Goal: Task Accomplishment & Management: Use online tool/utility

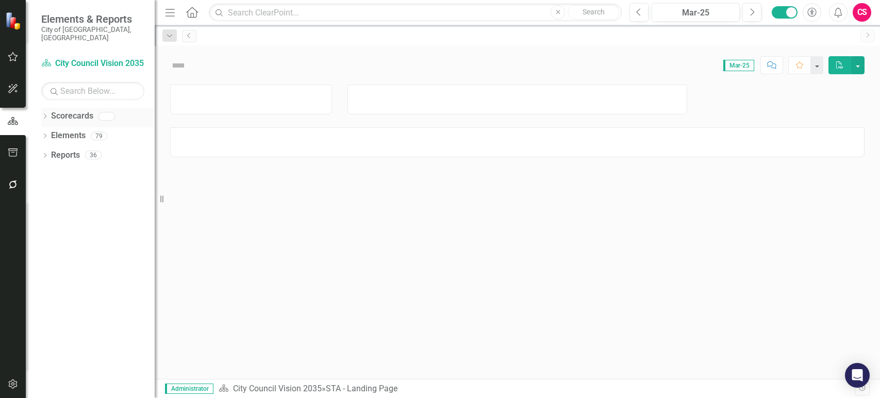
click at [41, 114] on icon "Dropdown" at bounding box center [44, 117] width 7 height 6
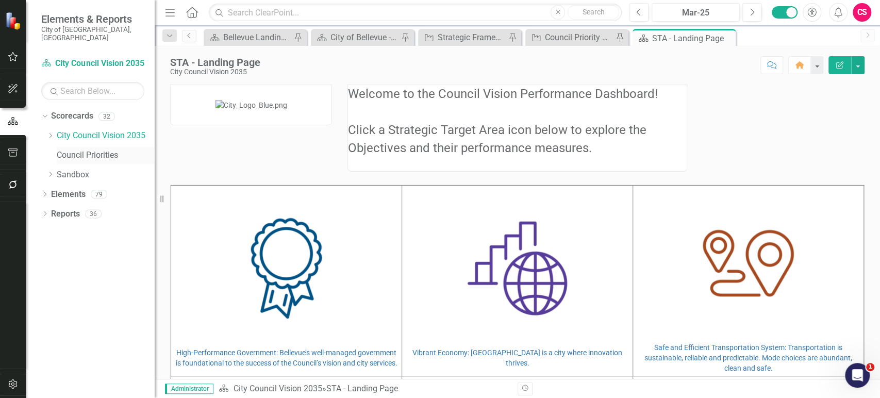
click at [71, 149] on link "Council Priorities" at bounding box center [106, 155] width 98 height 12
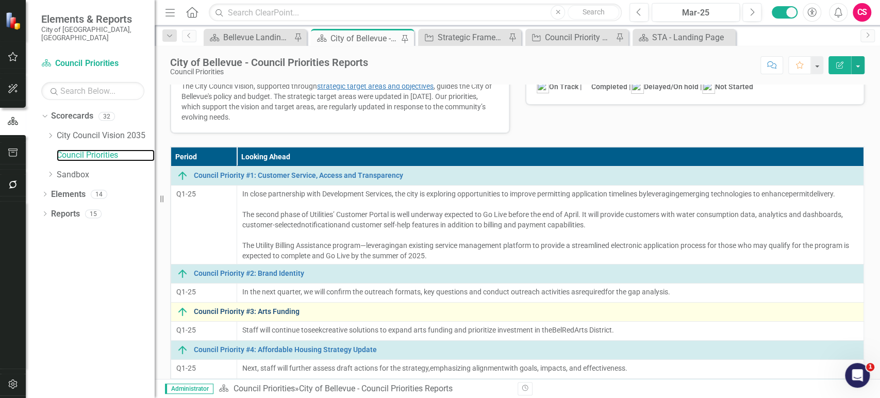
scroll to position [31, 0]
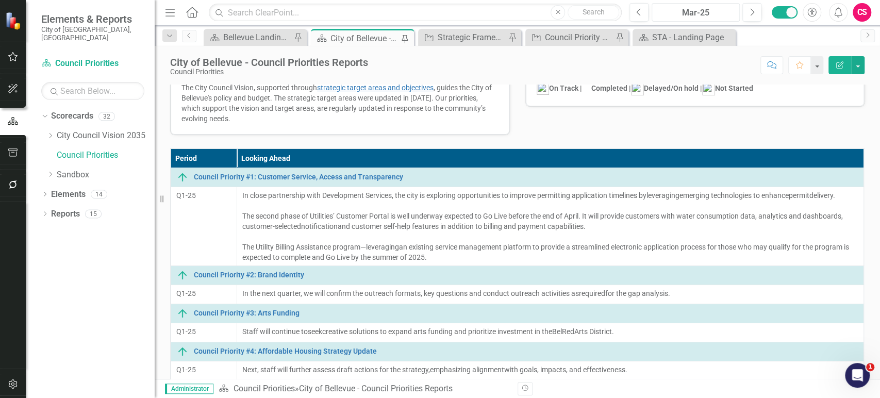
click at [708, 19] on button "Mar-25" at bounding box center [695, 12] width 88 height 19
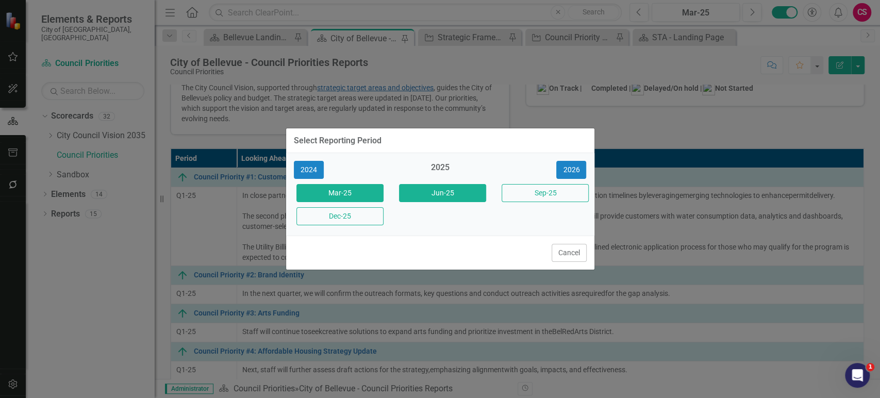
click at [449, 190] on button "Jun-25" at bounding box center [442, 193] width 87 height 18
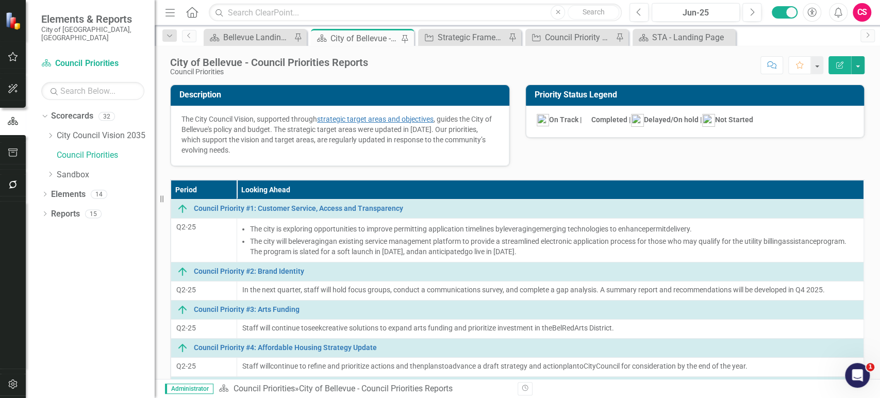
click at [11, 376] on button "button" at bounding box center [13, 385] width 23 height 22
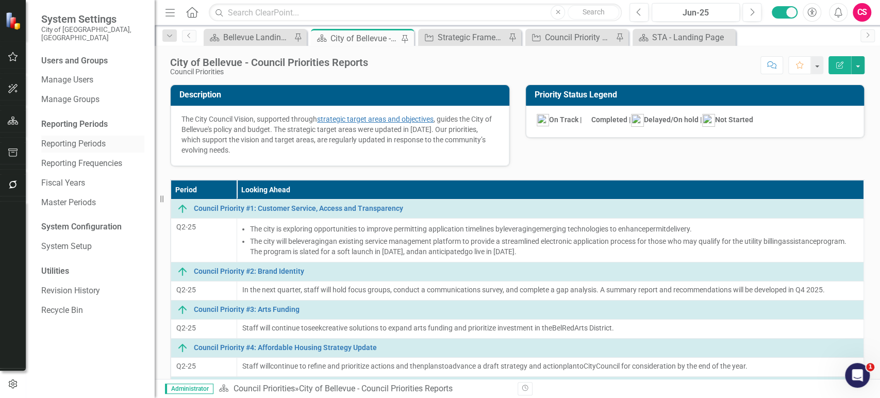
click at [81, 138] on link "Reporting Periods" at bounding box center [92, 144] width 103 height 12
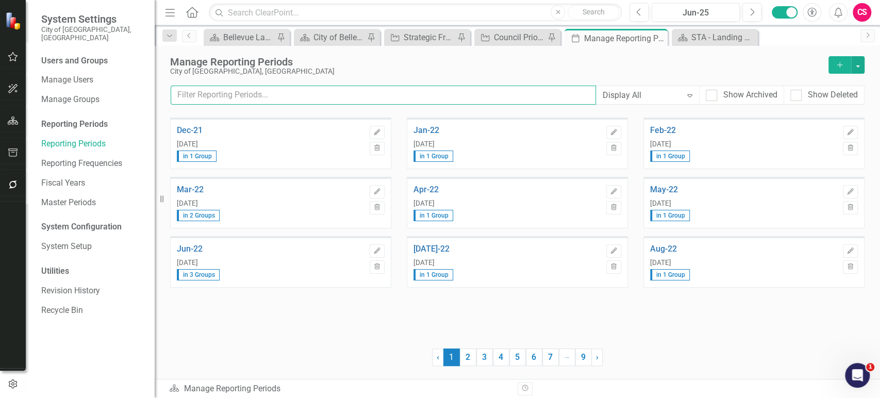
click at [286, 92] on input "text" at bounding box center [383, 95] width 425 height 19
type input "mar"
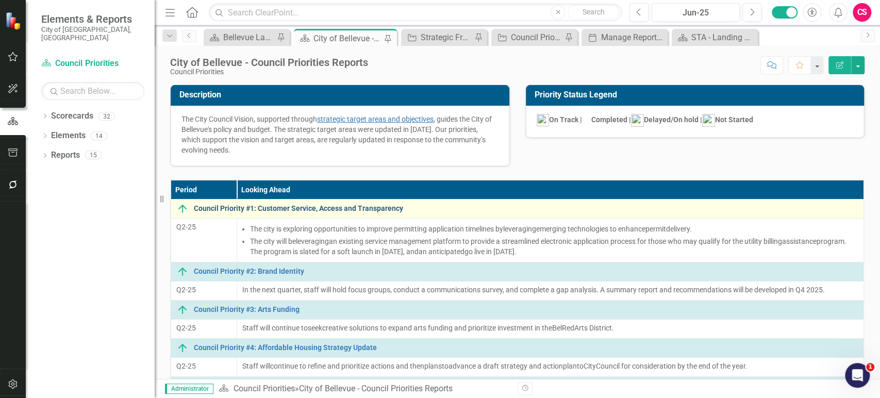
click at [377, 209] on link "Council Priority #1: Customer Service, Access and Transparency" at bounding box center [526, 209] width 664 height 8
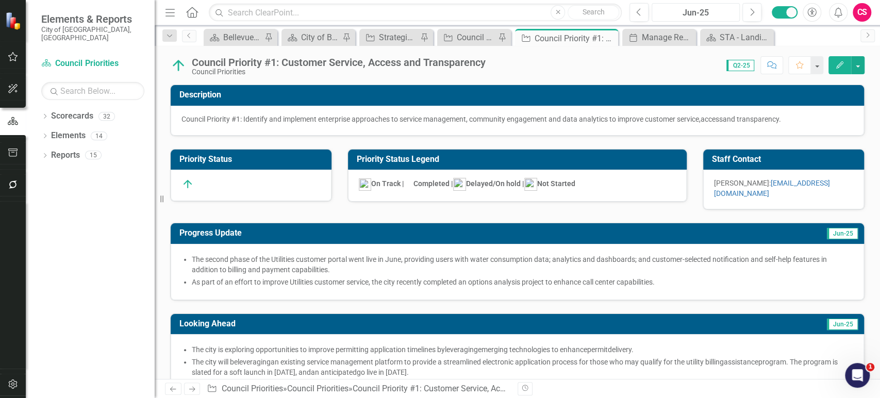
click at [687, 11] on div "Jun-25" at bounding box center [695, 13] width 81 height 12
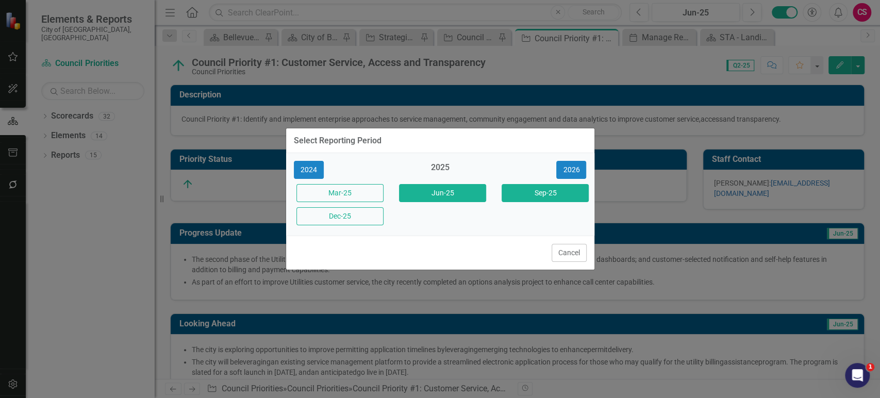
click at [565, 196] on button "Sep-25" at bounding box center [544, 193] width 87 height 18
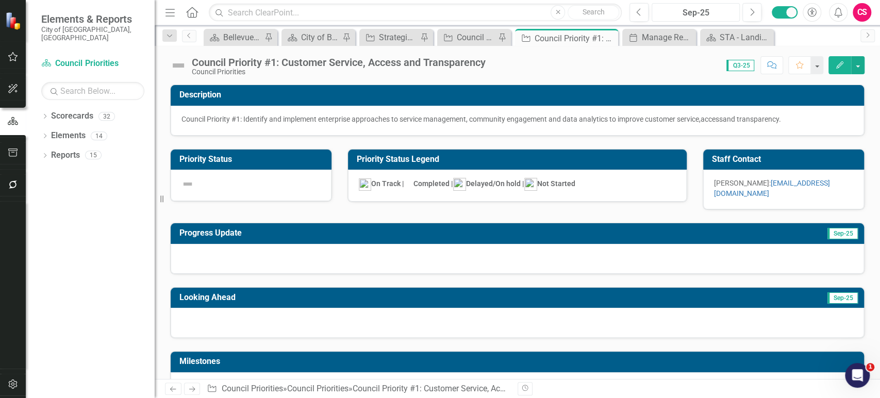
click at [673, 16] on div "Sep-25" at bounding box center [695, 13] width 81 height 12
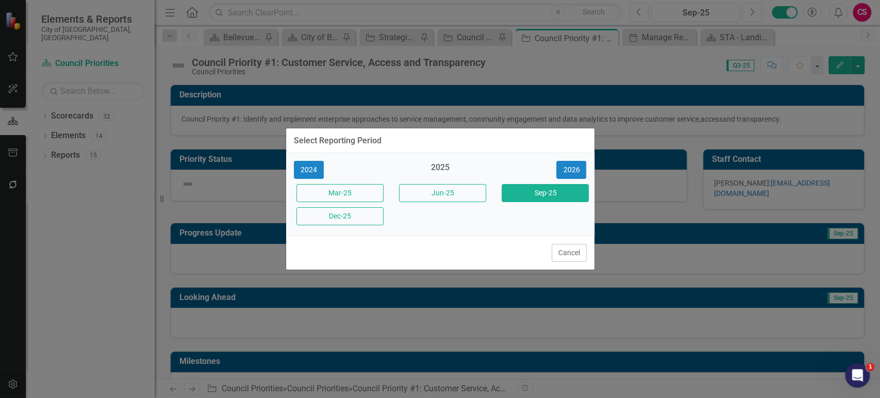
click at [455, 187] on button "Jun-25" at bounding box center [442, 193] width 87 height 18
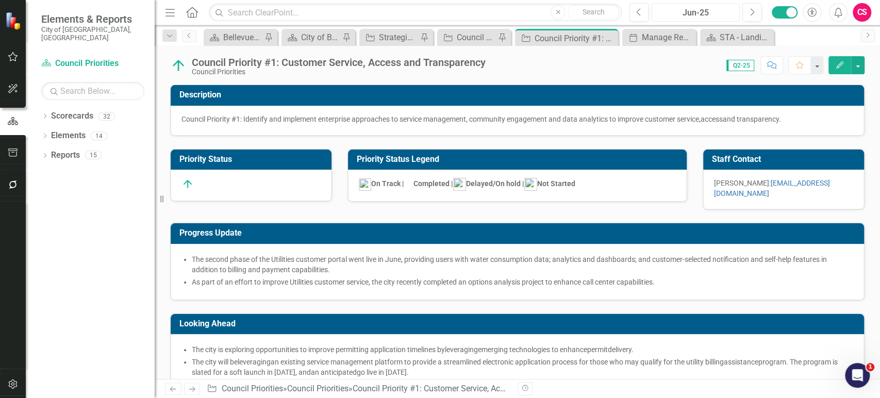
checkbox input "true"
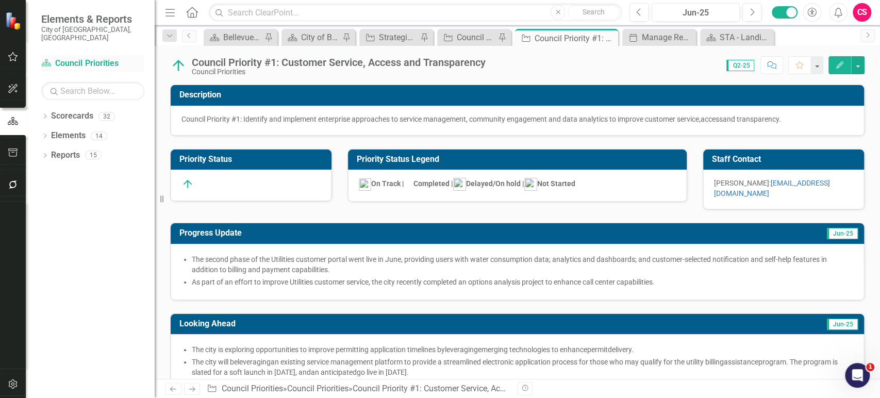
click at [97, 58] on link "Scorecard Council Priorities" at bounding box center [92, 64] width 103 height 12
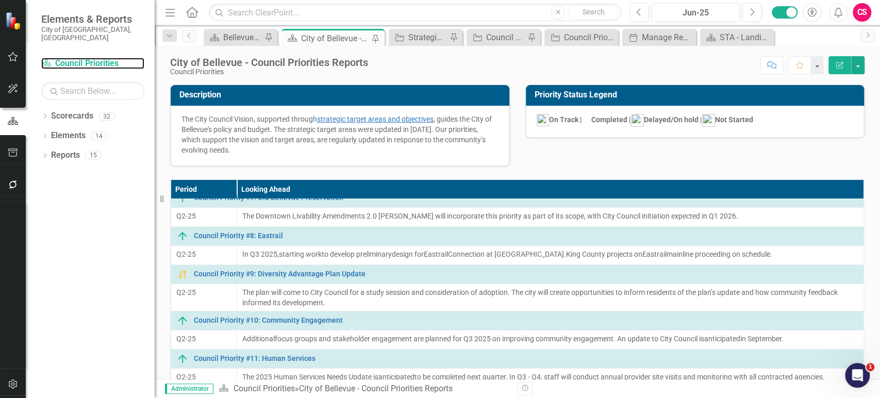
scroll to position [135, 0]
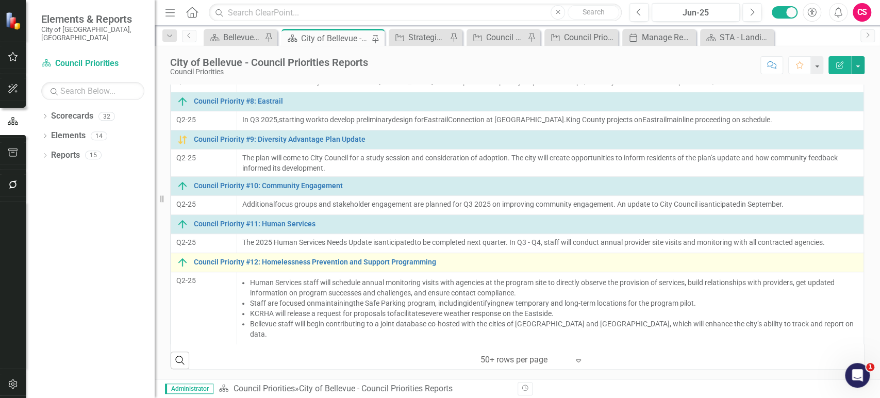
click at [276, 272] on td "Council Priority #12: Homelessness Prevention and Support Programming Link Map …" at bounding box center [517, 262] width 693 height 19
click at [280, 266] on link "Council Priority #12: Homelessness Prevention and Support Programming" at bounding box center [526, 262] width 664 height 8
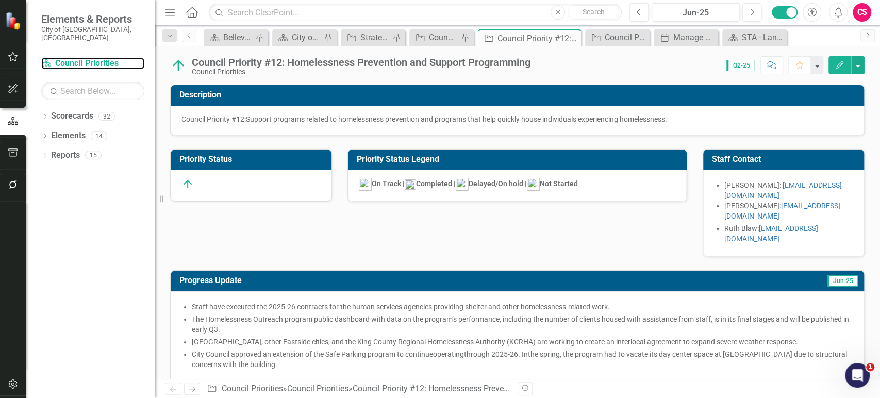
click at [92, 59] on link "Scorecard Council Priorities" at bounding box center [92, 64] width 103 height 12
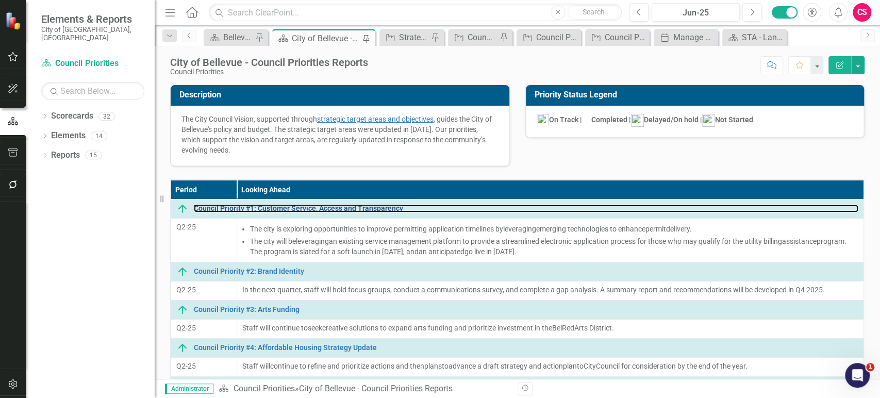
click at [277, 205] on link "Council Priority #1: Customer Service, Access and Transparency" at bounding box center [526, 209] width 664 height 8
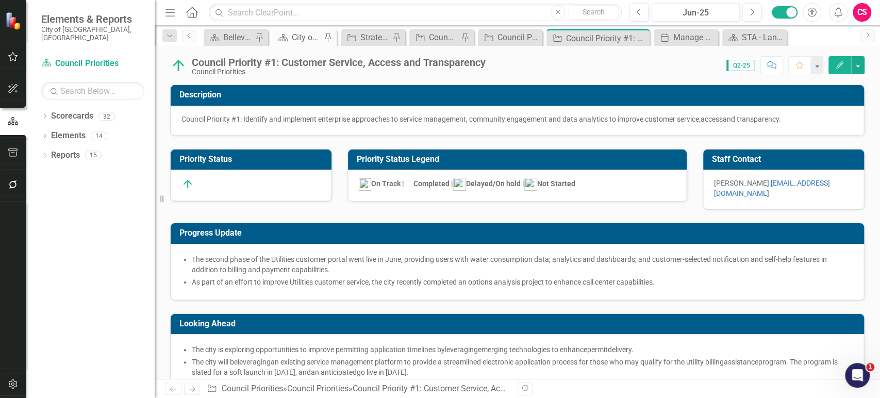
checkbox input "true"
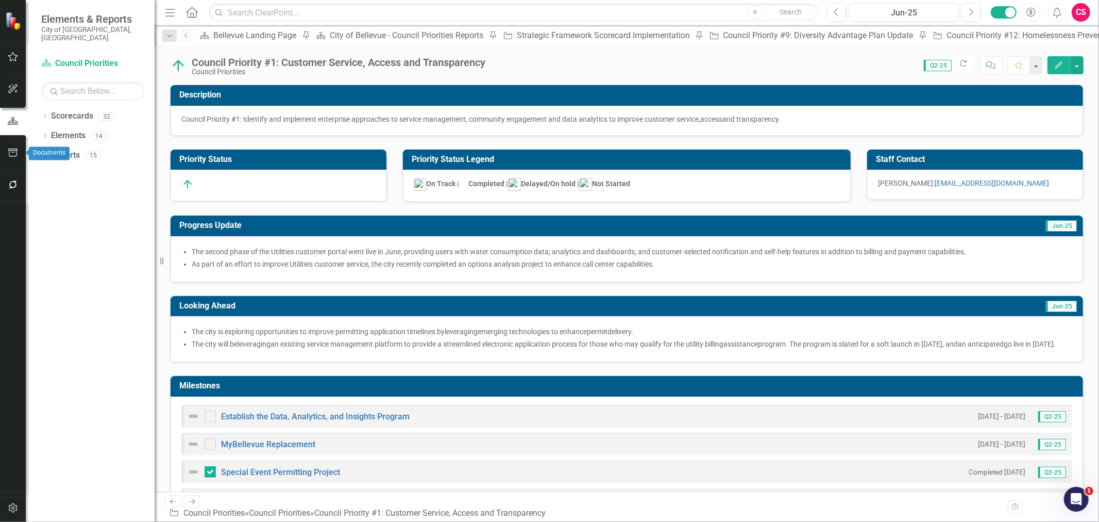
click at [21, 152] on button "button" at bounding box center [13, 153] width 23 height 22
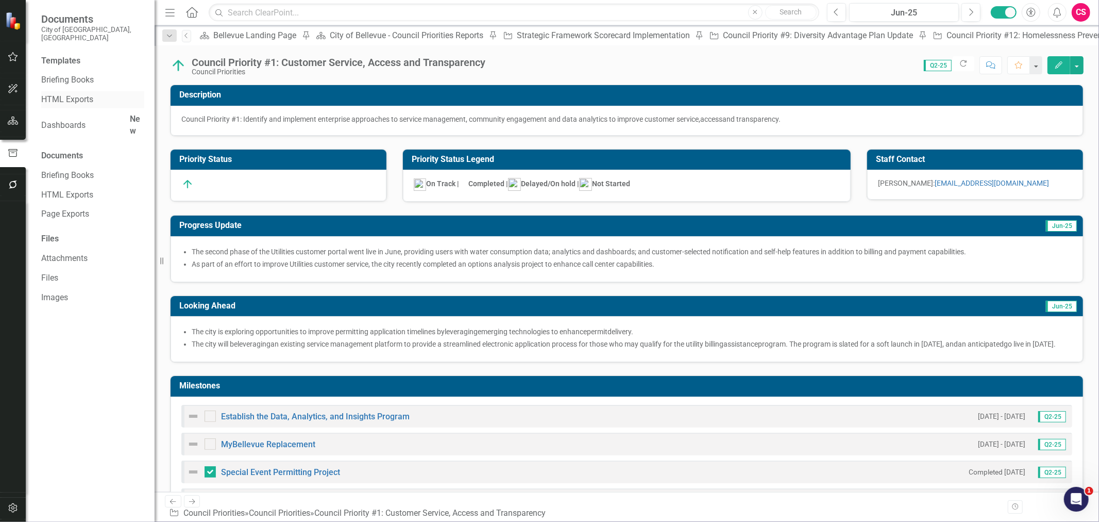
click at [65, 96] on link "HTML Exports" at bounding box center [92, 100] width 103 height 12
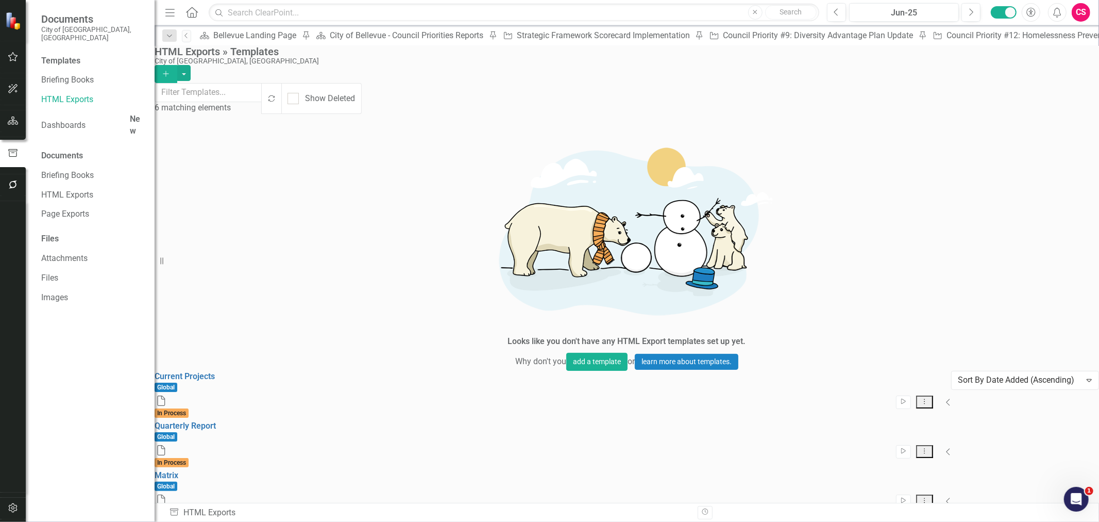
click at [879, 341] on link "Edit Edit Template" at bounding box center [1011, 347] width 95 height 19
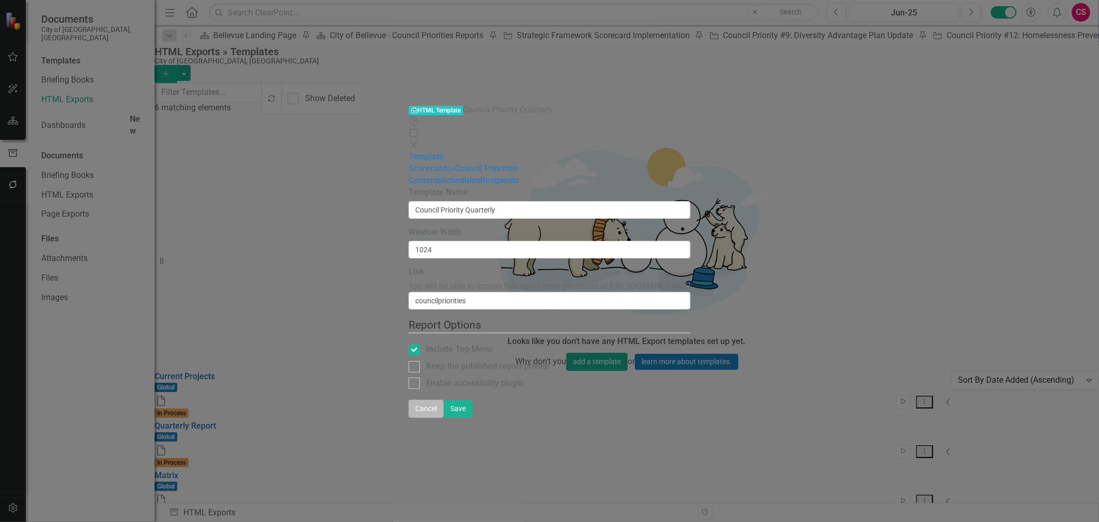
click at [444, 397] on button "Cancel" at bounding box center [426, 408] width 35 height 18
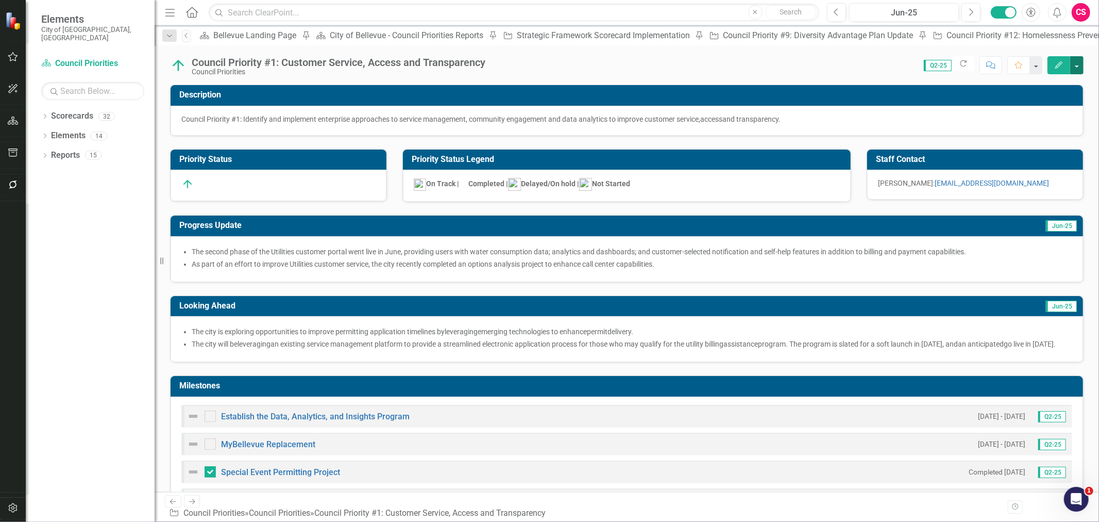
click at [879, 64] on button "button" at bounding box center [1076, 65] width 13 height 18
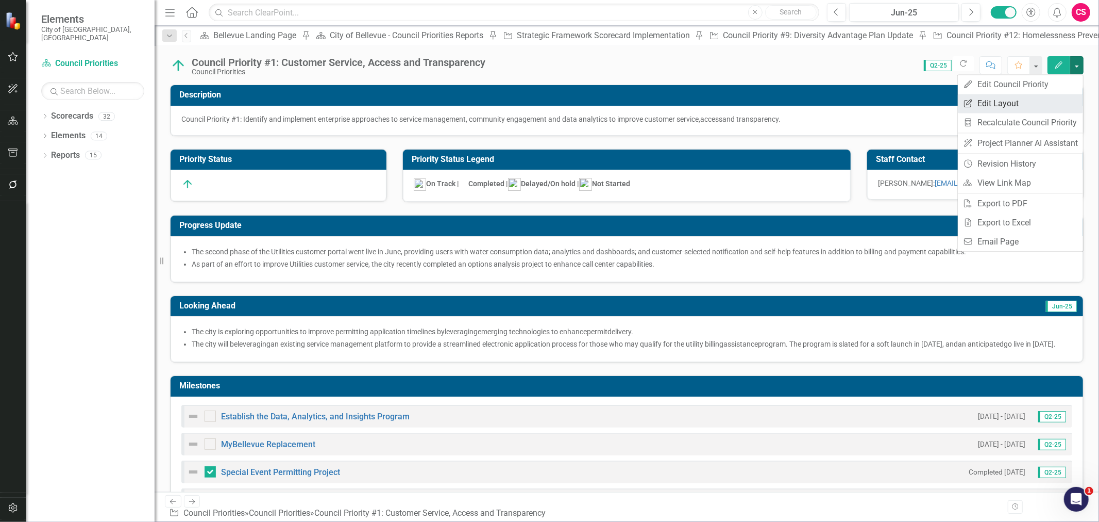
click at [879, 98] on link "Edit Report Edit Layout" at bounding box center [1020, 103] width 125 height 19
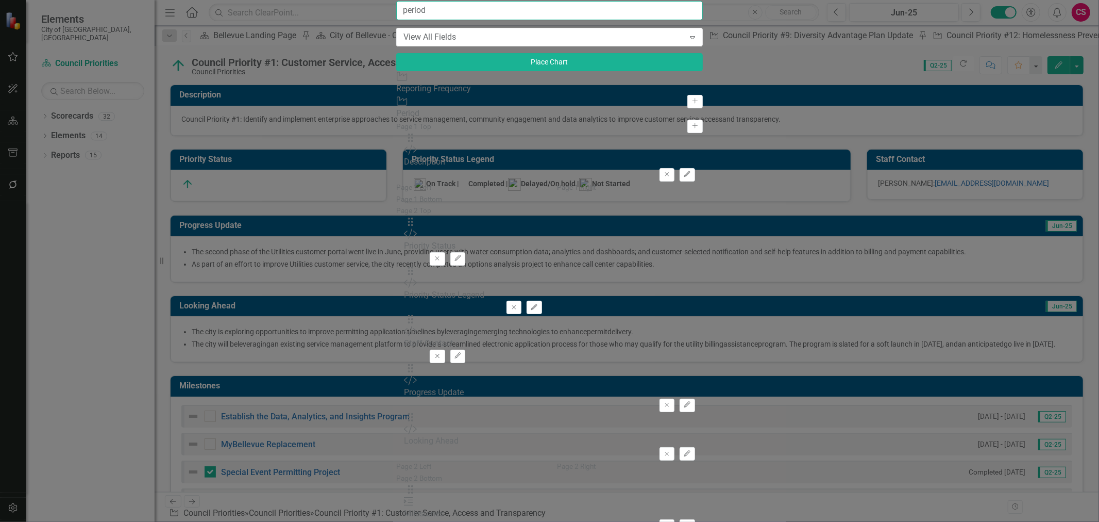
type input "period"
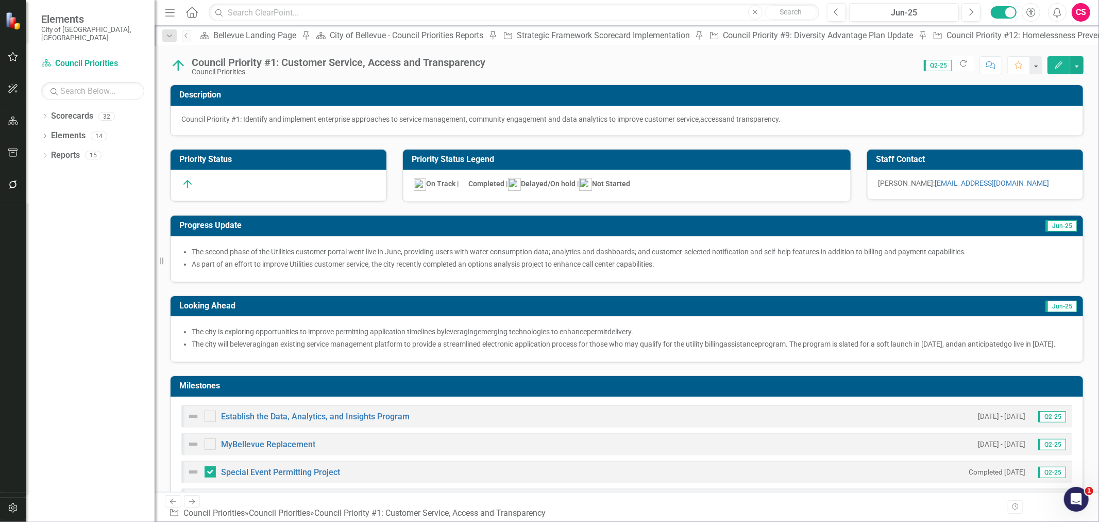
click at [191, 397] on icon "Next" at bounding box center [192, 501] width 9 height 7
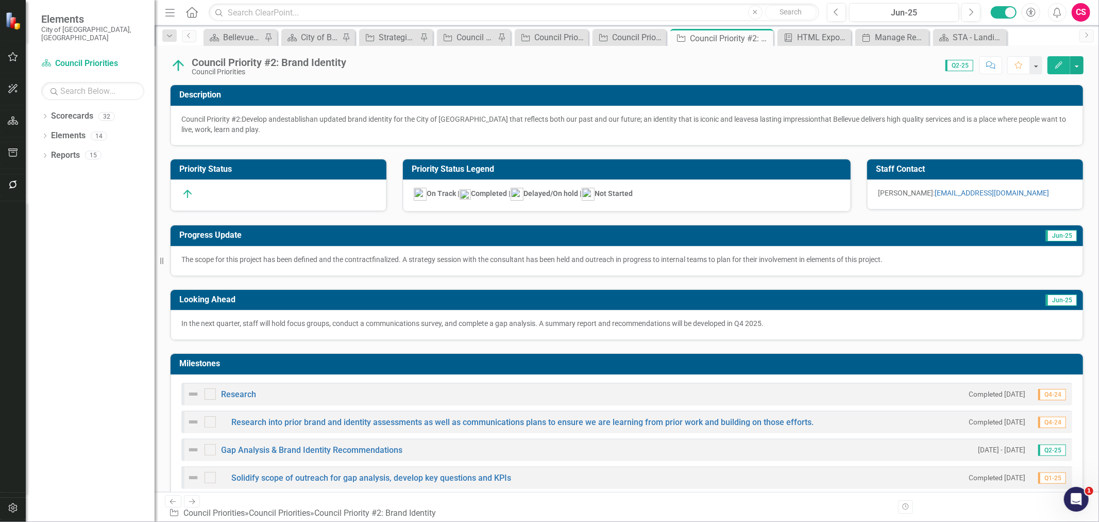
checkbox input "true"
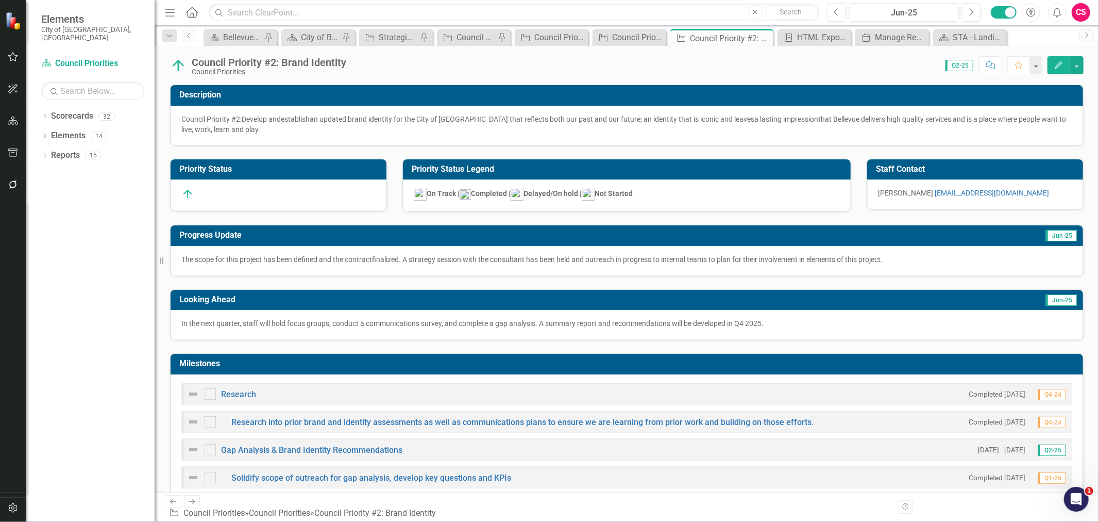
checkbox input "true"
click at [193, 397] on div "Previous Next Council Priority Council Priorities » Council Priorities » Counci…" at bounding box center [627, 507] width 945 height 30
click at [192, 397] on icon "Next" at bounding box center [192, 501] width 9 height 7
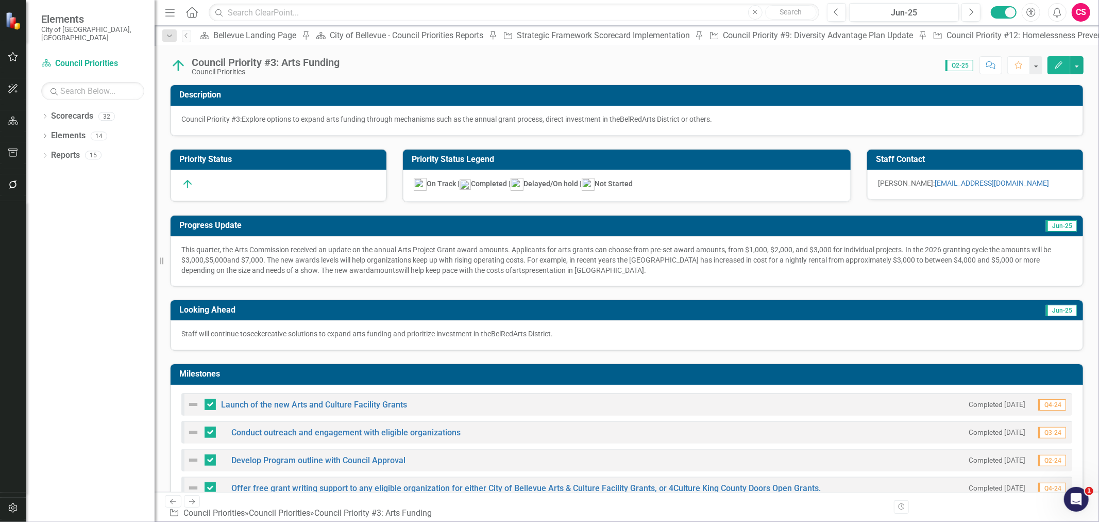
click at [191, 397] on icon "Next" at bounding box center [192, 501] width 9 height 7
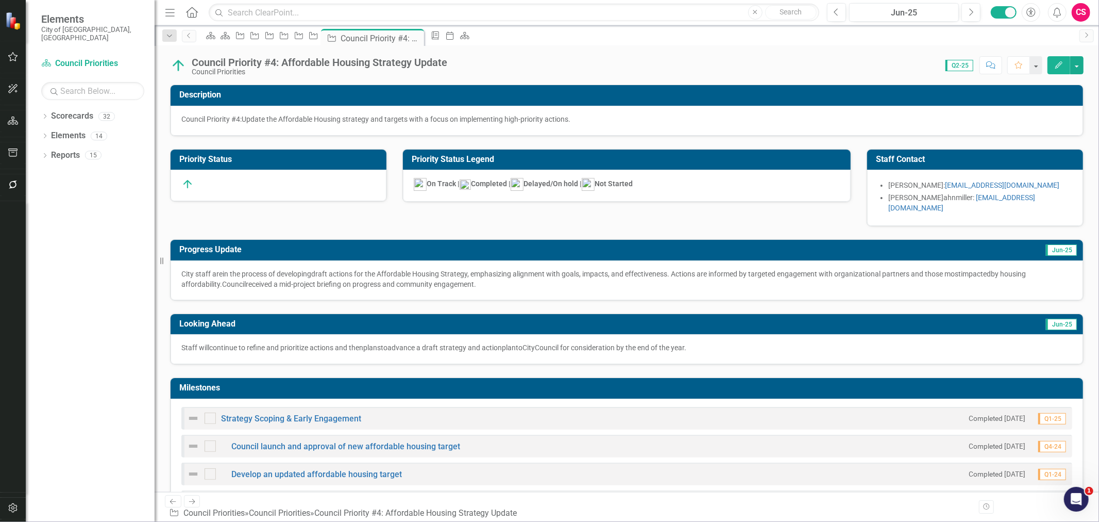
click at [165, 397] on link "Previous" at bounding box center [173, 501] width 16 height 12
click at [174, 397] on icon "Previous" at bounding box center [173, 501] width 9 height 7
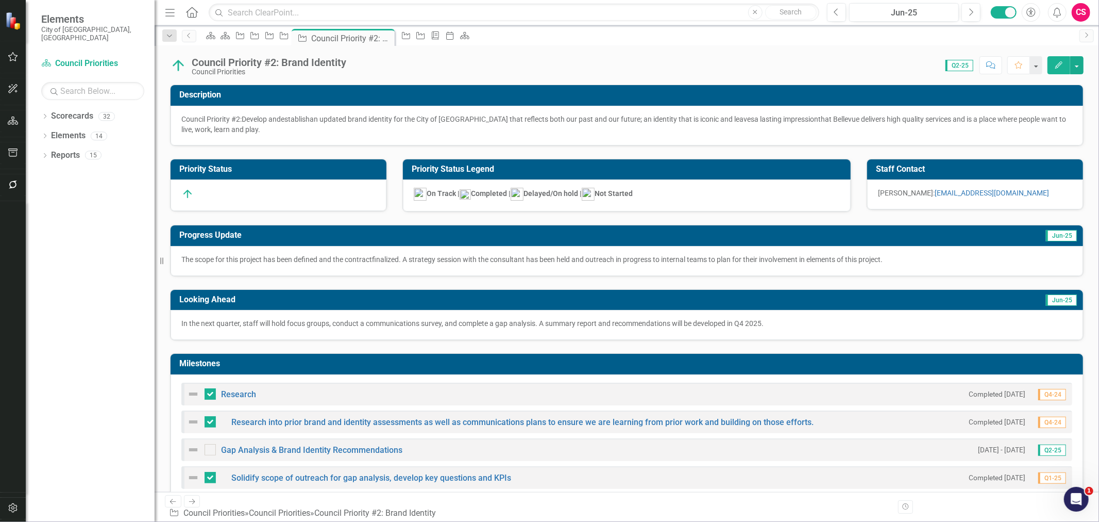
click at [174, 397] on icon "Previous" at bounding box center [173, 501] width 9 height 7
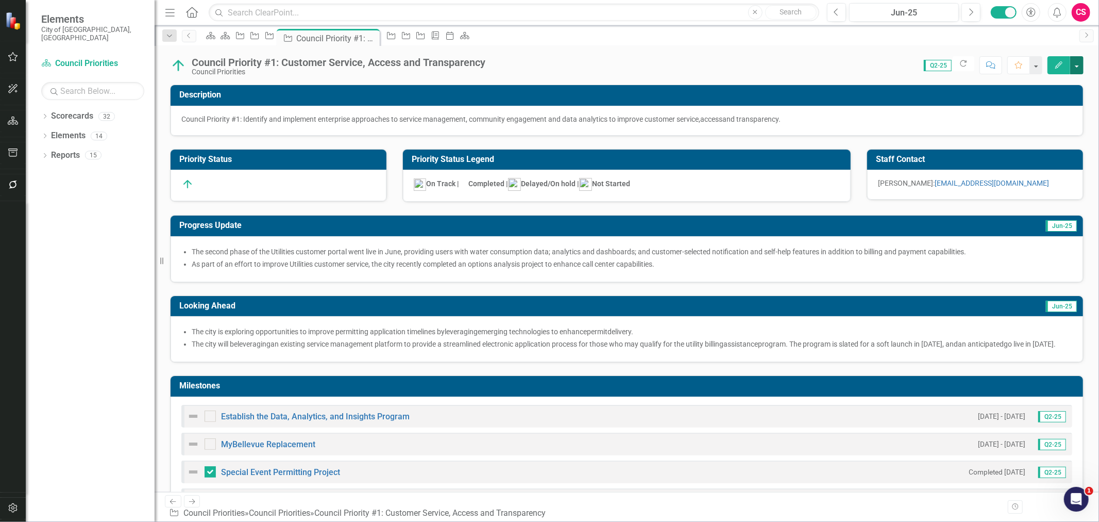
click at [879, 66] on button "button" at bounding box center [1076, 65] width 13 height 18
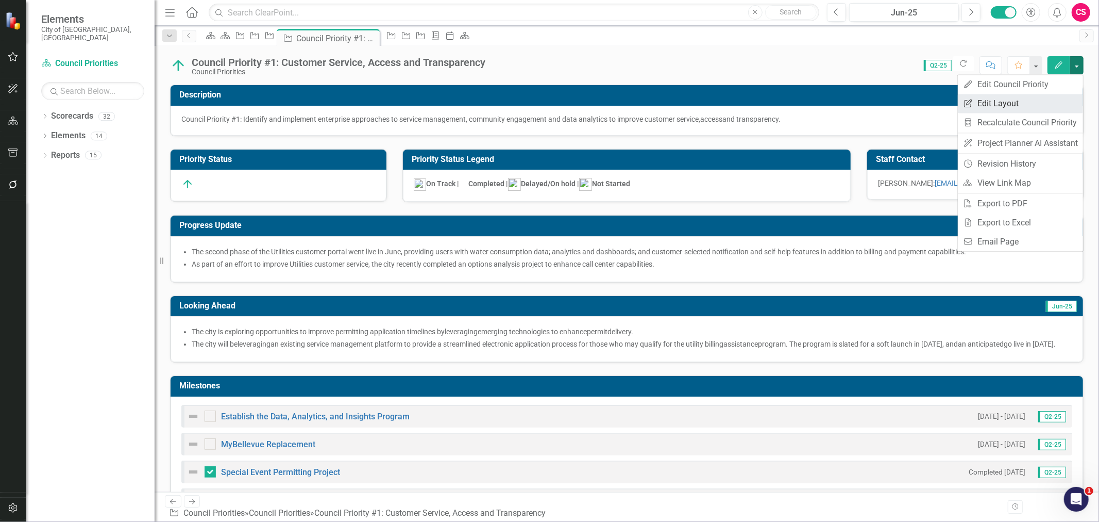
click at [879, 105] on link "Edit Report Edit Layout" at bounding box center [1020, 103] width 125 height 19
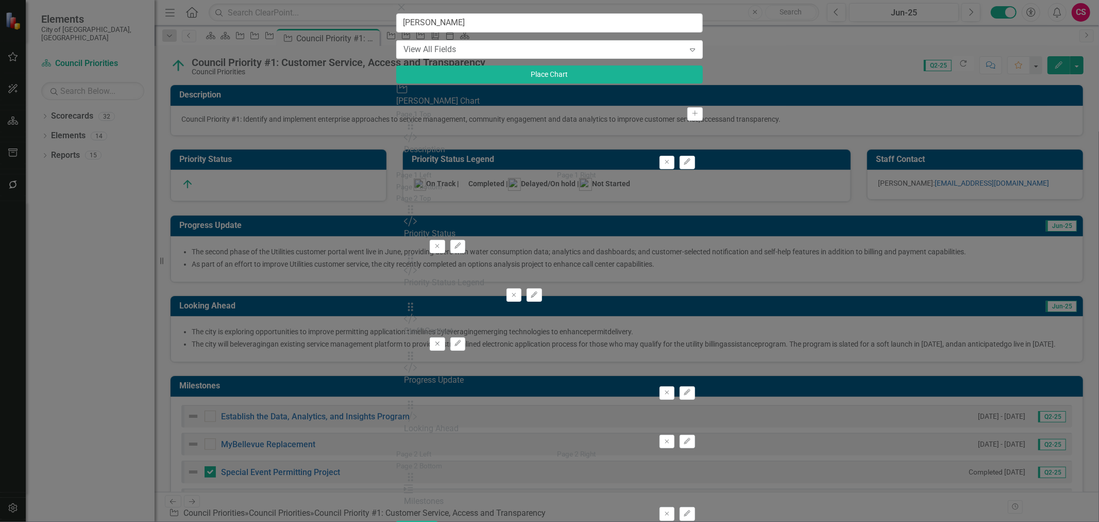
click at [691, 116] on icon "Add" at bounding box center [695, 113] width 8 height 6
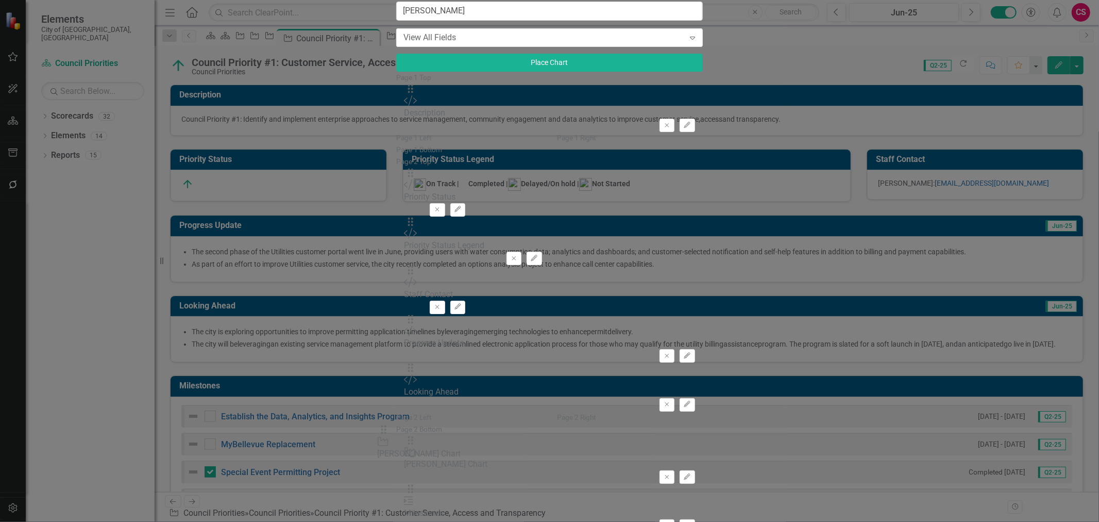
scroll to position [28, 0]
drag, startPoint x: 395, startPoint y: 69, endPoint x: 400, endPoint y: 413, distance: 344.3
click at [671, 397] on icon "Remove" at bounding box center [667, 525] width 8 height 6
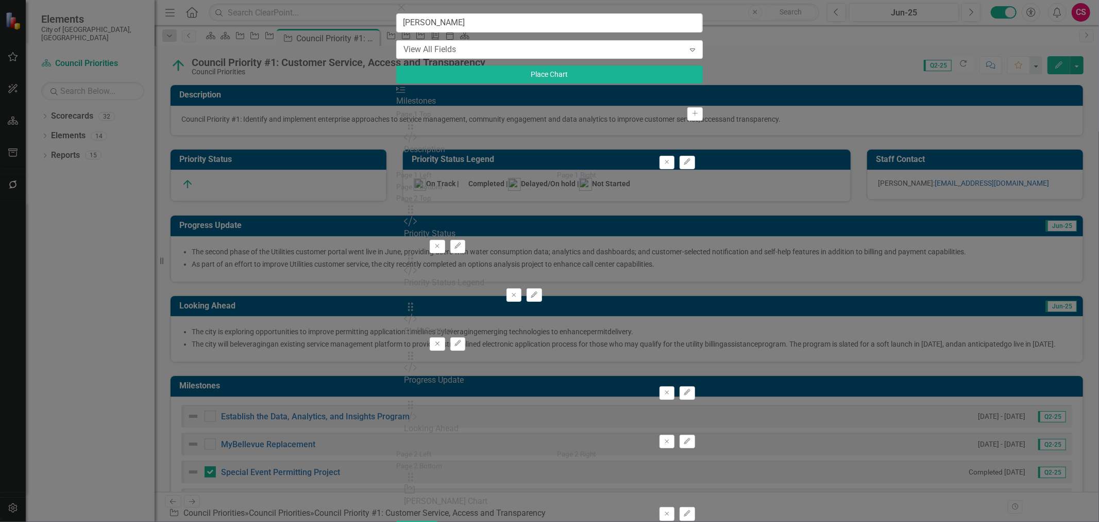
scroll to position [0, 0]
click at [396, 32] on input "[PERSON_NAME]" at bounding box center [549, 22] width 306 height 19
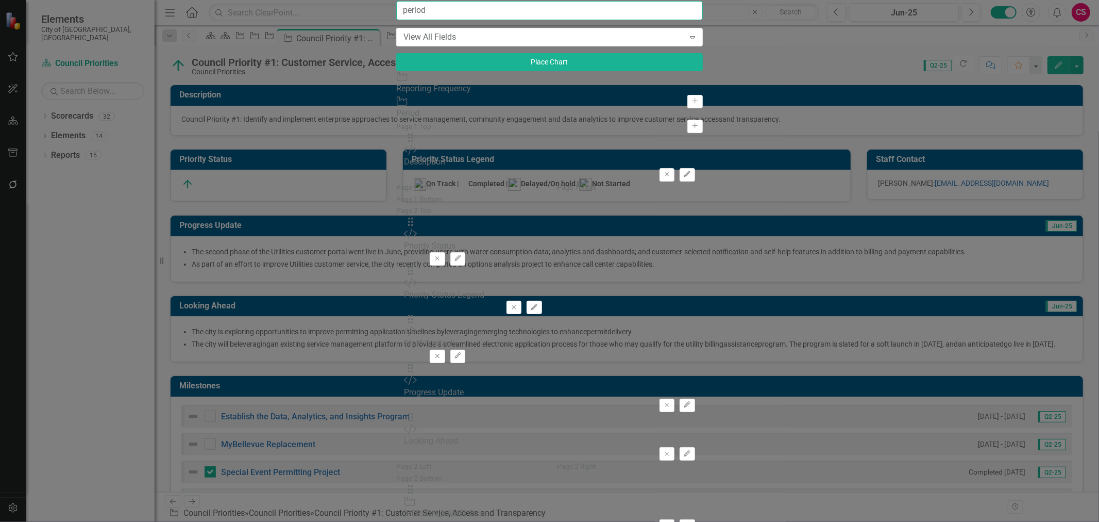
type input "period"
click at [396, 121] on div "Council Priority Period Add" at bounding box center [549, 108] width 306 height 25
click at [691, 129] on icon "Add" at bounding box center [695, 126] width 8 height 6
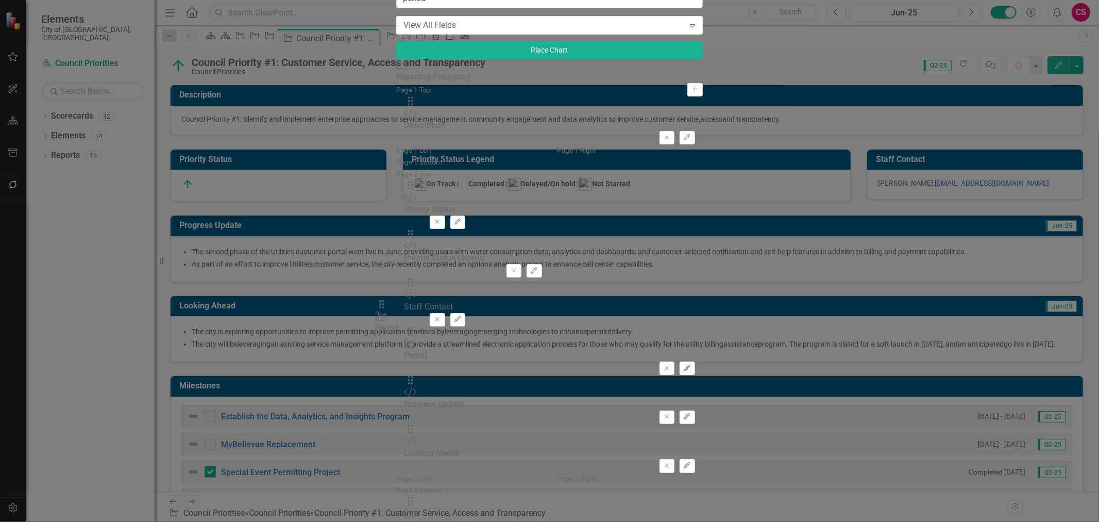
drag, startPoint x: 402, startPoint y: 223, endPoint x: 398, endPoint y: 312, distance: 89.8
drag, startPoint x: 387, startPoint y: 318, endPoint x: 390, endPoint y: 285, distance: 33.1
click at [396, 285] on div "The fields (or pods) that are available for you to include on the detail page a…" at bounding box center [549, 322] width 306 height 477
click at [691, 365] on icon "Edit" at bounding box center [687, 368] width 8 height 6
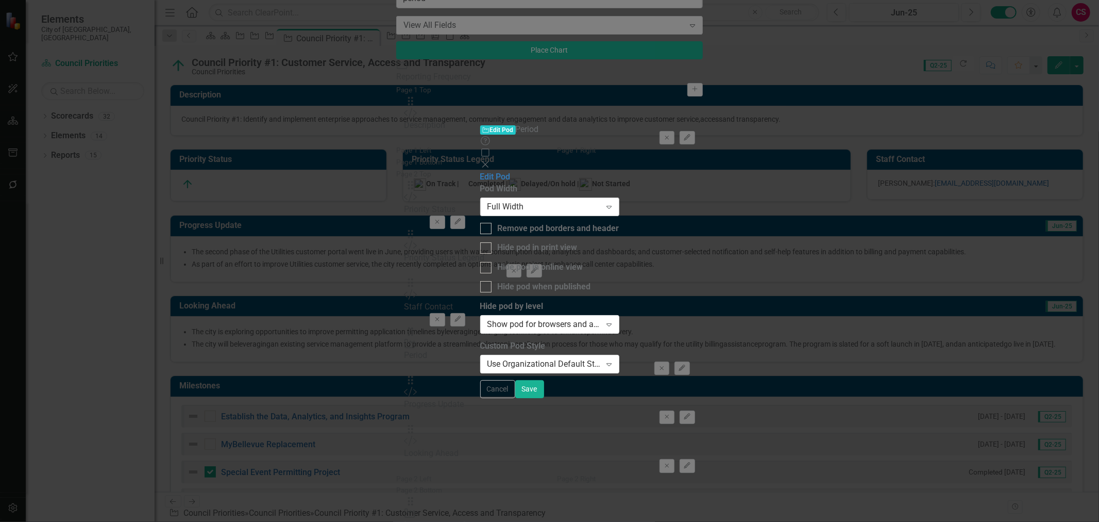
click at [488, 200] on div "Full Width" at bounding box center [545, 206] width 114 height 12
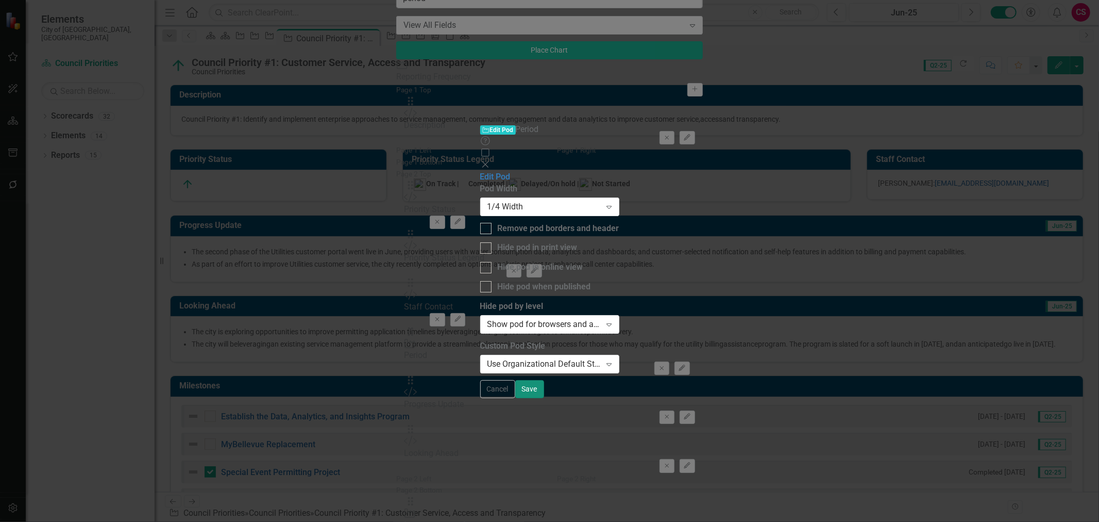
click at [544, 397] on button "Save" at bounding box center [529, 389] width 29 height 18
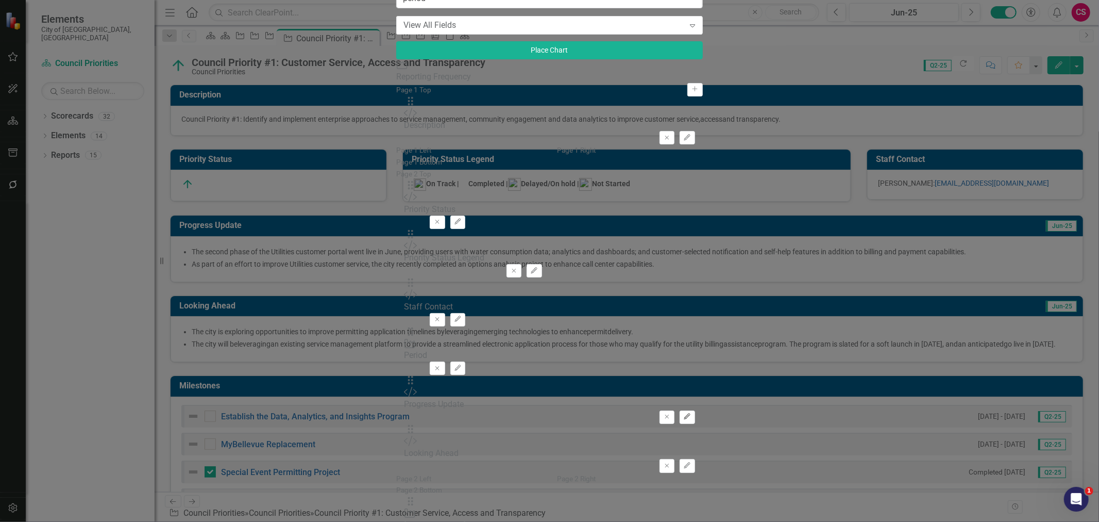
click at [691, 397] on icon "Edit" at bounding box center [687, 416] width 8 height 6
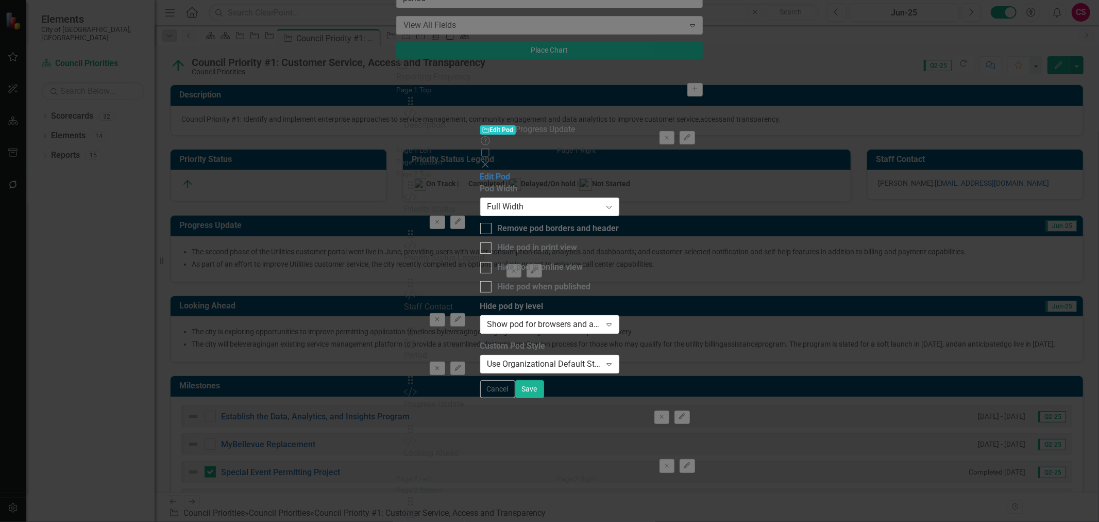
click at [488, 200] on div "Full Width" at bounding box center [545, 206] width 114 height 12
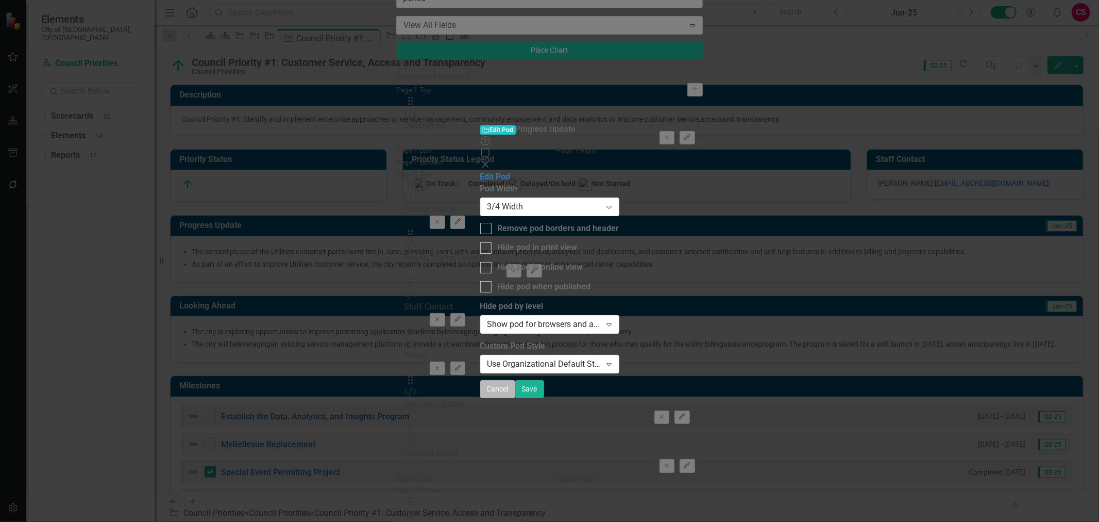
click at [515, 397] on button "Cancel" at bounding box center [497, 389] width 35 height 18
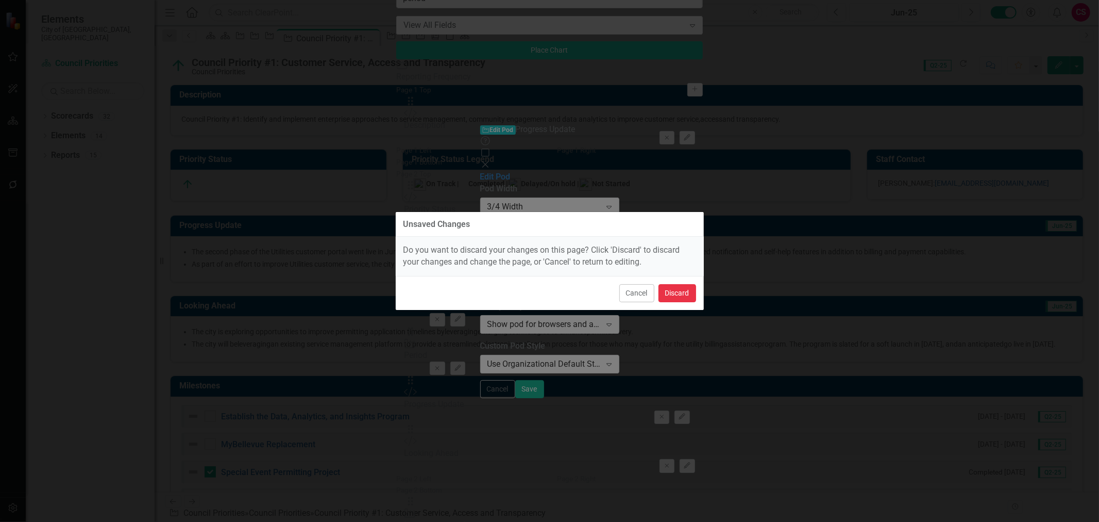
click at [686, 291] on button "Discard" at bounding box center [678, 293] width 38 height 18
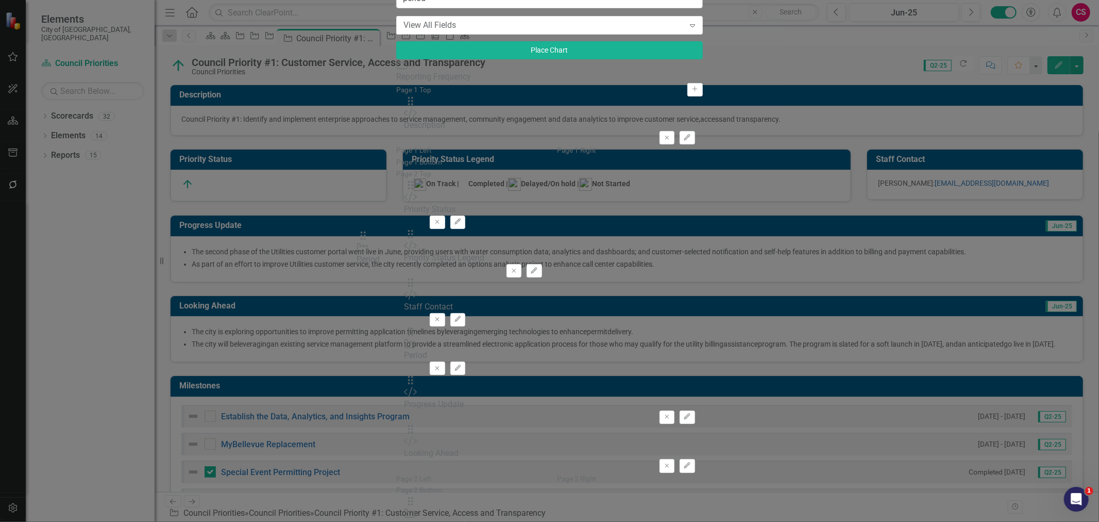
drag, startPoint x: 389, startPoint y: 288, endPoint x: 375, endPoint y: 245, distance: 44.8
click at [396, 245] on div "The fields (or pods) that are available for you to include on the detail page a…" at bounding box center [549, 322] width 306 height 477
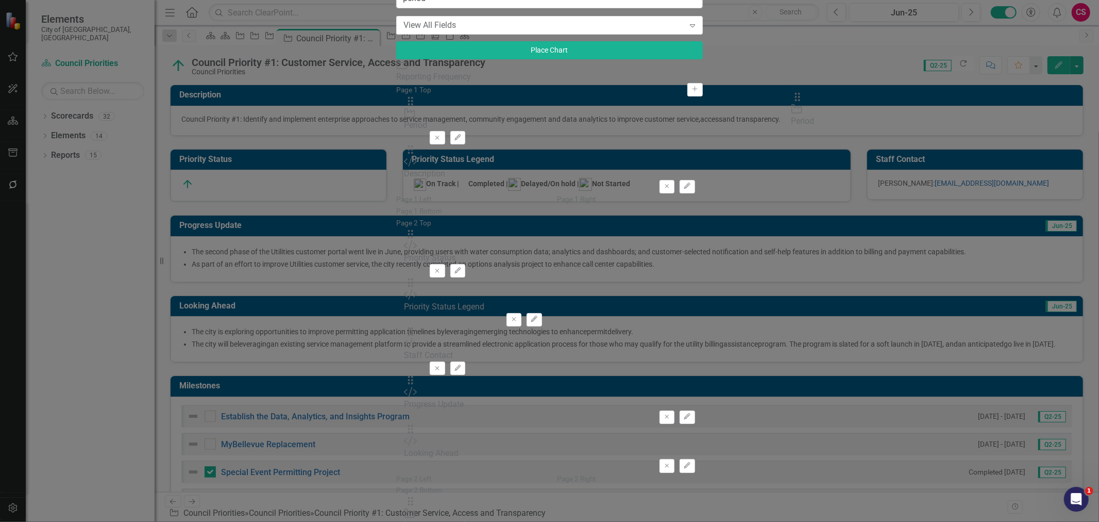
drag, startPoint x: 391, startPoint y: 249, endPoint x: 813, endPoint y: 96, distance: 449.6
click at [695, 131] on button "Edit" at bounding box center [687, 137] width 15 height 13
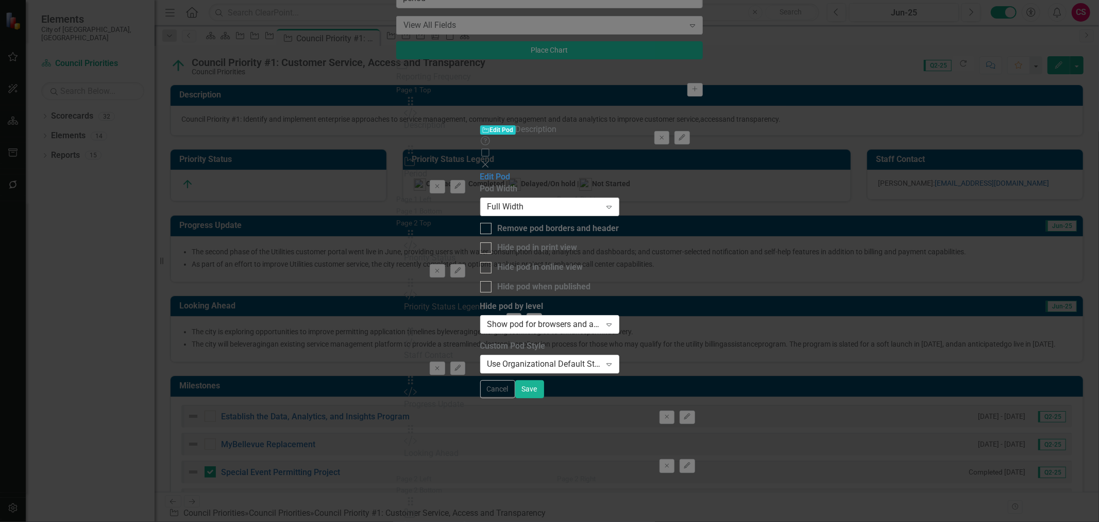
click at [585, 200] on div "Full Width" at bounding box center [545, 206] width 114 height 12
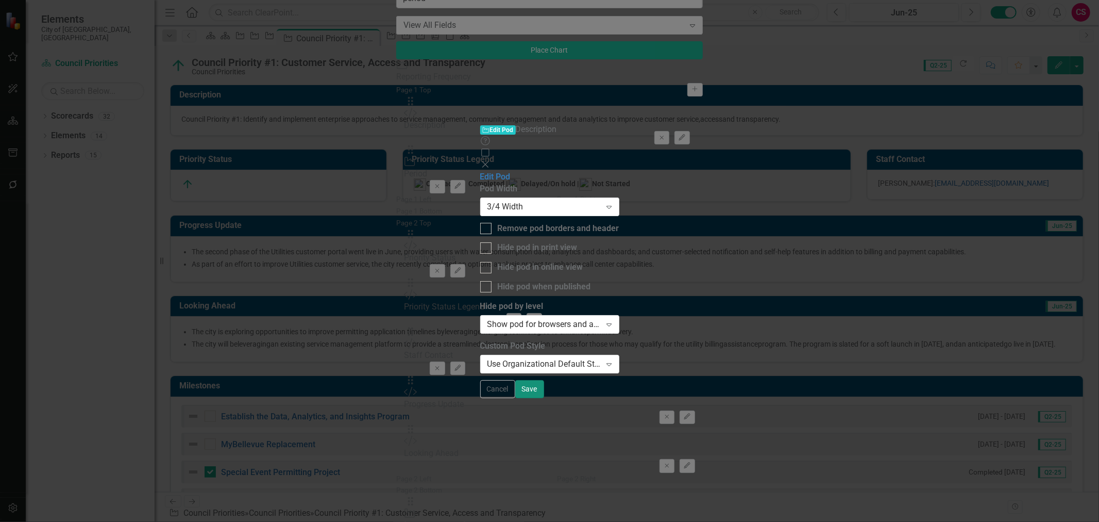
click at [544, 397] on button "Save" at bounding box center [529, 389] width 29 height 18
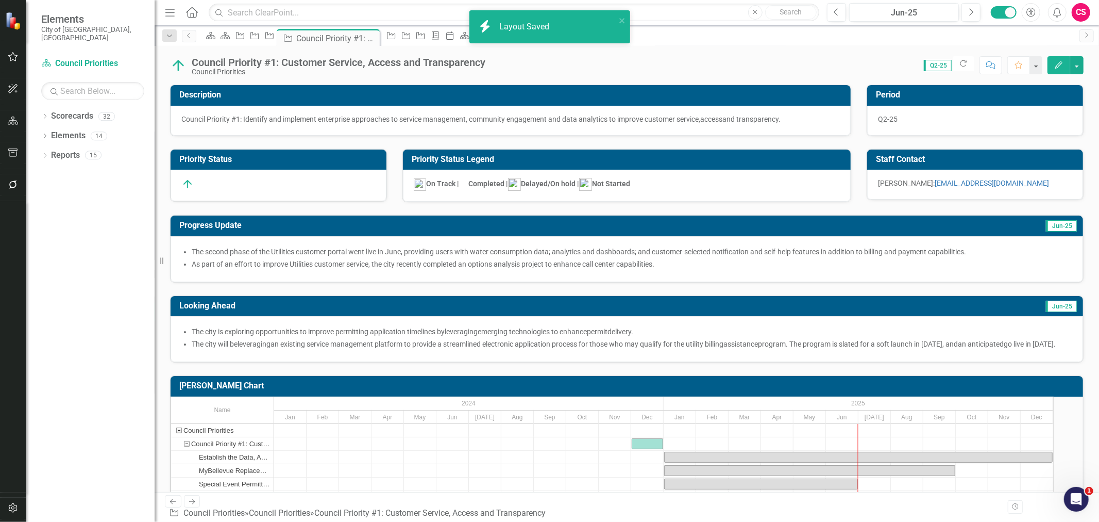
click at [22, 171] on div at bounding box center [13, 171] width 26 height 5
click at [16, 155] on icon "button" at bounding box center [13, 152] width 11 height 8
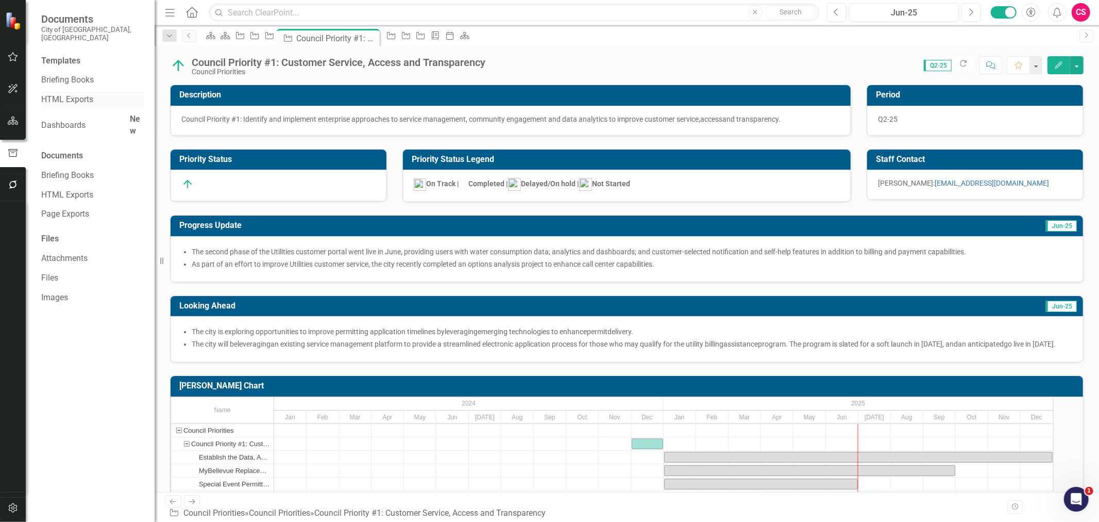
click at [65, 94] on link "HTML Exports" at bounding box center [92, 100] width 103 height 12
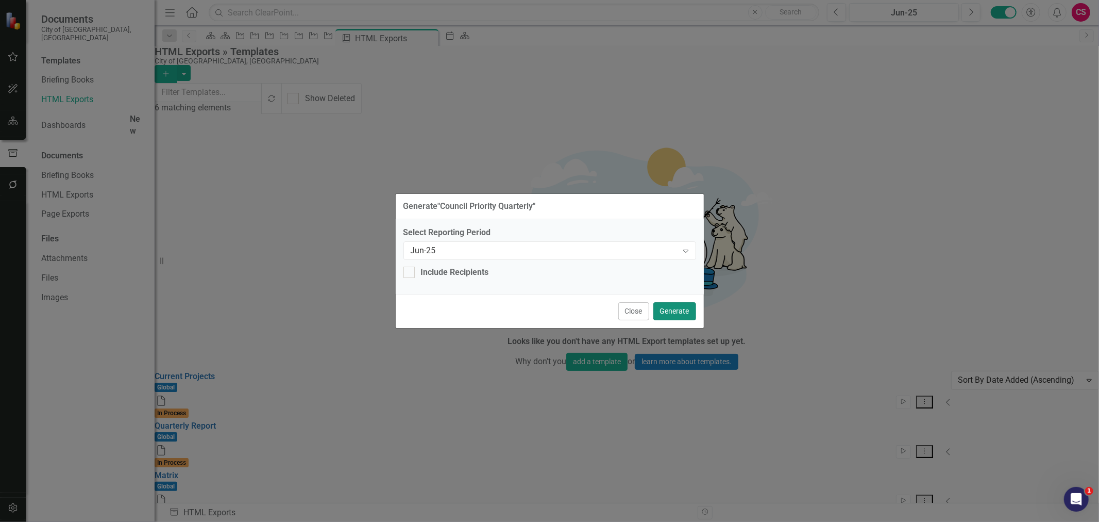
click at [673, 311] on button "Generate" at bounding box center [674, 311] width 43 height 18
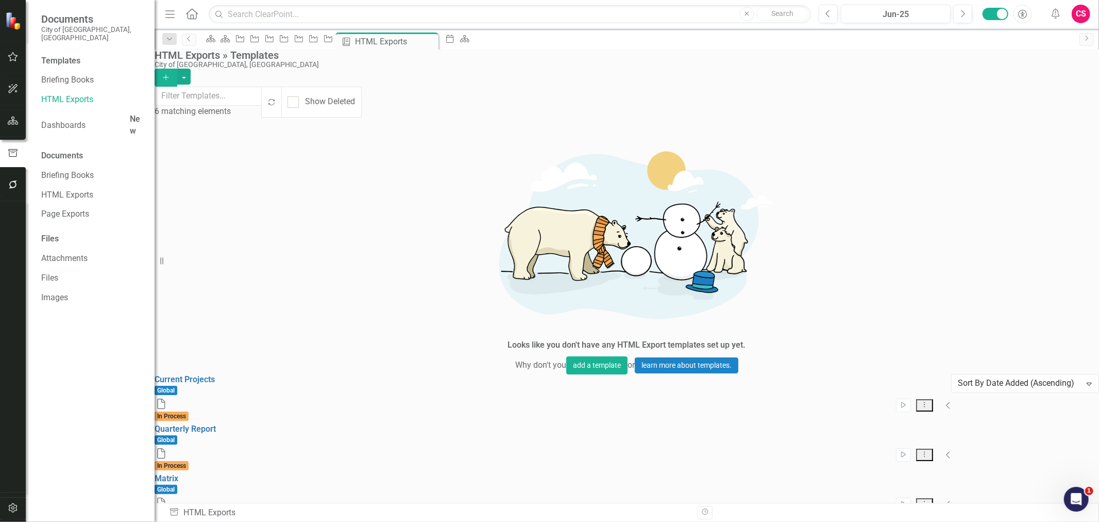
click at [11, 397] on icon "button" at bounding box center [13, 507] width 11 height 8
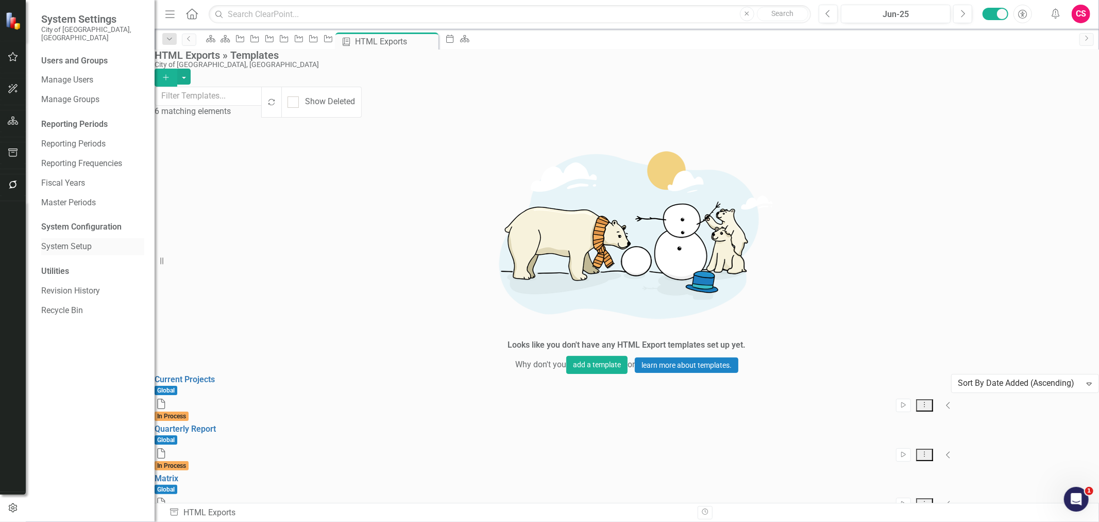
click at [64, 243] on link "System Setup" at bounding box center [92, 247] width 103 height 12
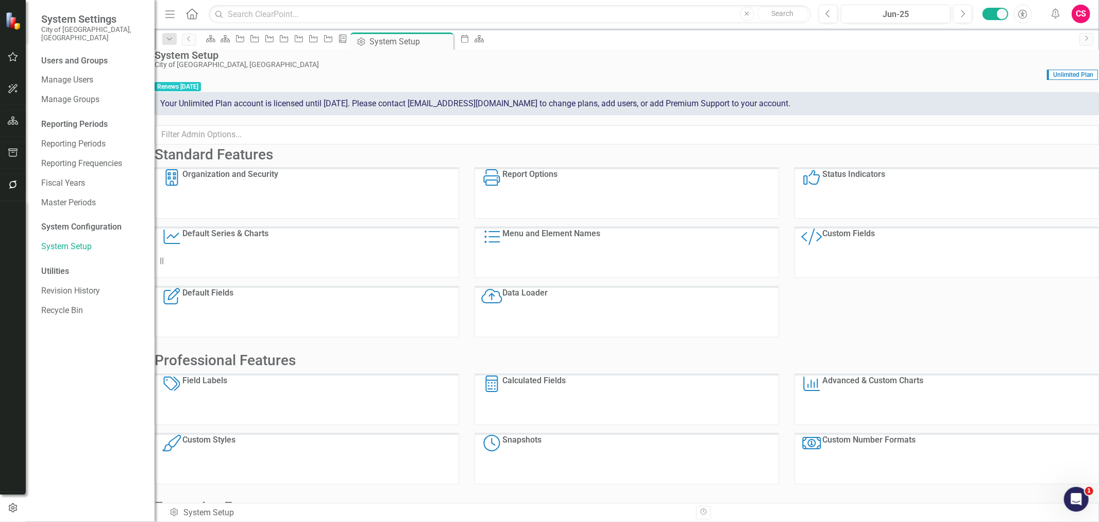
click at [879, 251] on div "Custom Style Custom Fields" at bounding box center [947, 252] width 305 height 52
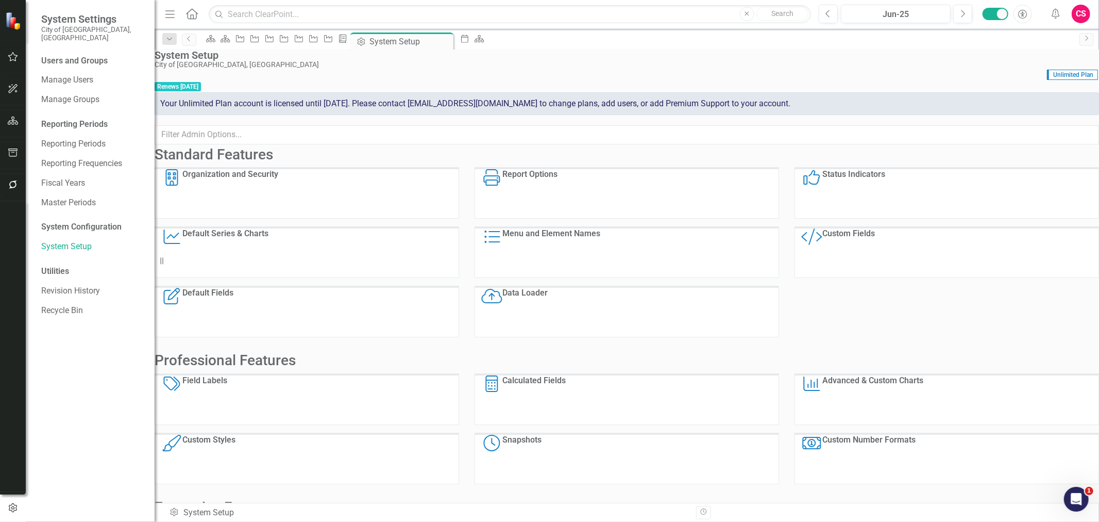
click at [879, 256] on div "Custom Style Custom Fields" at bounding box center [947, 252] width 305 height 52
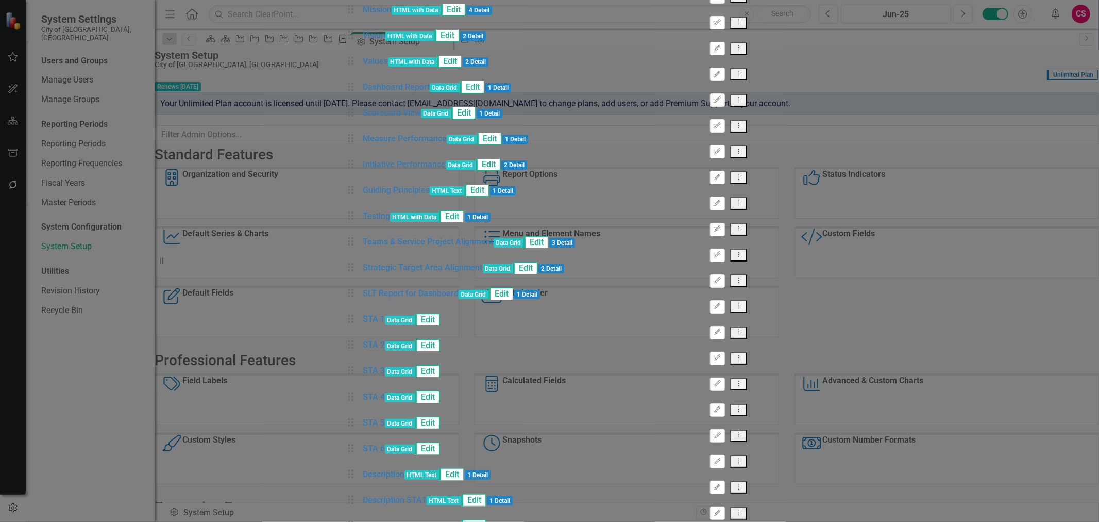
scroll to position [805, 0]
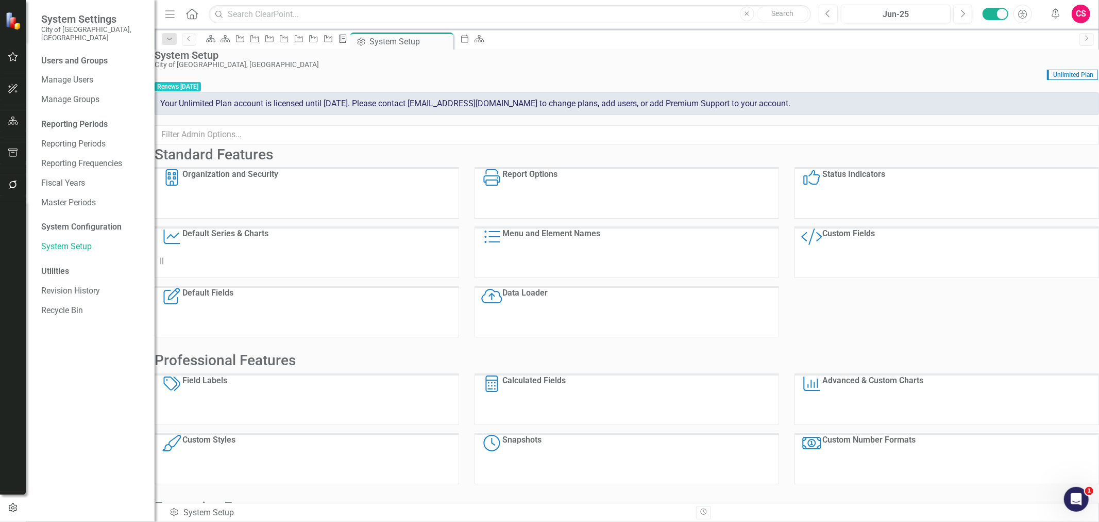
click at [558, 208] on div "Report Options" at bounding box center [529, 193] width 55 height 49
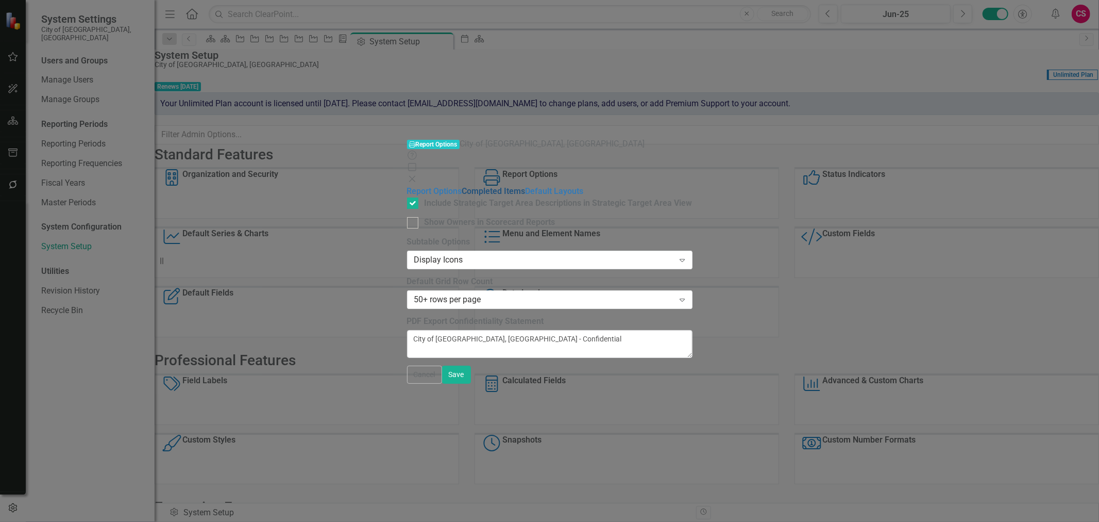
click at [462, 186] on link "Completed Items" at bounding box center [493, 191] width 63 height 10
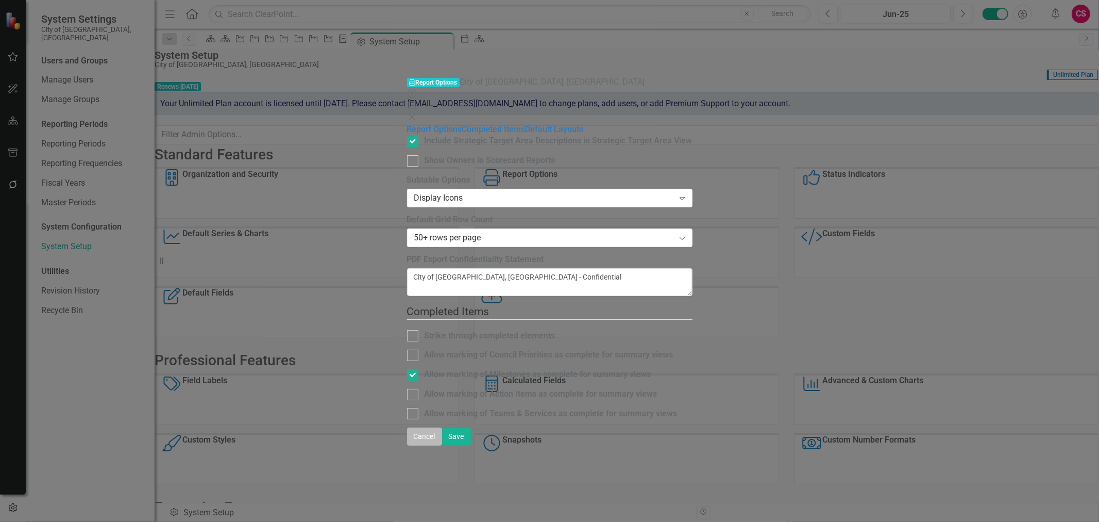
click at [442, 397] on button "Cancel" at bounding box center [424, 436] width 35 height 18
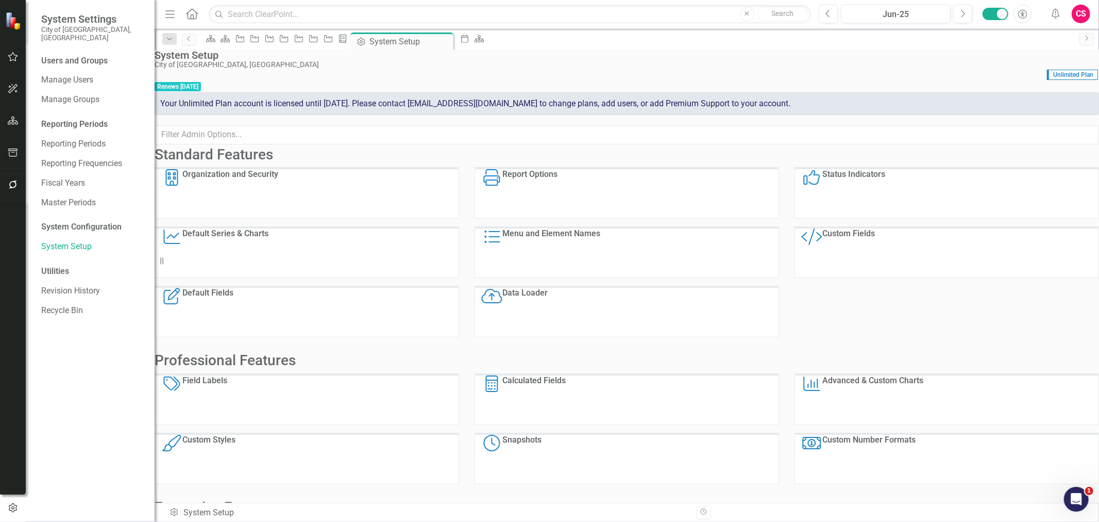
scroll to position [0, 0]
click at [289, 37] on div "Council Priority" at bounding box center [282, 38] width 14 height 13
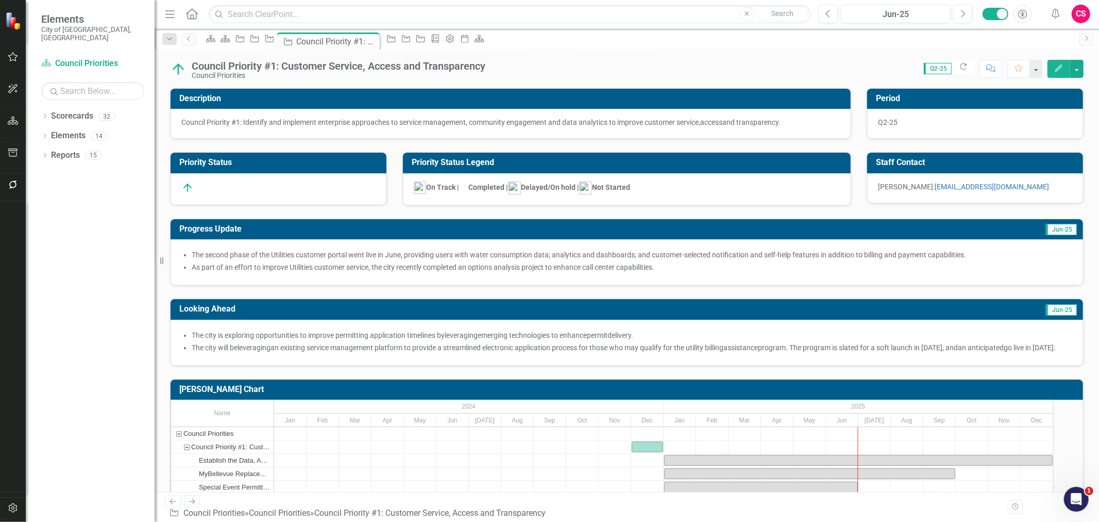
scroll to position [122, 0]
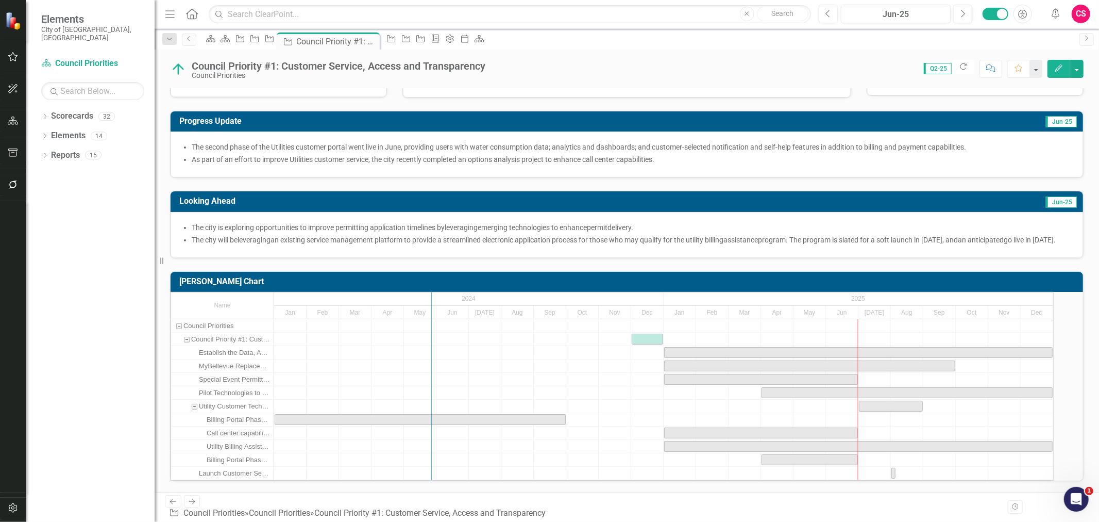
drag, startPoint x: 286, startPoint y: 343, endPoint x: 443, endPoint y: 342, distance: 157.2
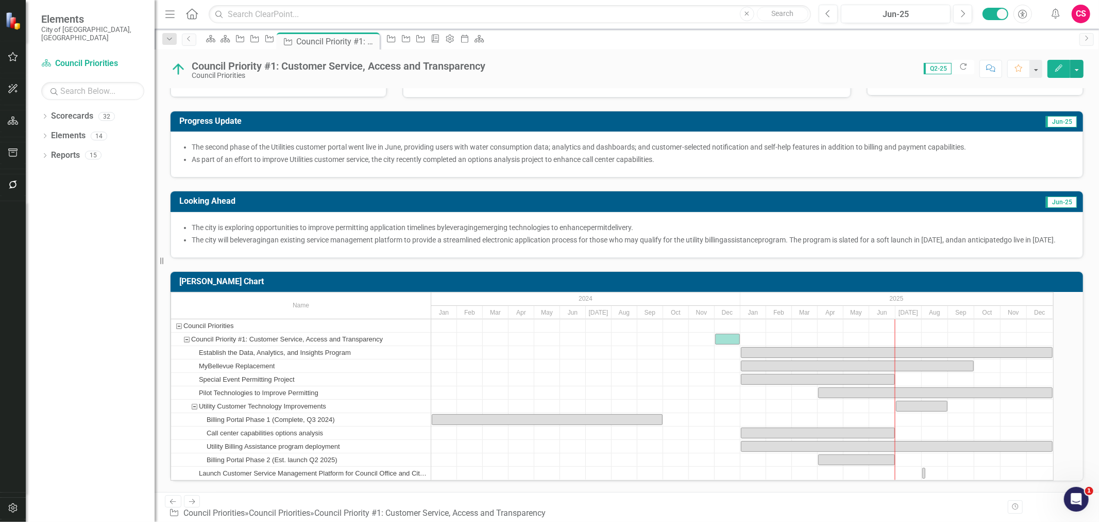
click at [193, 397] on icon "Next" at bounding box center [192, 501] width 9 height 7
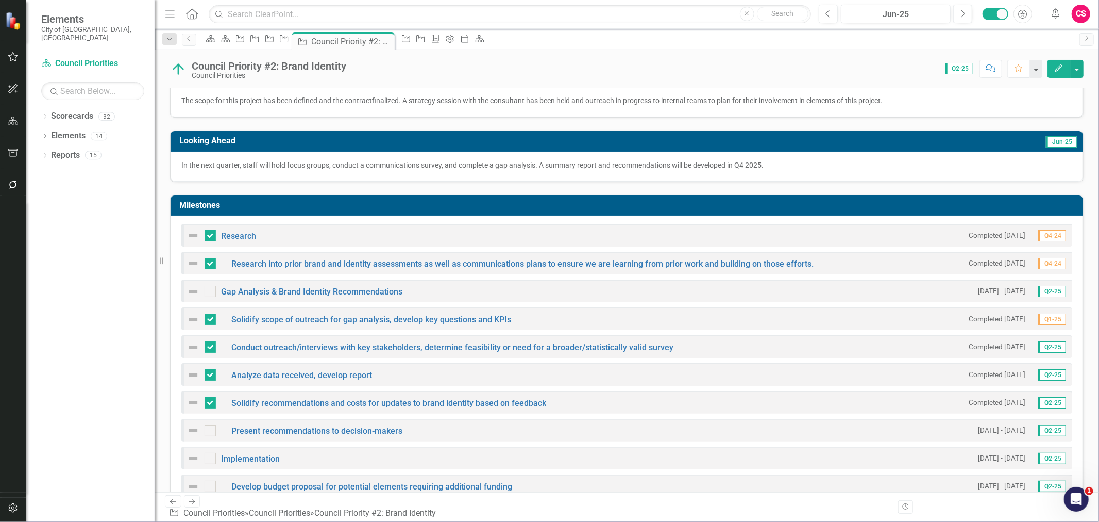
scroll to position [236, 0]
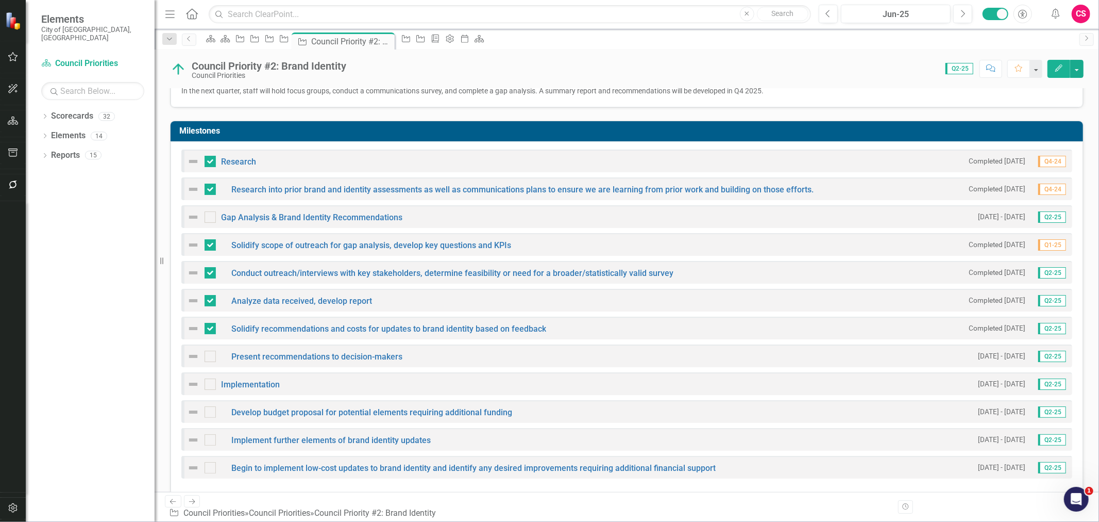
click at [189, 397] on icon "Next" at bounding box center [192, 501] width 9 height 7
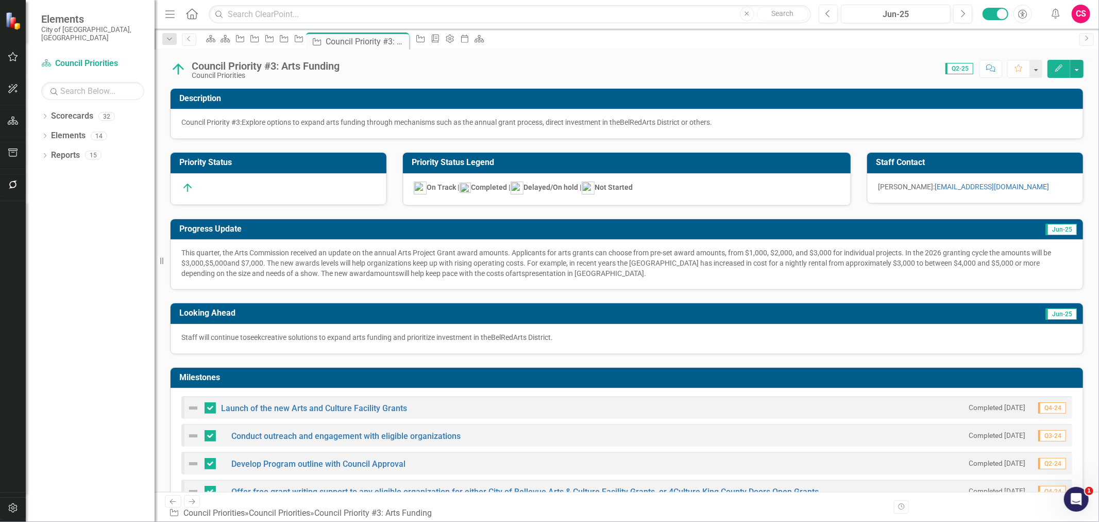
scroll to position [218, 0]
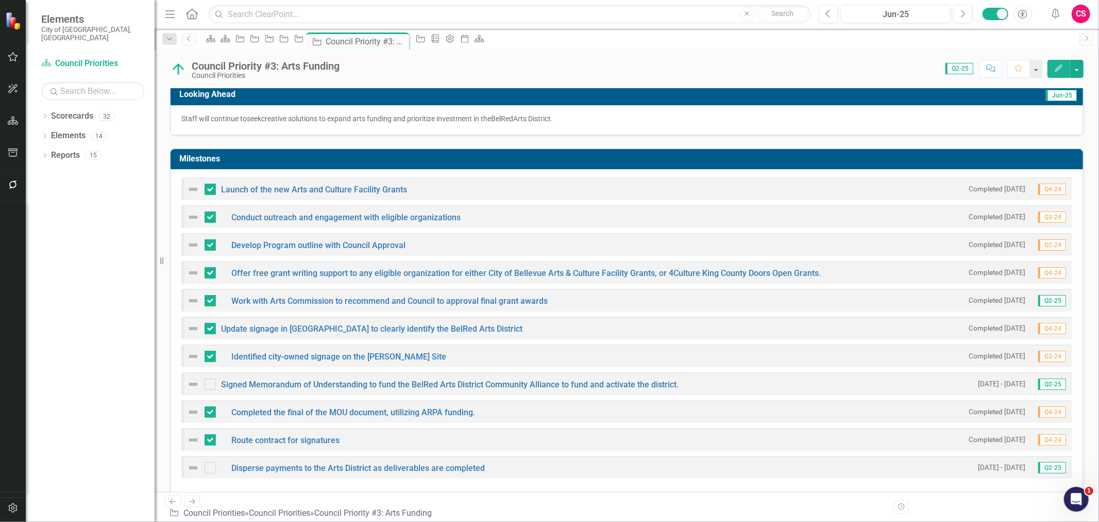
click at [198, 397] on link "Next" at bounding box center [192, 501] width 16 height 12
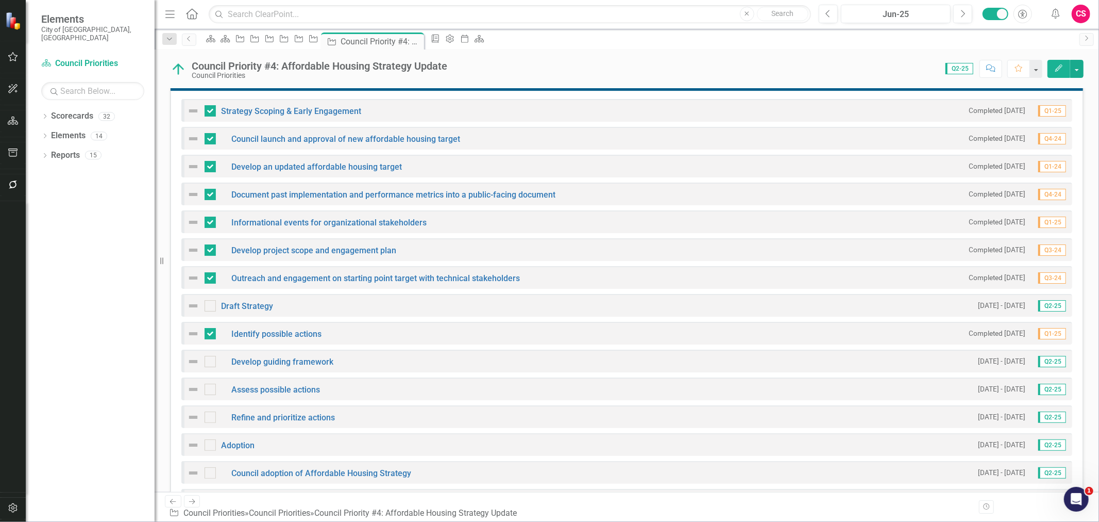
scroll to position [311, 0]
click at [188, 397] on icon "Next" at bounding box center [192, 501] width 9 height 7
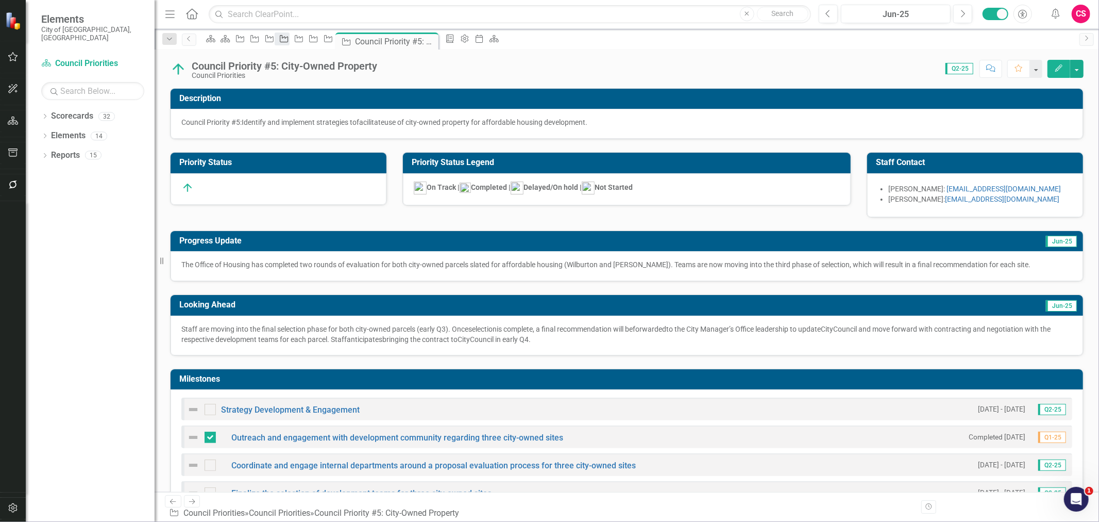
click at [289, 39] on icon "Council Priority" at bounding box center [284, 39] width 10 height 8
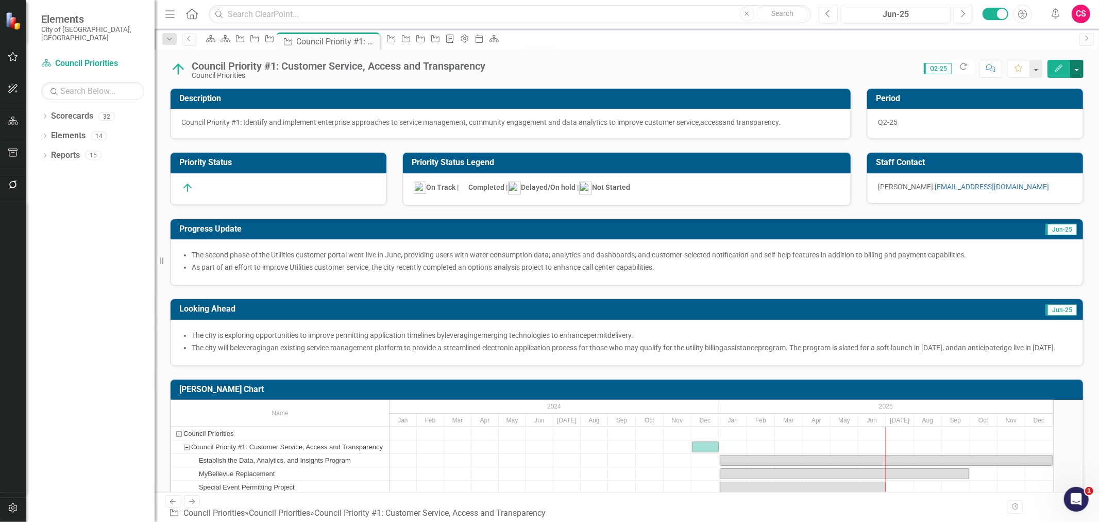
click at [879, 72] on button "button" at bounding box center [1076, 69] width 13 height 18
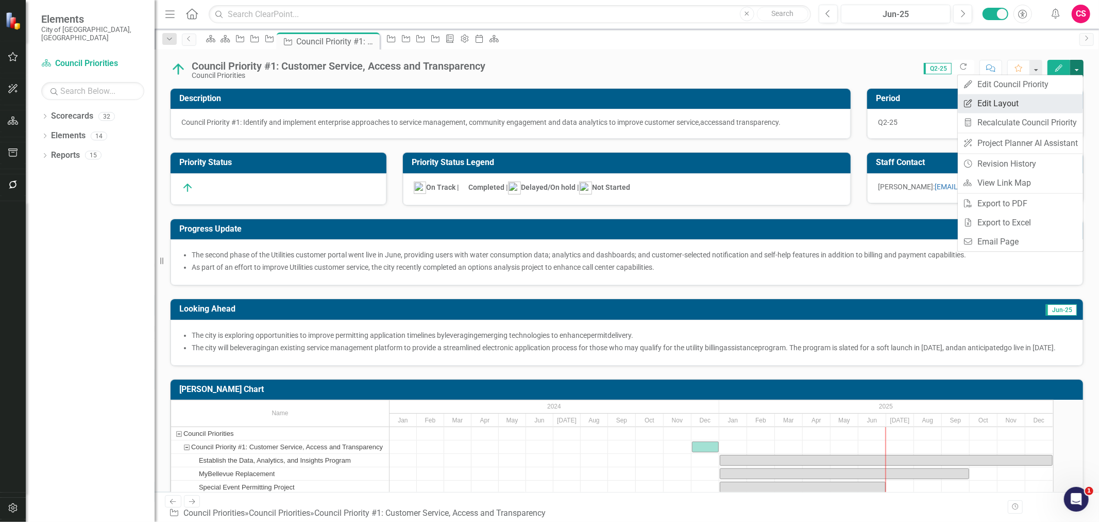
click at [879, 100] on link "Edit Report Edit Layout" at bounding box center [1020, 103] width 125 height 19
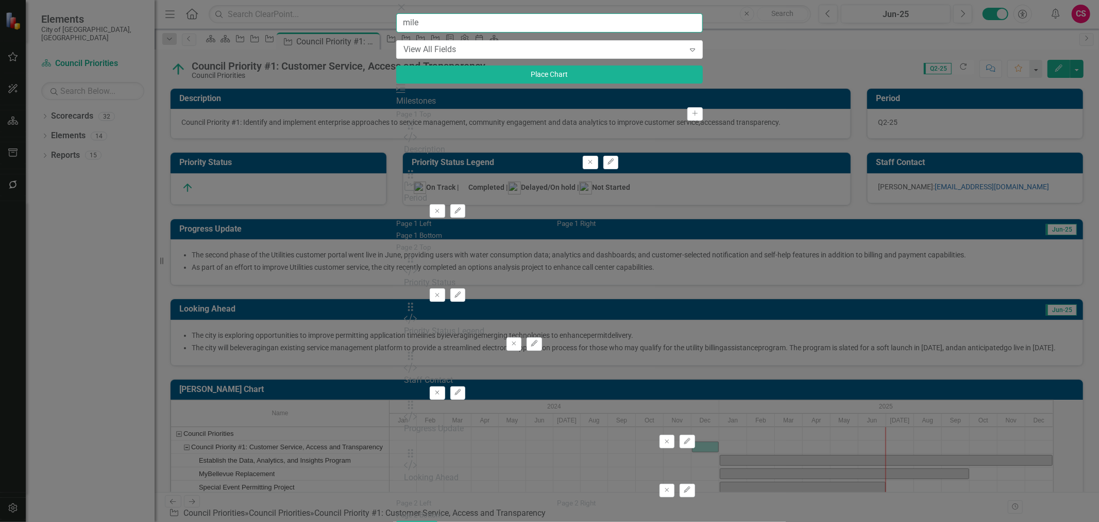
type input "mile"
click at [687, 121] on button "Add" at bounding box center [694, 113] width 15 height 13
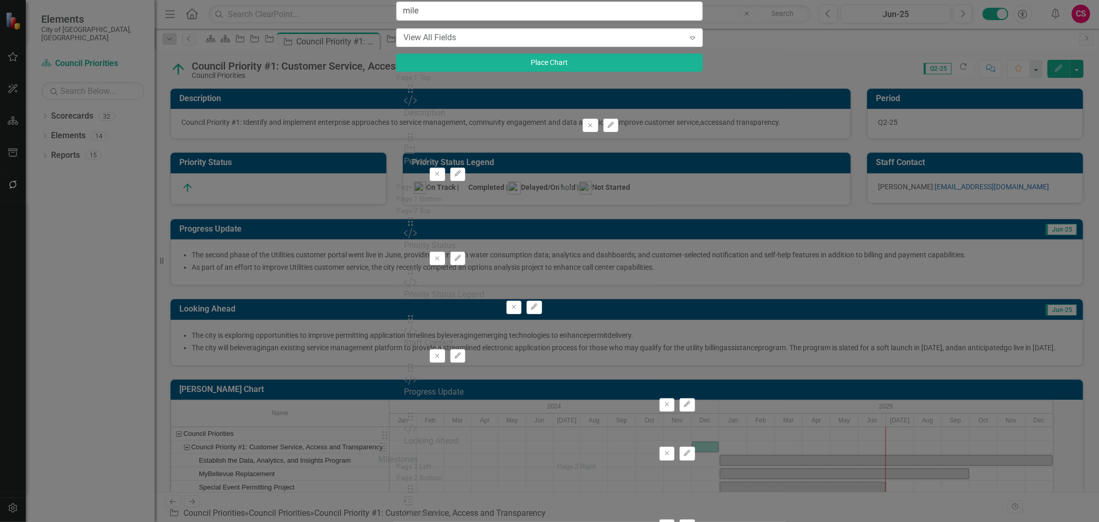
drag, startPoint x: 390, startPoint y: 64, endPoint x: 398, endPoint y: 439, distance: 374.2
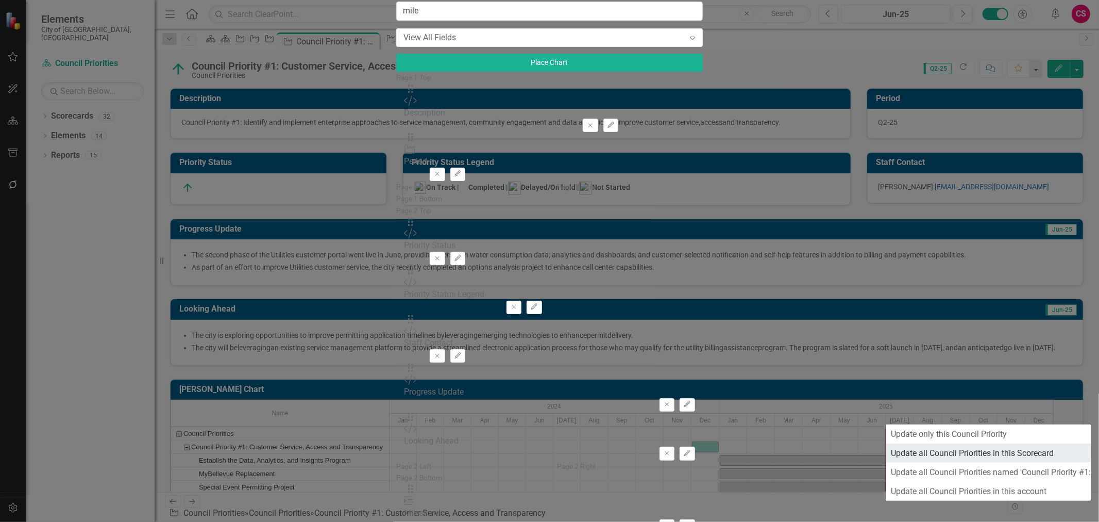
click at [879, 397] on link "Update all Council Priorities in this Scorecard" at bounding box center [988, 452] width 205 height 19
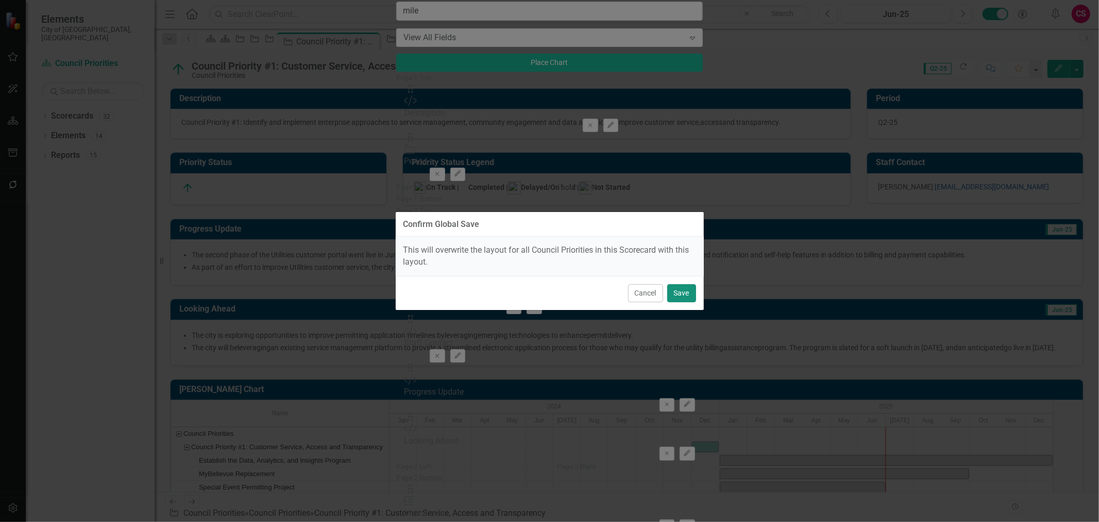
click at [685, 294] on button "Save" at bounding box center [681, 293] width 29 height 18
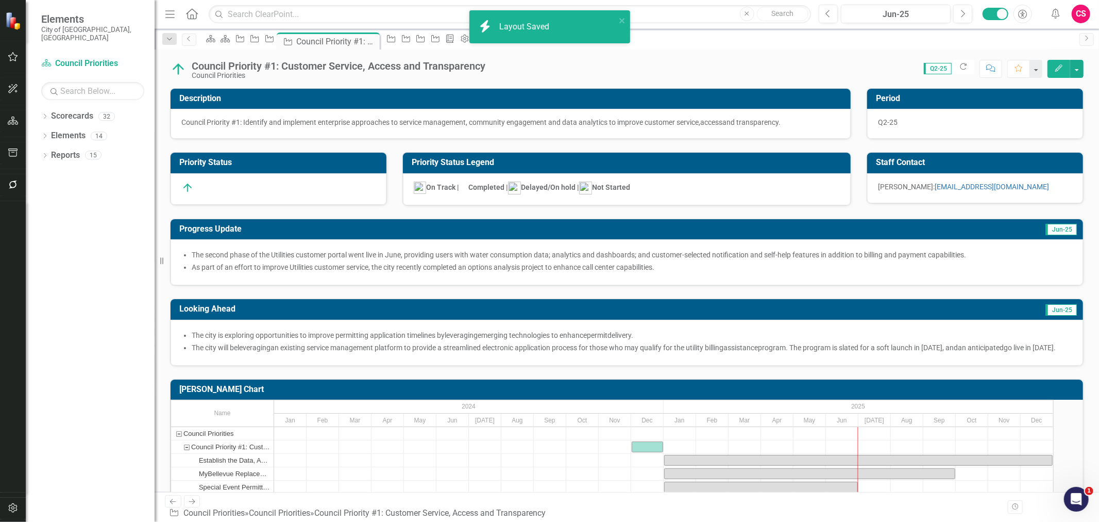
click at [11, 151] on icon "button" at bounding box center [13, 152] width 11 height 8
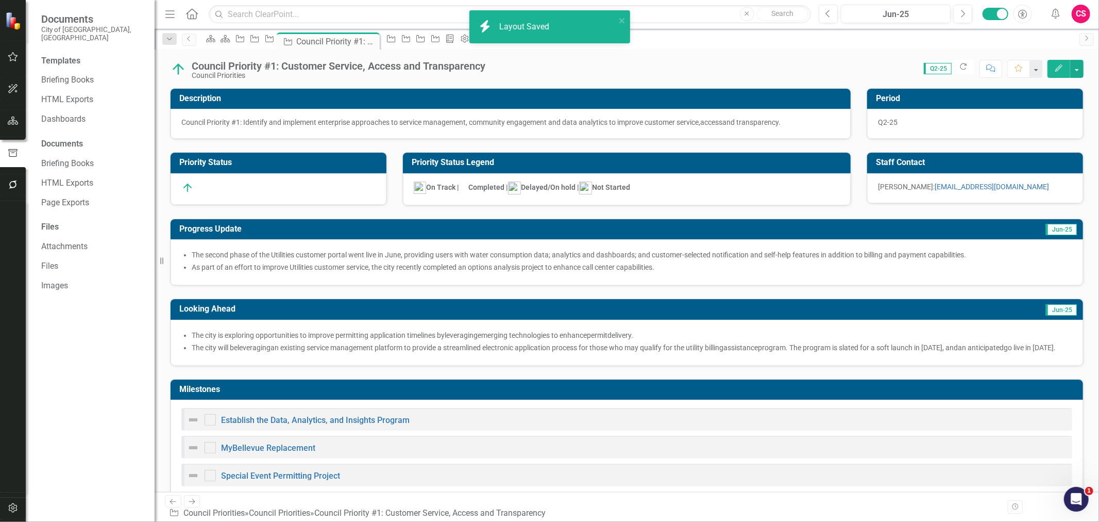
checkbox input "true"
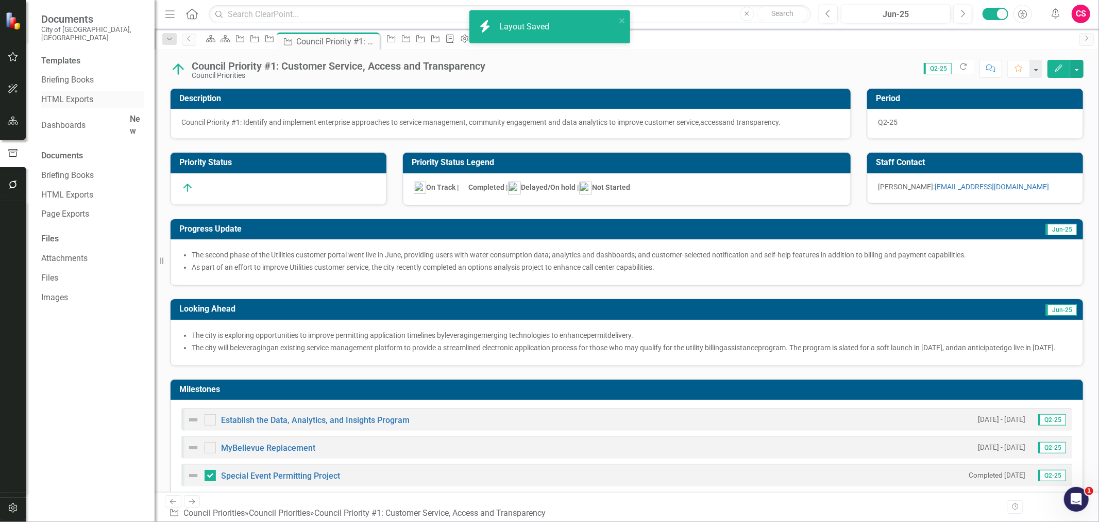
click at [64, 94] on link "HTML Exports" at bounding box center [92, 100] width 103 height 12
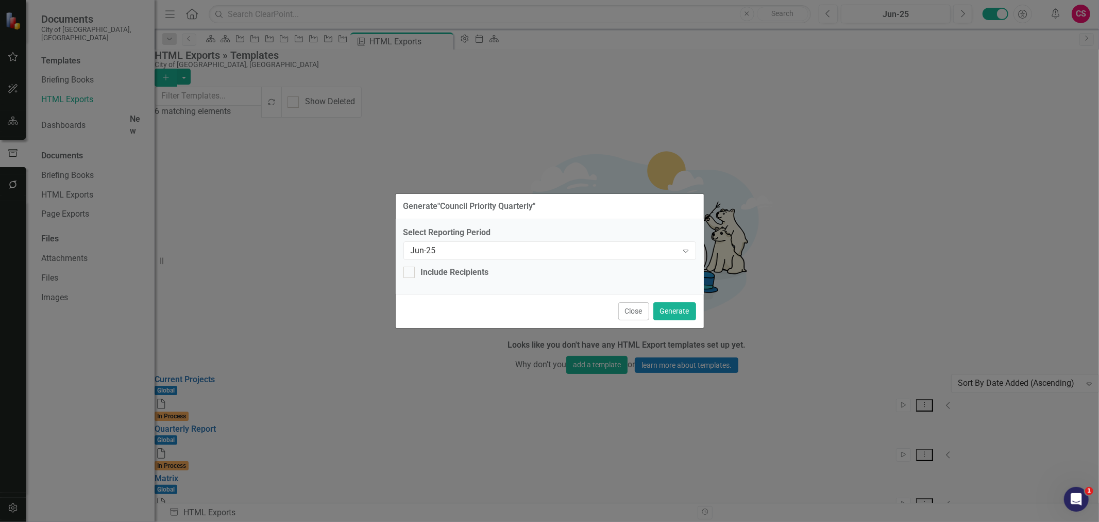
click at [636, 315] on button "Close" at bounding box center [633, 311] width 31 height 18
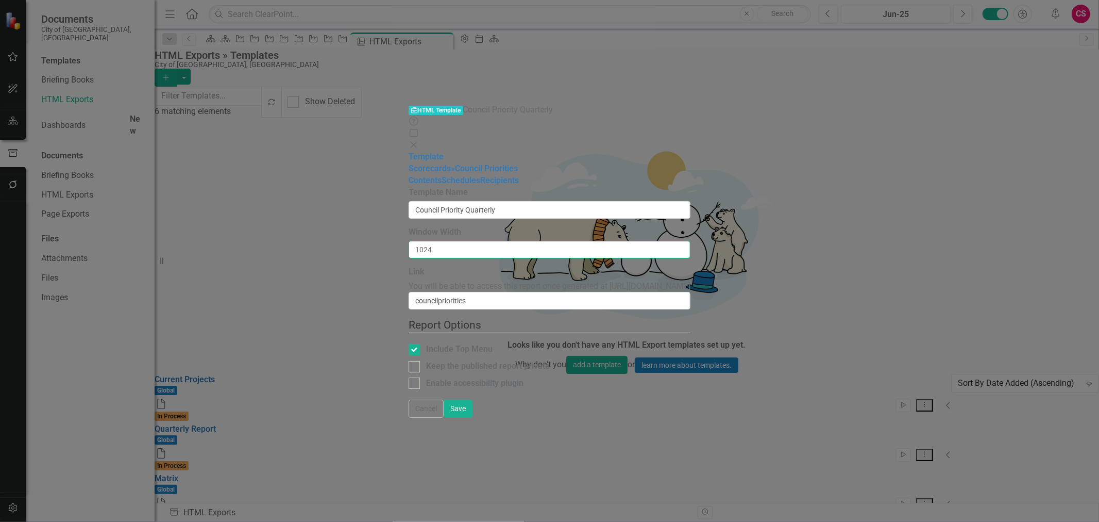
drag, startPoint x: 331, startPoint y: 101, endPoint x: 394, endPoint y: 96, distance: 63.0
click at [409, 241] on input "1024" at bounding box center [550, 250] width 282 height 18
type input "1260"
click at [473, 397] on button "Save" at bounding box center [458, 408] width 29 height 18
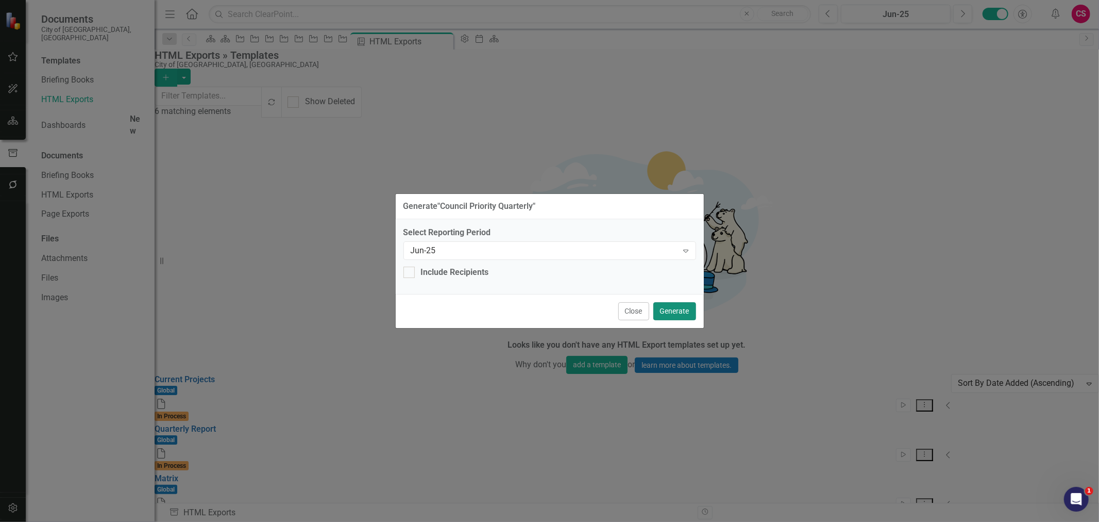
click at [681, 311] on button "Generate" at bounding box center [674, 311] width 43 height 18
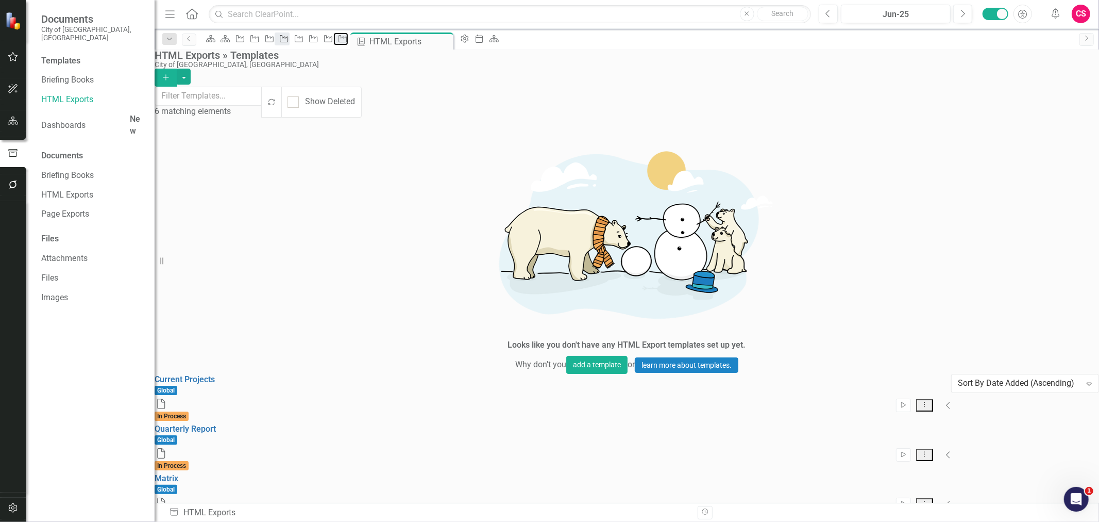
click at [348, 35] on icon "Council Priority" at bounding box center [343, 39] width 10 height 8
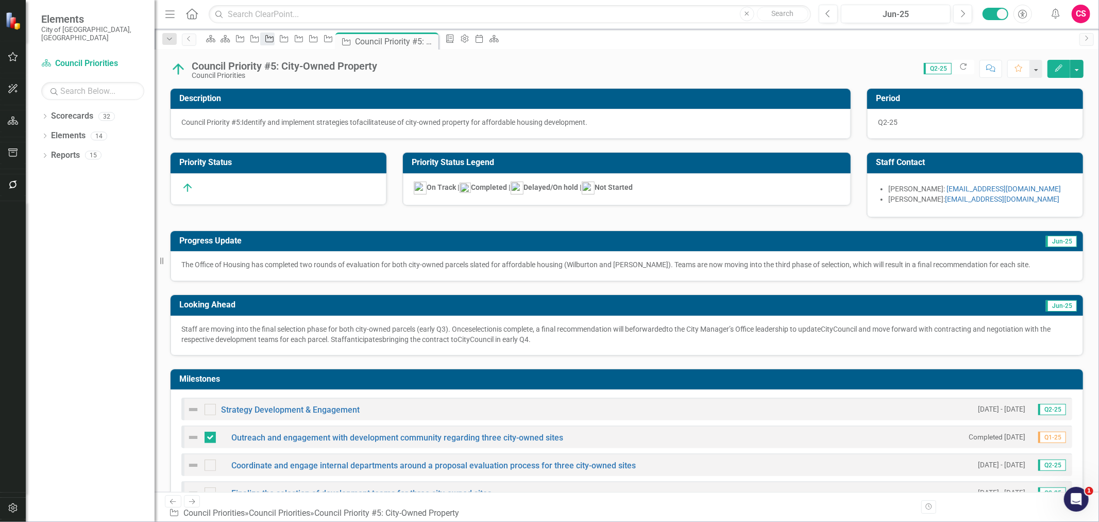
click at [275, 39] on icon "Council Priority" at bounding box center [269, 39] width 10 height 8
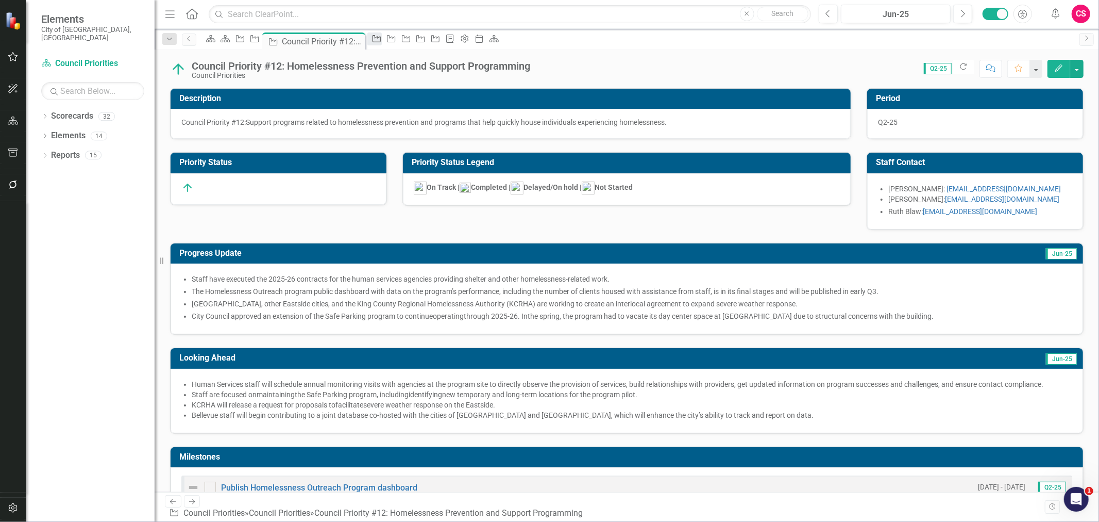
click at [382, 37] on icon "Council Priority" at bounding box center [377, 39] width 10 height 8
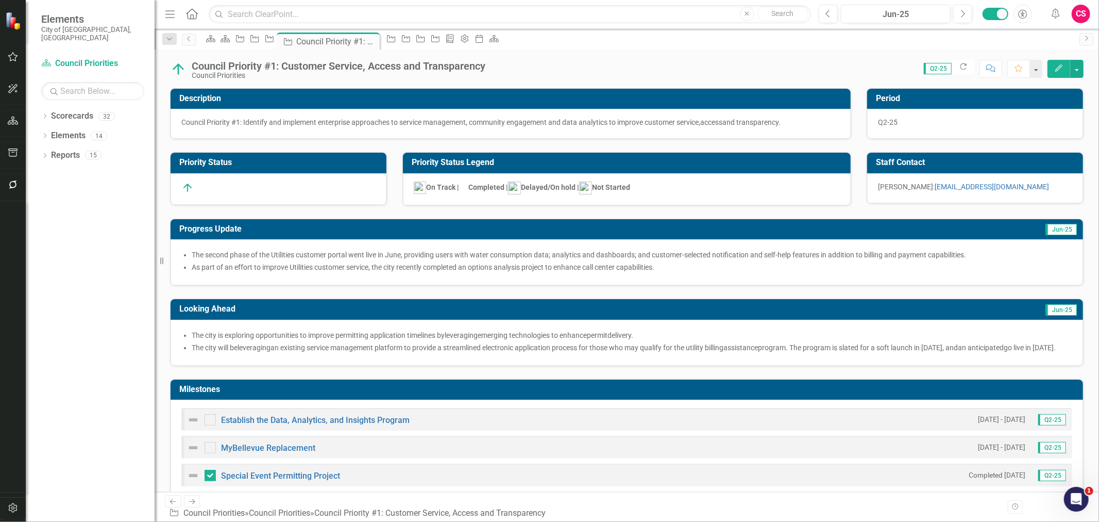
scroll to position [213, 0]
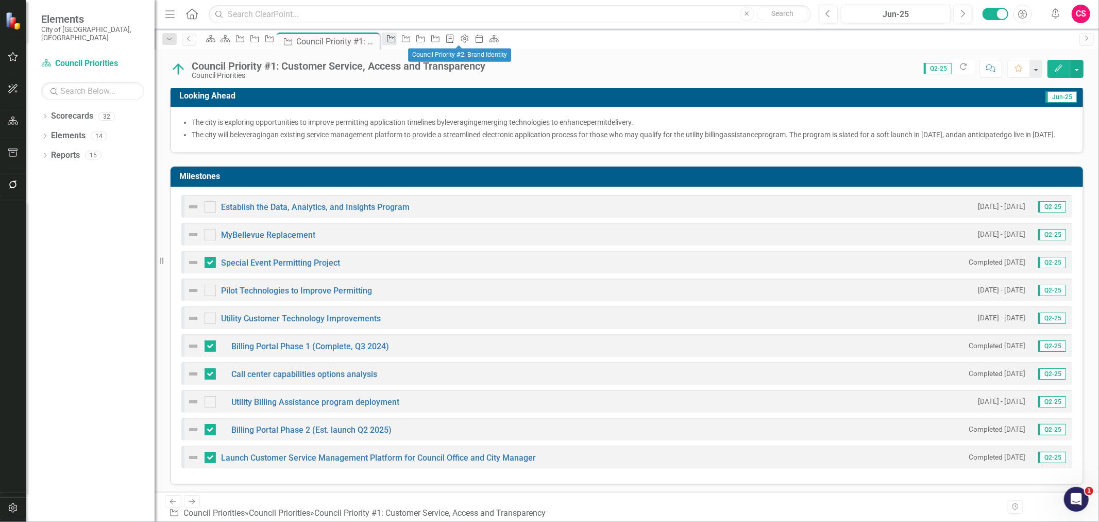
click at [396, 40] on icon "Council Priority" at bounding box center [391, 39] width 10 height 8
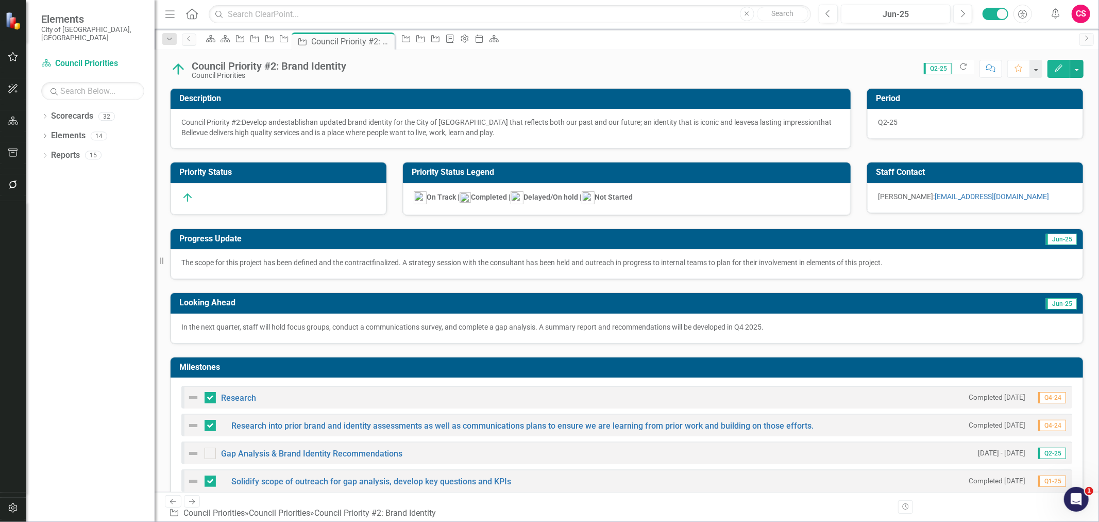
scroll to position [153, 0]
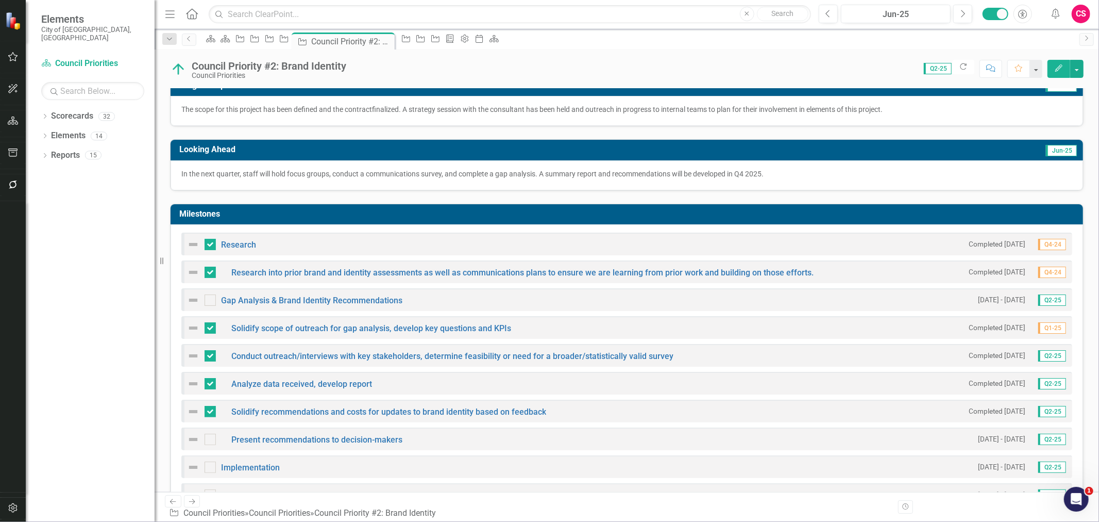
click at [879, 268] on div "Research into prior brand and identity assessments as well as communications pl…" at bounding box center [626, 271] width 891 height 23
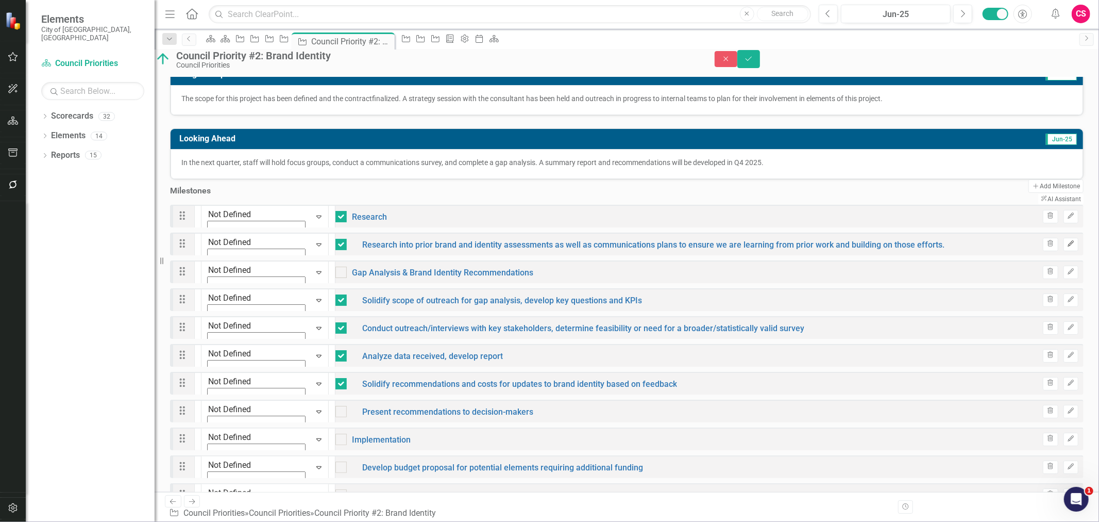
click at [879, 251] on button "Edit" at bounding box center [1071, 244] width 15 height 13
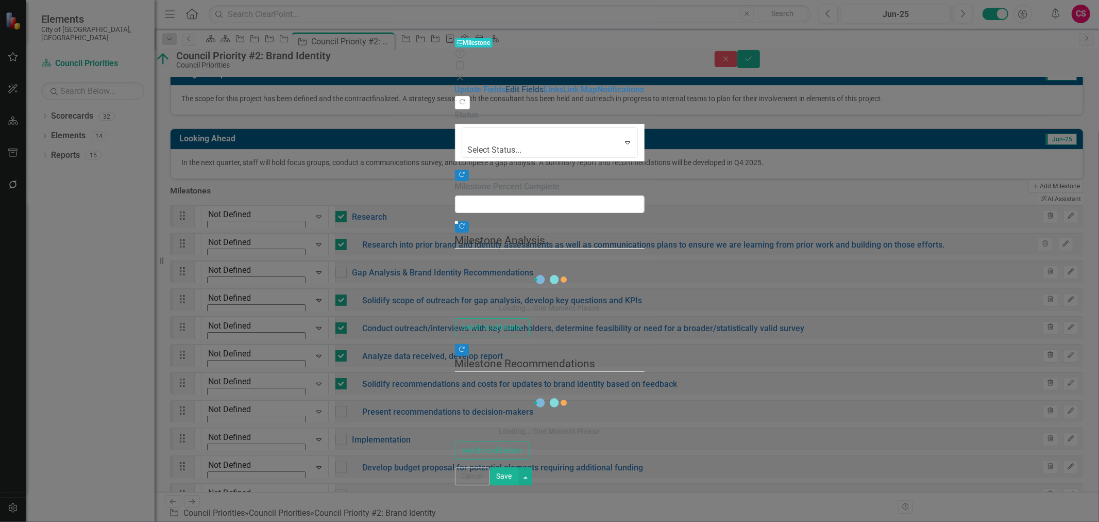
type input "0"
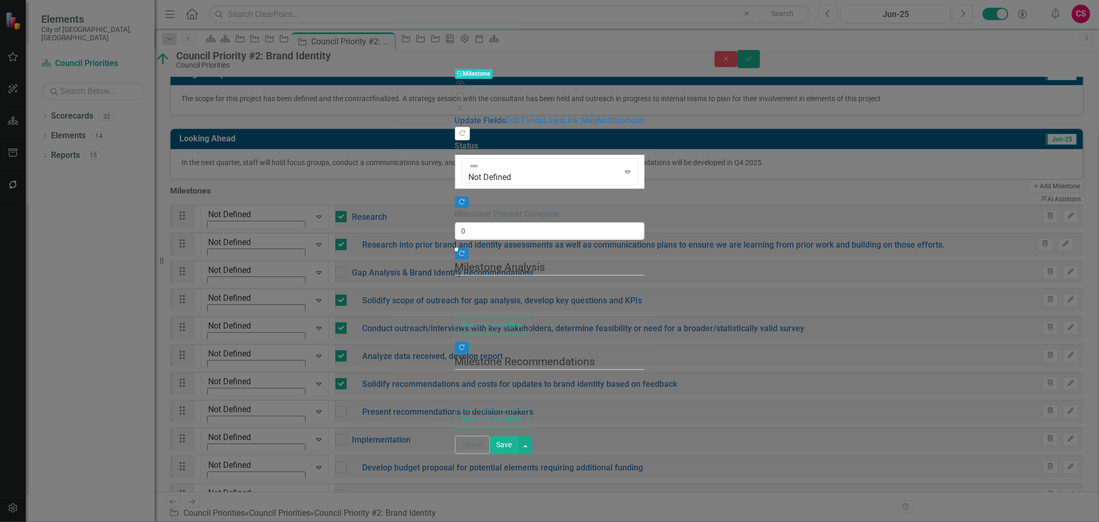
click at [455, 115] on link "Update Fields" at bounding box center [480, 120] width 51 height 10
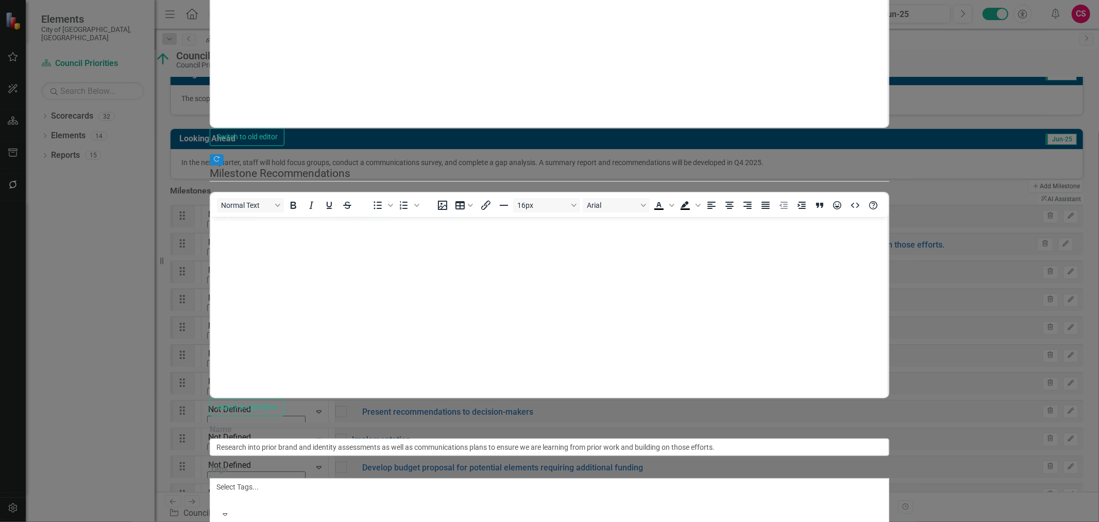
scroll to position [0, 0]
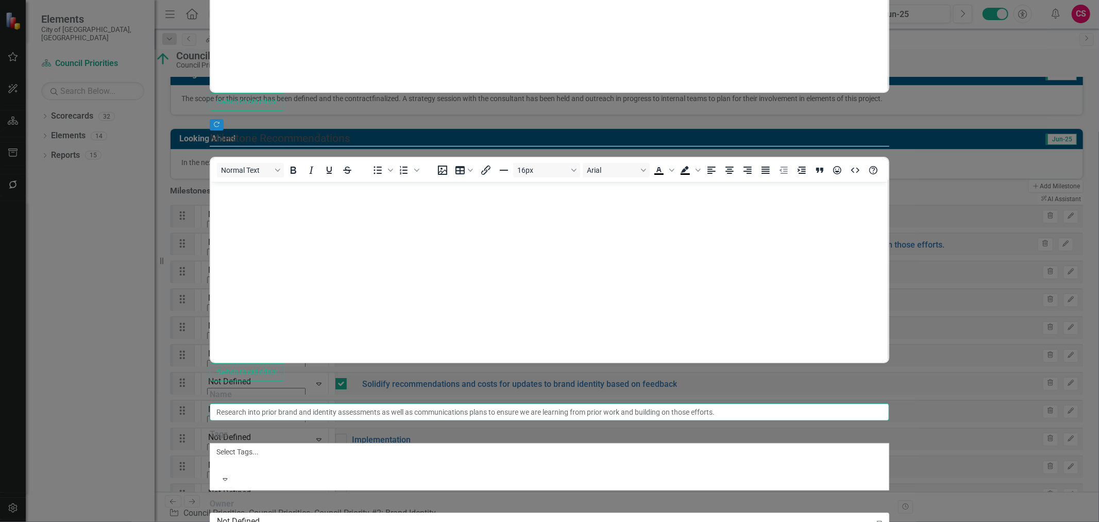
drag, startPoint x: 323, startPoint y: 58, endPoint x: 770, endPoint y: 66, distance: 447.9
click at [770, 397] on input "Research into prior brand and identity assessments as well as communications pl…" at bounding box center [550, 412] width 680 height 18
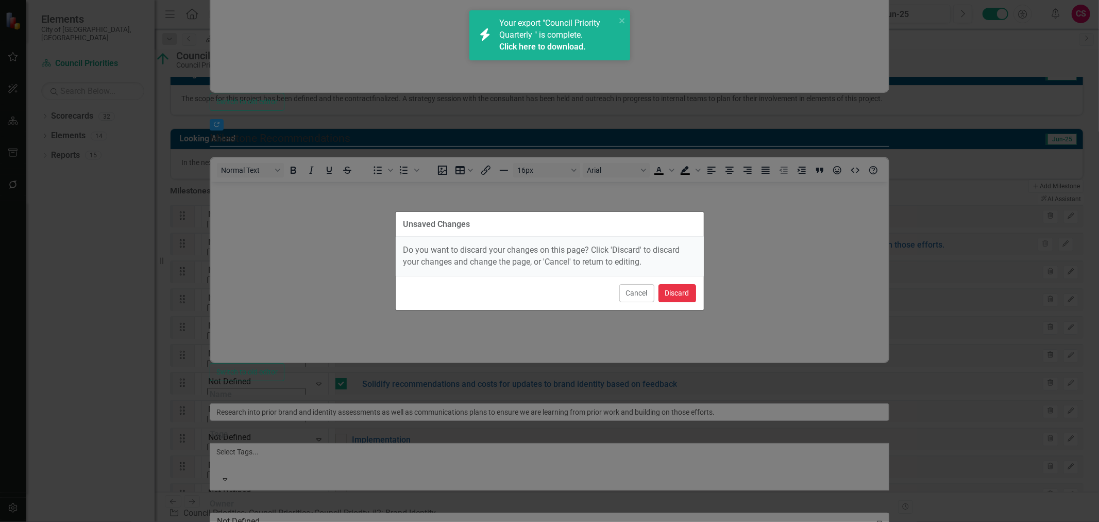
click at [674, 295] on button "Discard" at bounding box center [678, 293] width 38 height 18
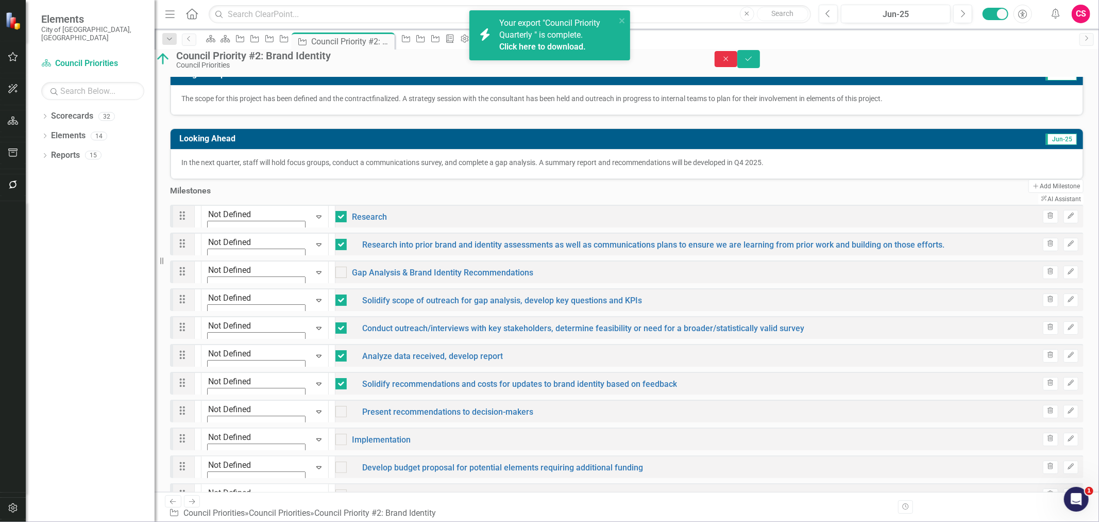
click at [737, 63] on button "Close" at bounding box center [726, 59] width 23 height 16
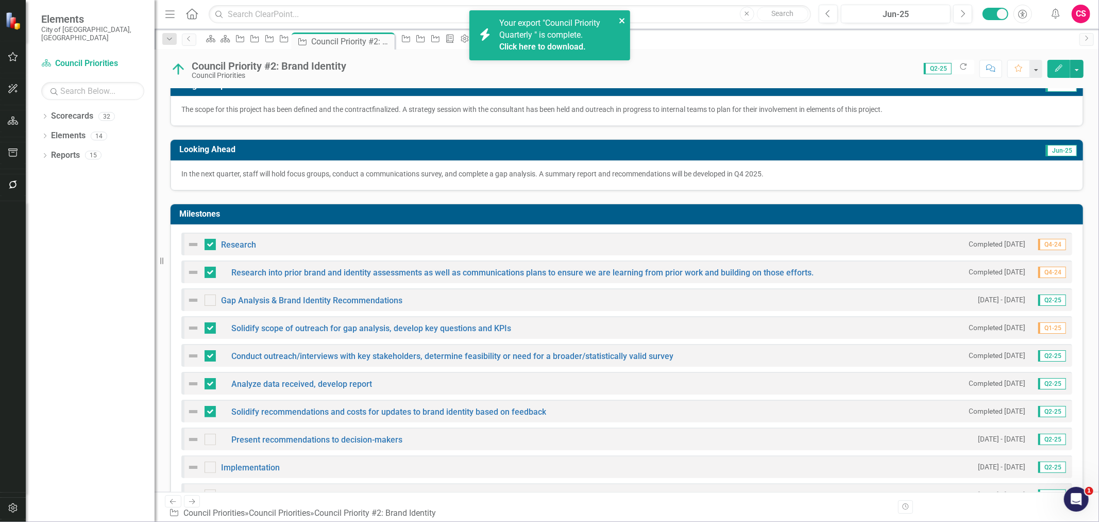
click at [622, 20] on icon "close" at bounding box center [621, 20] width 5 height 5
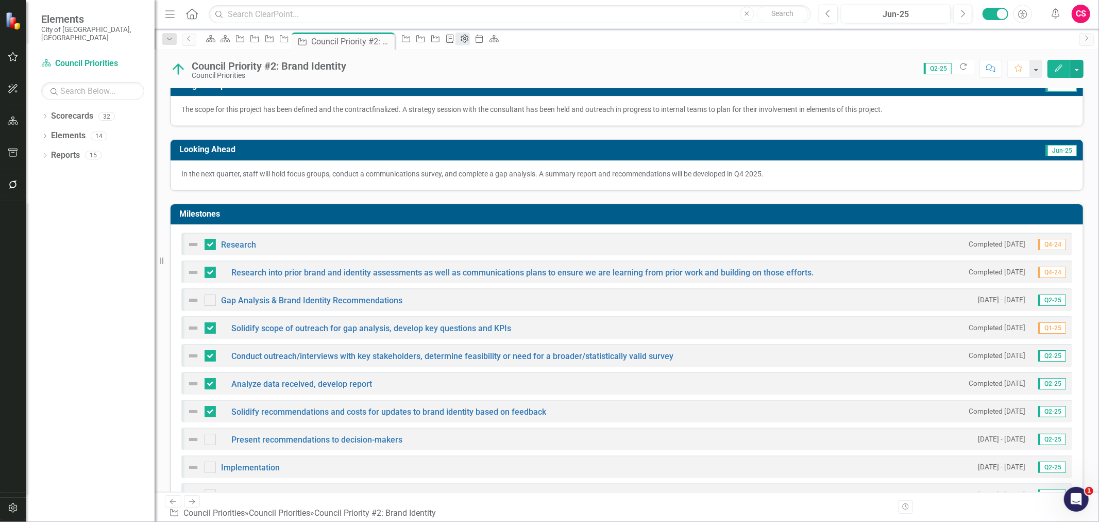
click at [470, 37] on icon "Admin Options" at bounding box center [465, 39] width 10 height 8
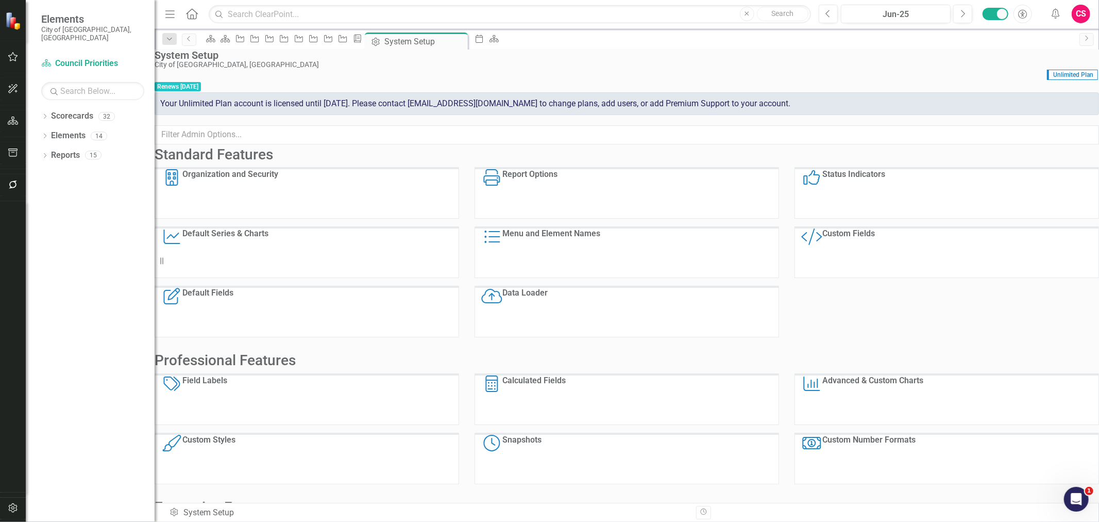
scroll to position [1, 0]
click at [363, 37] on icon "Briefing Book Template" at bounding box center [357, 39] width 10 height 8
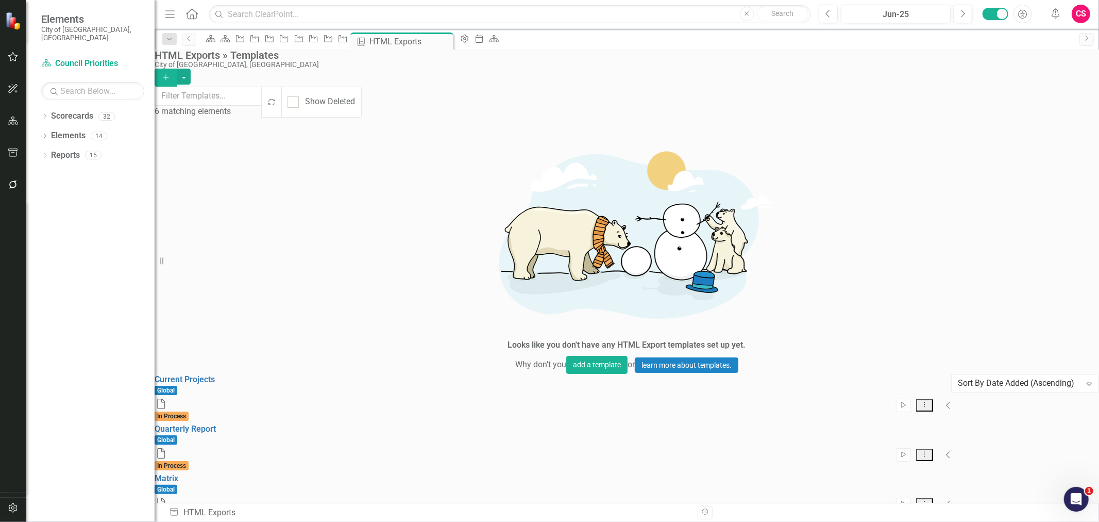
drag, startPoint x: 264, startPoint y: 290, endPoint x: 230, endPoint y: 298, distance: 34.9
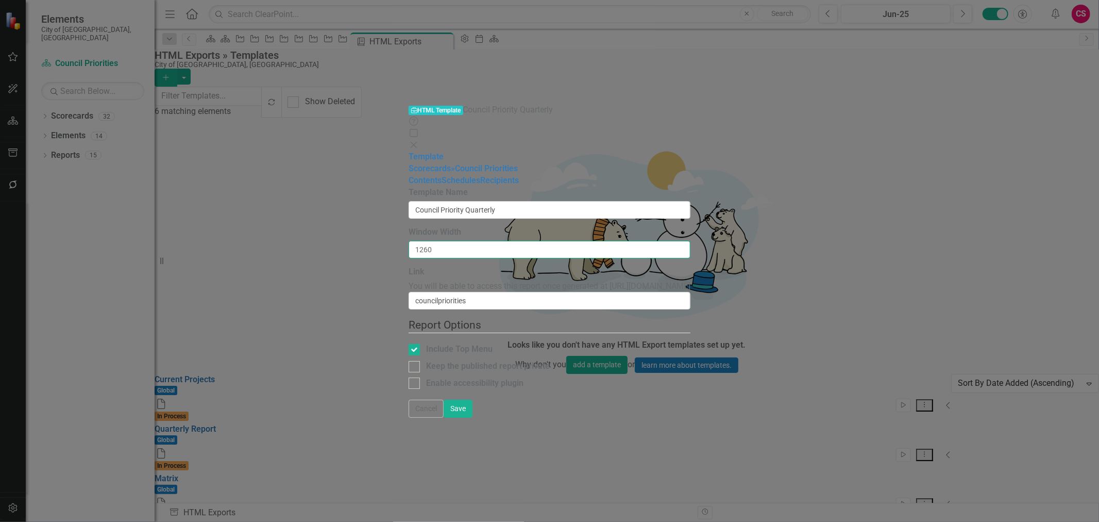
drag, startPoint x: 352, startPoint y: 100, endPoint x: 311, endPoint y: 103, distance: 41.3
click at [409, 187] on div "Report templates allow you to create HTML exports that include elements you sel…" at bounding box center [550, 293] width 282 height 213
type input "1024"
click at [473, 397] on button "Save" at bounding box center [458, 408] width 29 height 18
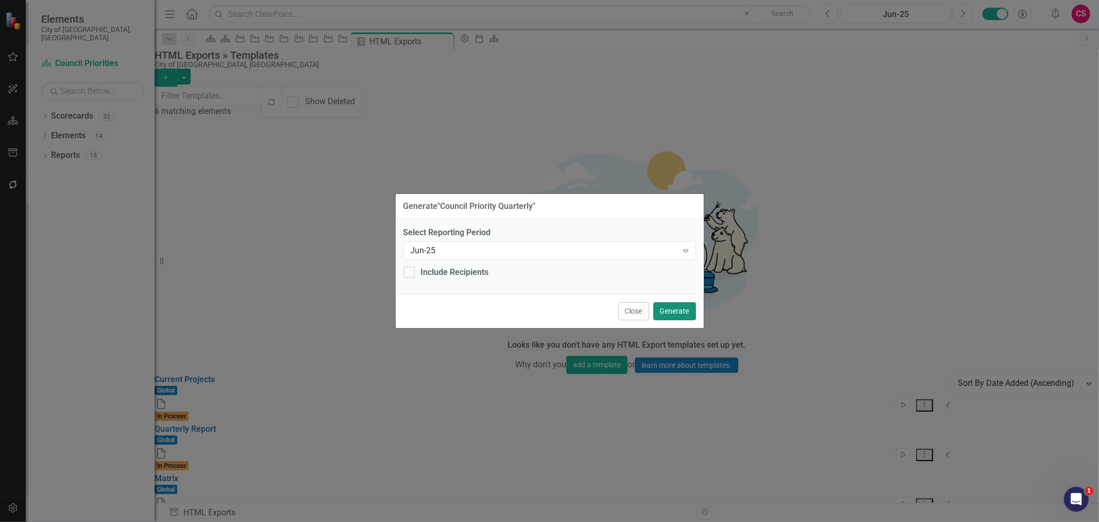
click at [679, 308] on button "Generate" at bounding box center [674, 311] width 43 height 18
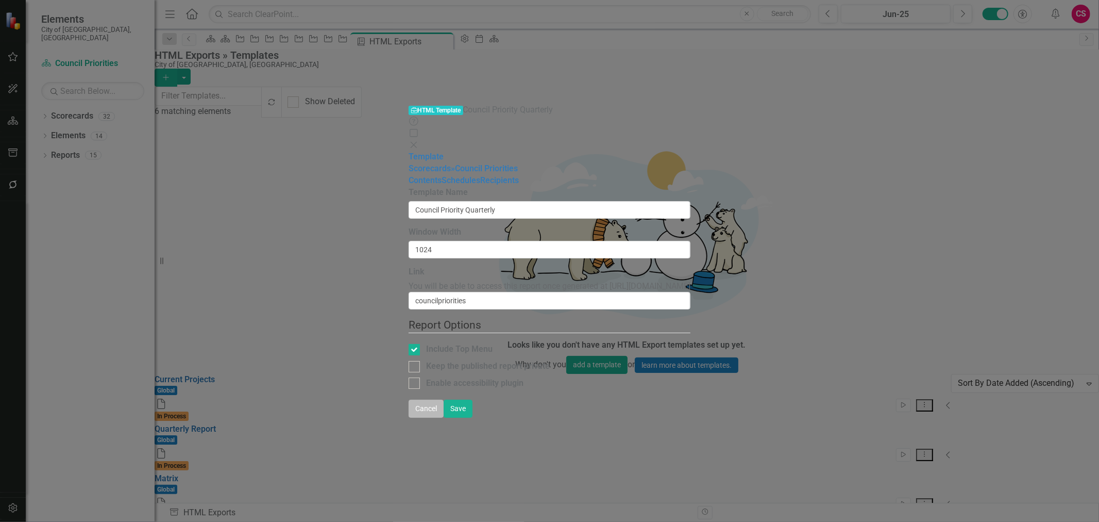
click at [444, 397] on button "Cancel" at bounding box center [426, 408] width 35 height 18
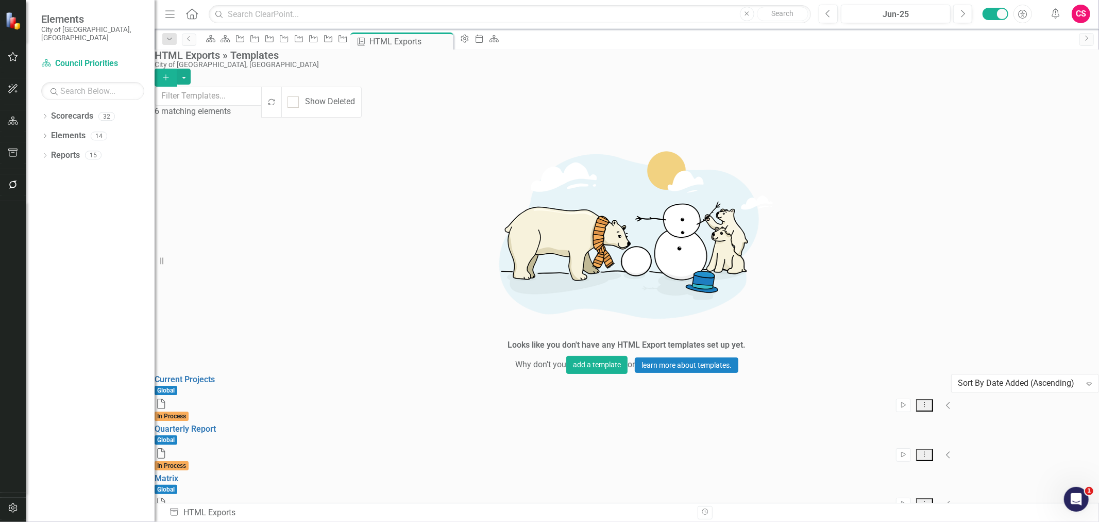
click at [215, 374] on link "Current Projects" at bounding box center [185, 379] width 60 height 10
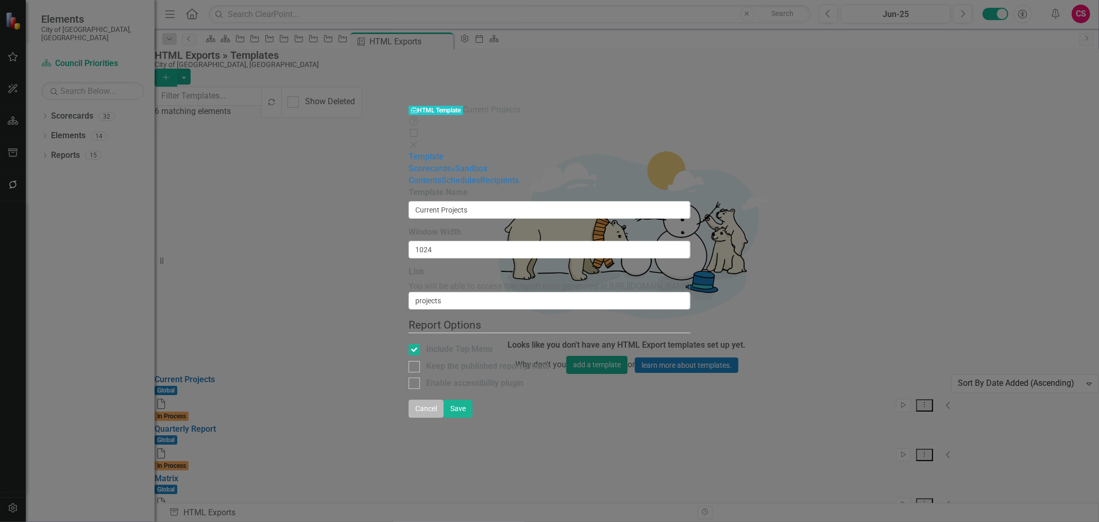
click at [444, 397] on button "Cancel" at bounding box center [426, 408] width 35 height 18
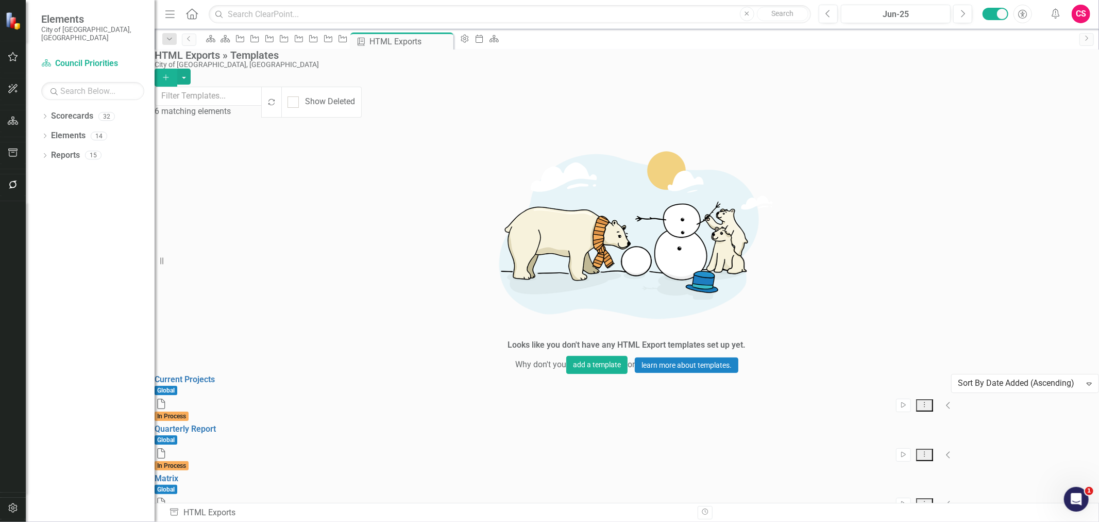
click at [496, 397] on div "Current Projects Global Start Dropdown Menu Collapse File In Process Quarterly …" at bounding box center [553, 522] width 797 height 297
click at [102, 58] on link "Scorecard Council Priorities" at bounding box center [92, 64] width 103 height 12
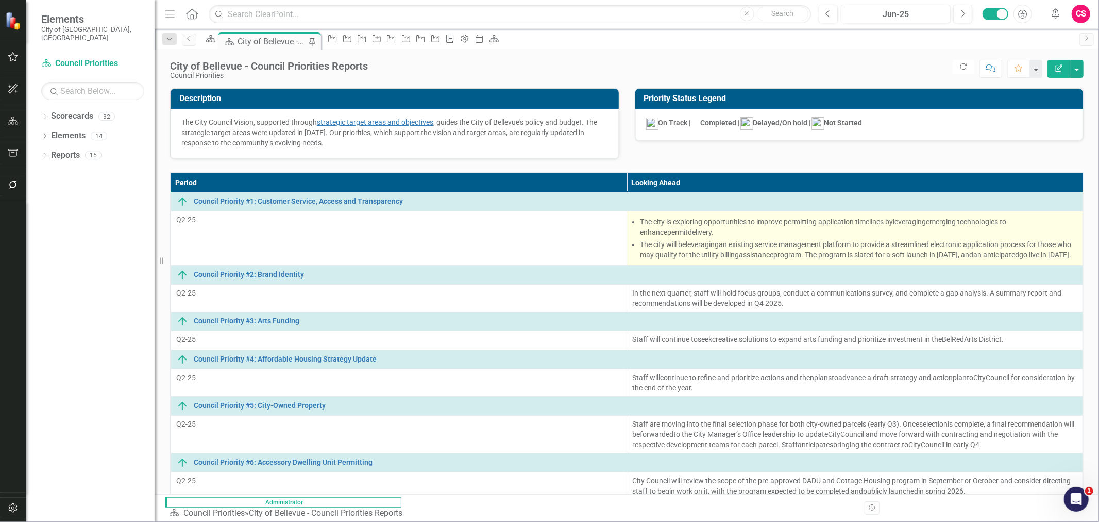
click at [640, 239] on li "The city will be leveraging an existing service management platform to provide …" at bounding box center [859, 249] width 438 height 21
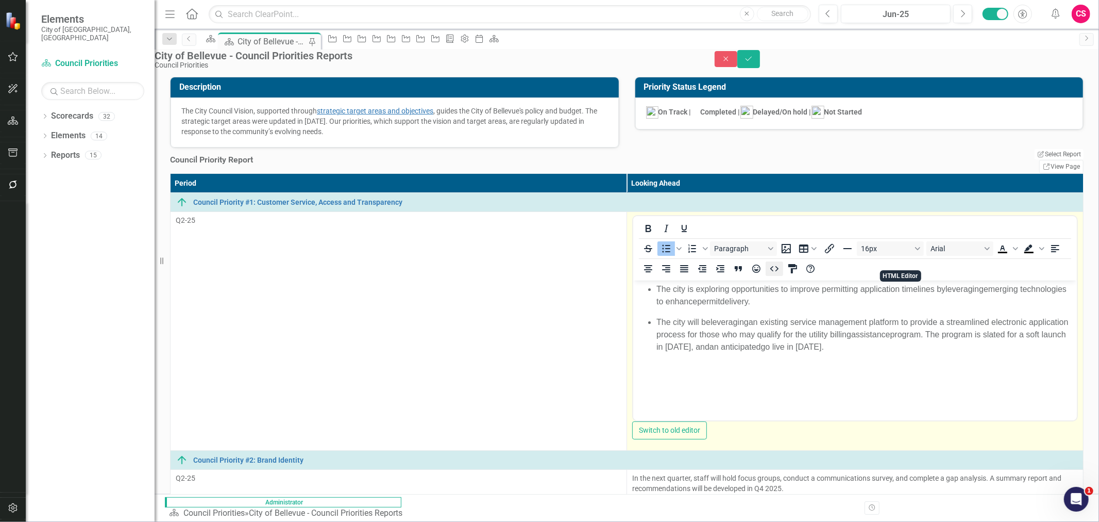
click at [783, 261] on button "HTML Editor" at bounding box center [775, 268] width 18 height 14
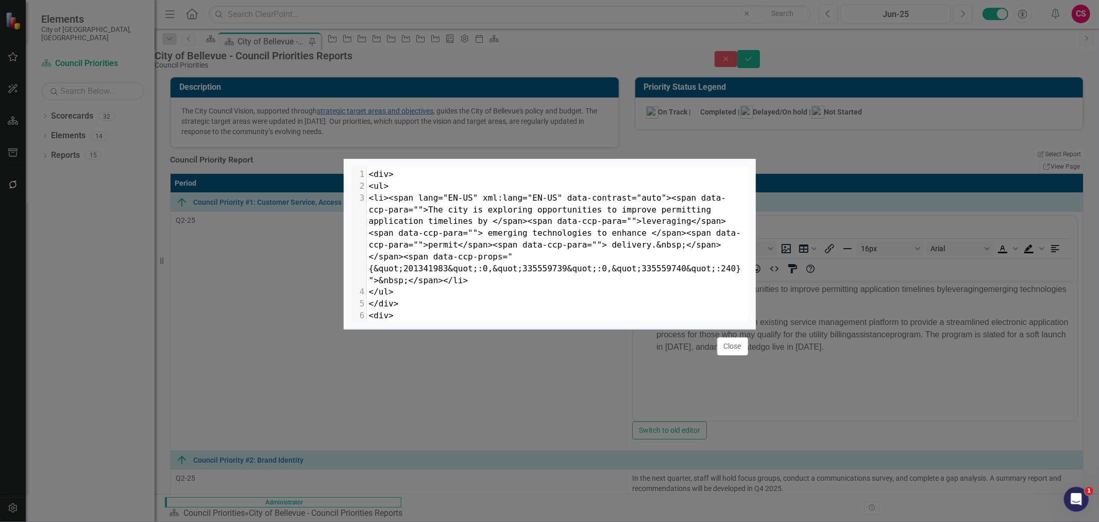
scroll to position [4, 0]
click at [480, 197] on pre "<li><span lang="EN-US" xml:lang="EN-US" data-contrast="auto"><span data-ccp-par…" at bounding box center [557, 239] width 381 height 94
click at [409, 310] on pre "<div>" at bounding box center [557, 316] width 381 height 12
click at [447, 286] on pre "</ul>" at bounding box center [557, 292] width 381 height 12
click at [396, 193] on span "<li><span lang="EN-US" xml:lang="EN-US" data-contrast="auto"><span data-ccp-par…" at bounding box center [555, 239] width 372 height 92
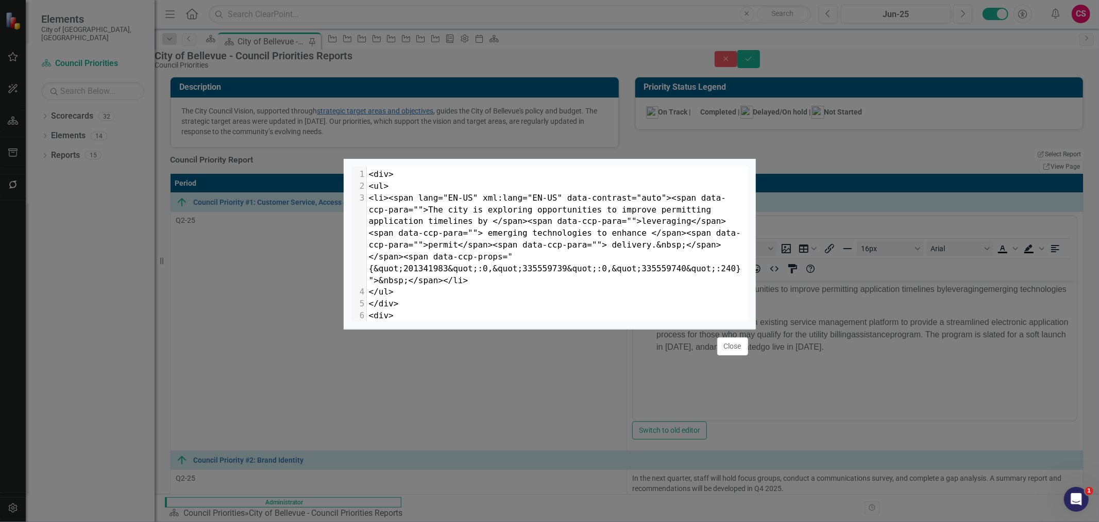
click at [463, 206] on pre "<li><span lang="EN-US" xml:lang="EN-US" data-contrast="auto"><span data-ccp-par…" at bounding box center [557, 239] width 381 height 94
click at [740, 355] on button "Close" at bounding box center [732, 346] width 31 height 18
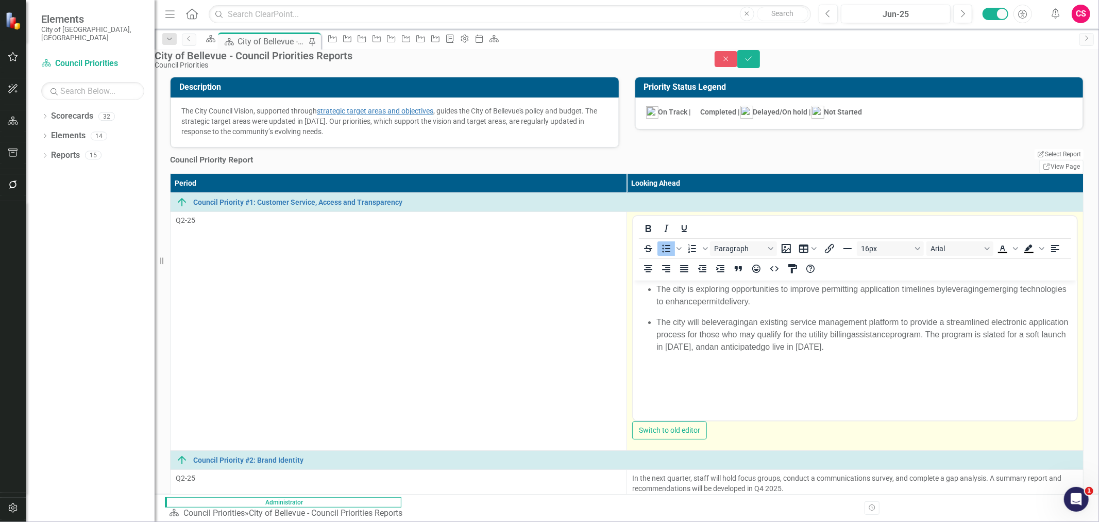
click at [843, 377] on body "The city is exploring opportunities to improve permitting application timelines…" at bounding box center [855, 357] width 444 height 155
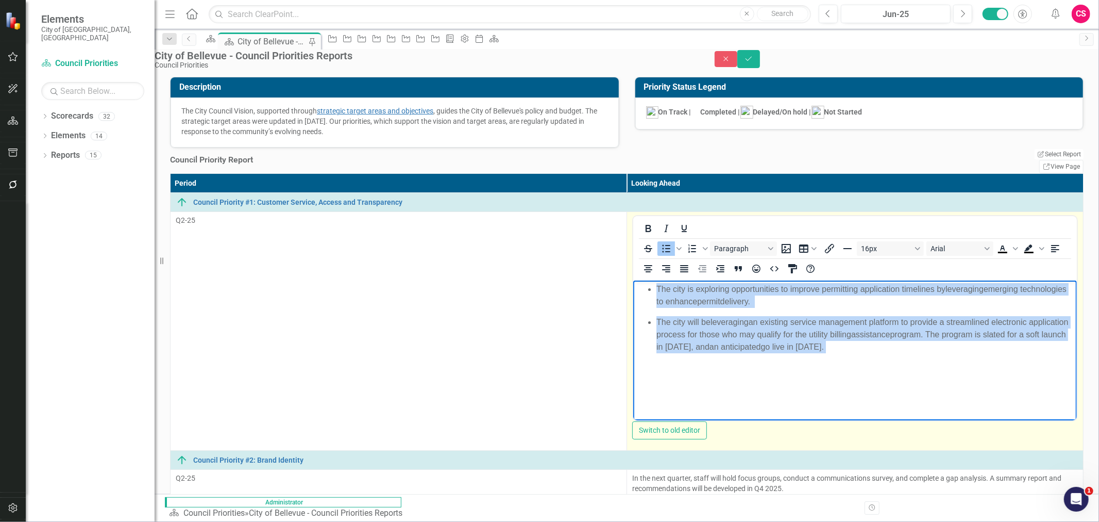
drag, startPoint x: 949, startPoint y: 332, endPoint x: 635, endPoint y: 287, distance: 317.1
click at [635, 287] on body "The city is exploring opportunities to improve permitting application timelines…" at bounding box center [855, 357] width 444 height 155
copy body "The city is exploring opportunities to improve permitting application timelines…"
click at [781, 262] on icon "HTML Editor" at bounding box center [774, 268] width 12 height 12
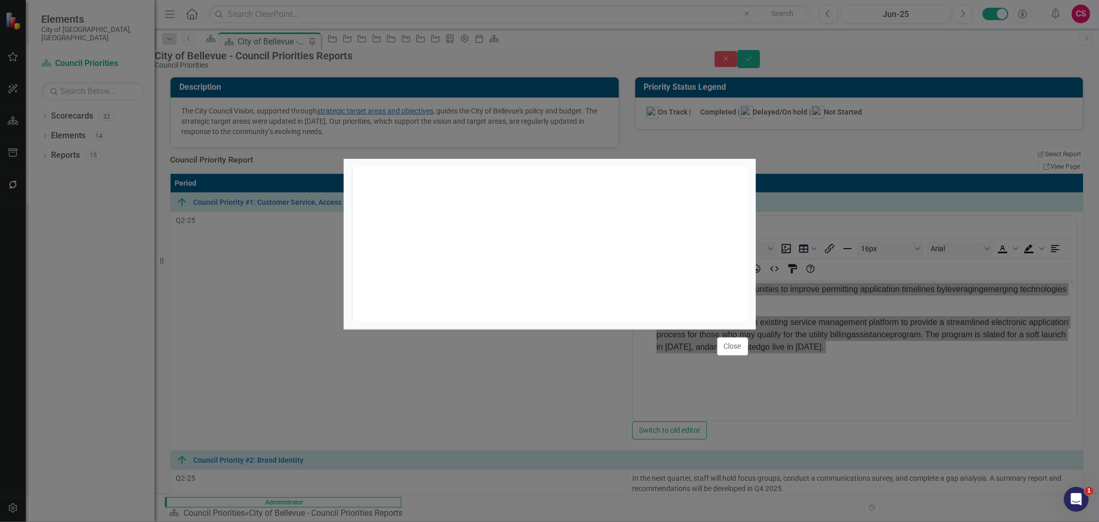
scroll to position [55, 0]
click at [615, 258] on div "xxxxxxxxxx </div>" at bounding box center [562, 256] width 423 height 180
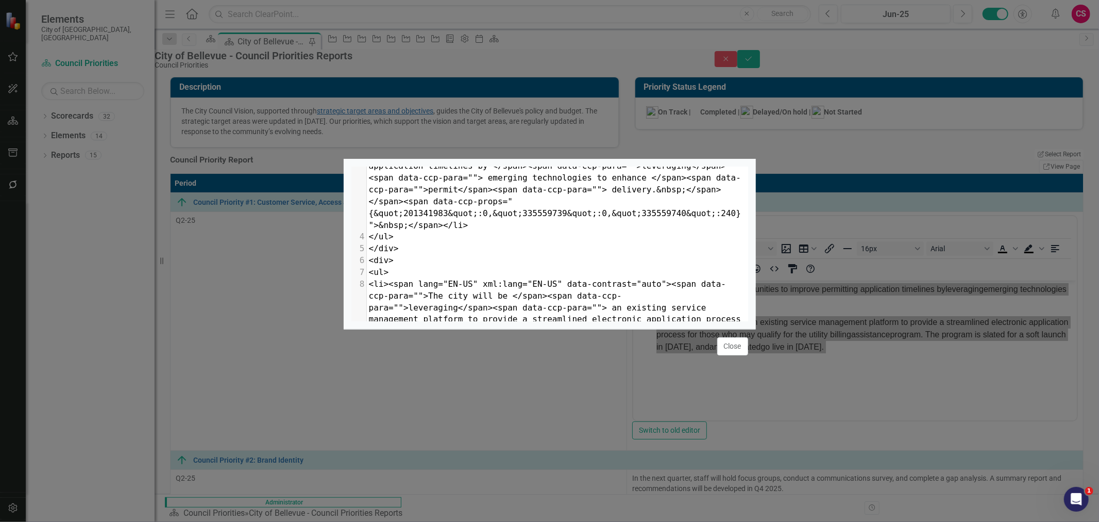
type textarea "<div> <ul> <li><span lang="EN-US" xml:lang="EN-US" data-contrast="auto"><span d…"
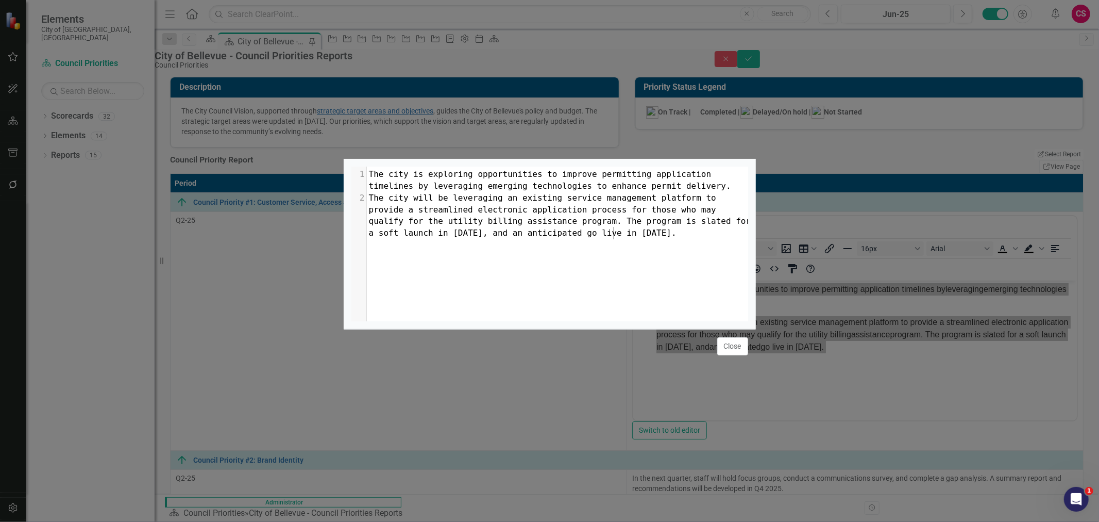
scroll to position [0, 0]
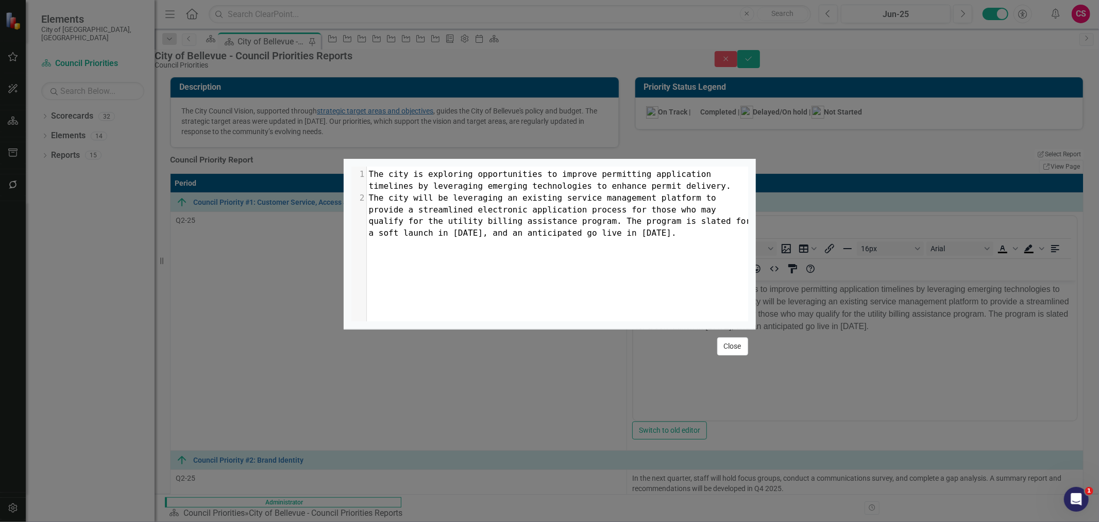
drag, startPoint x: 729, startPoint y: 402, endPoint x: 462, endPoint y: 132, distance: 379.7
click at [730, 355] on button "Close" at bounding box center [732, 346] width 31 height 18
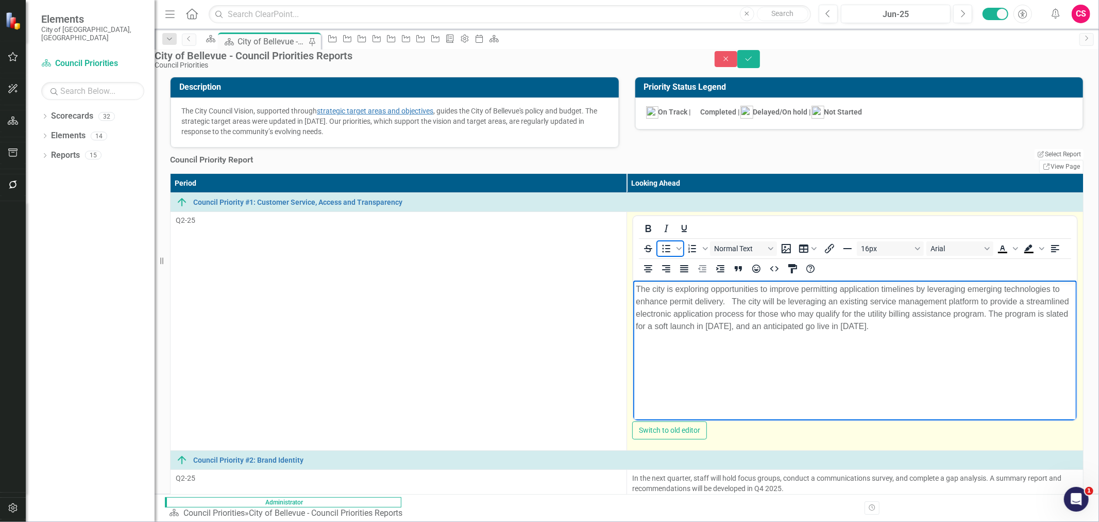
click at [660, 255] on icon "Bullet list" at bounding box center [666, 248] width 12 height 12
click at [879, 290] on li "The city is exploring opportunities to improve permitting application timelines…" at bounding box center [865, 307] width 418 height 49
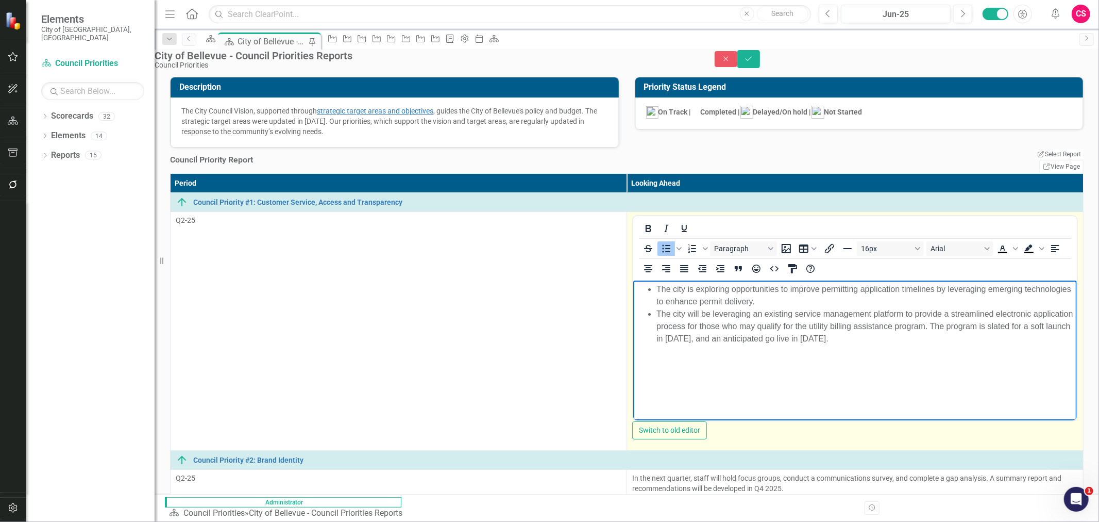
click at [879, 382] on body "The city is exploring opportunities to improve permitting application timelines…" at bounding box center [855, 357] width 444 height 155
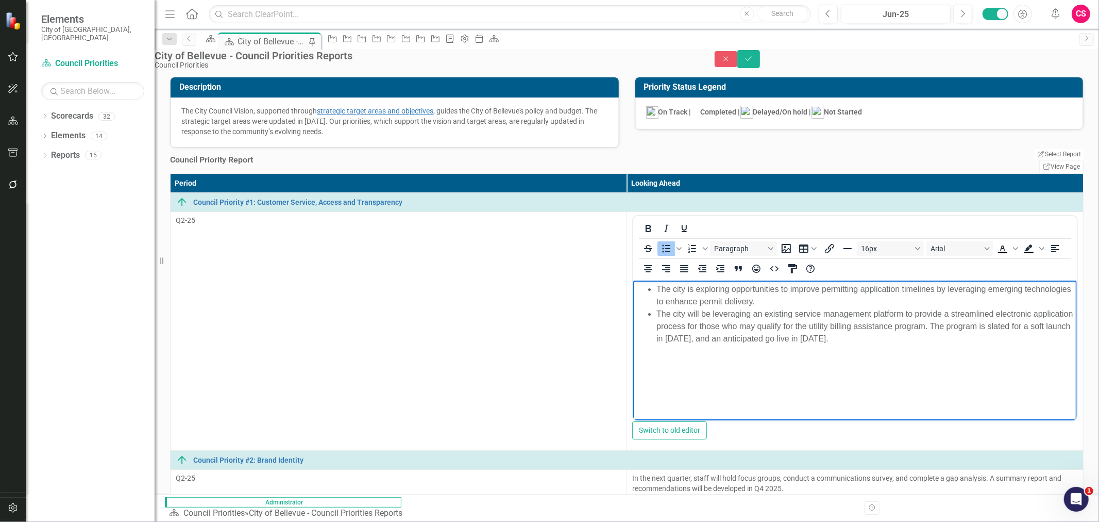
click at [879, 69] on div "City of Bellevue - Council Priorities Reports Council Priorities Close Save" at bounding box center [627, 59] width 945 height 20
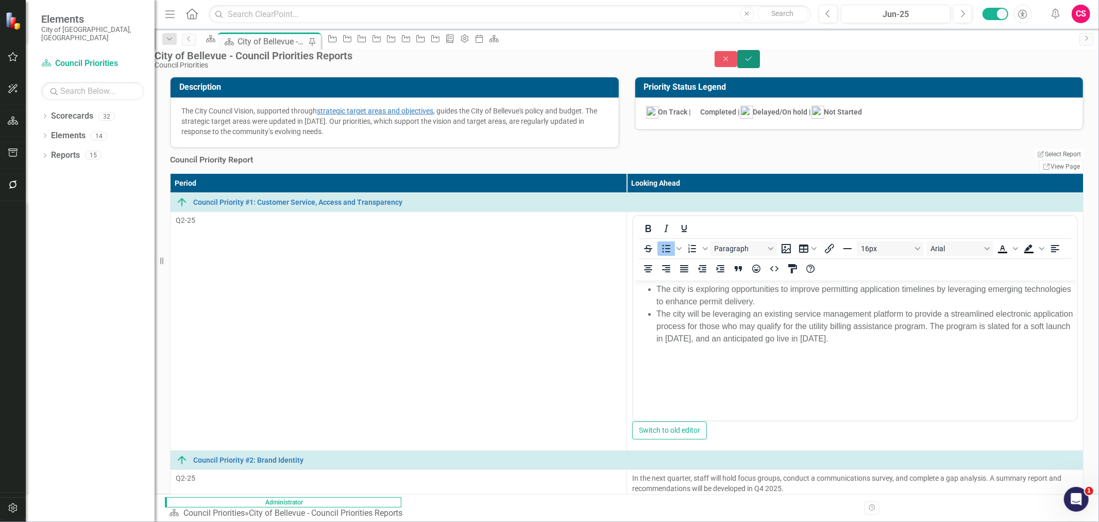
click at [760, 64] on button "Save" at bounding box center [748, 59] width 23 height 18
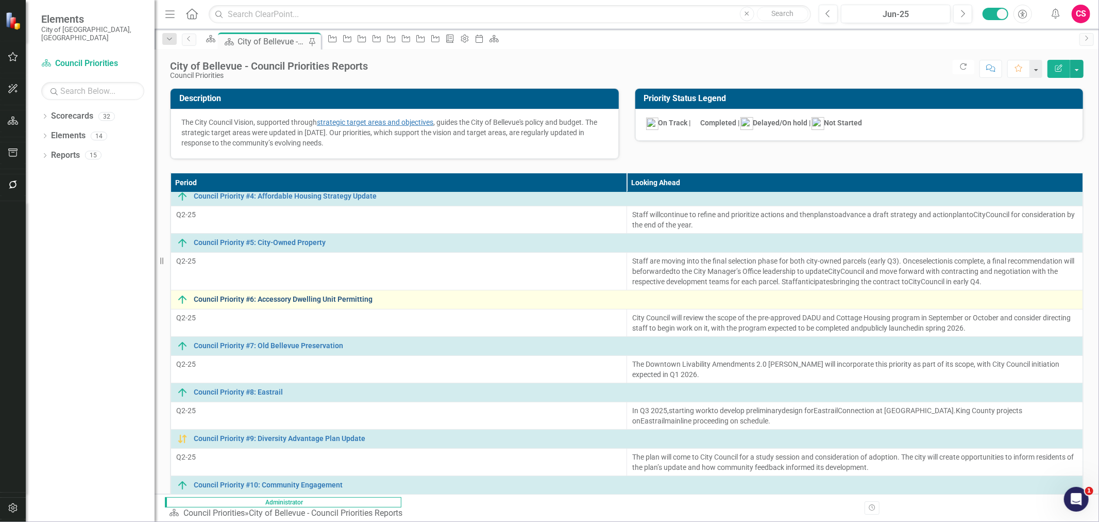
scroll to position [94, 0]
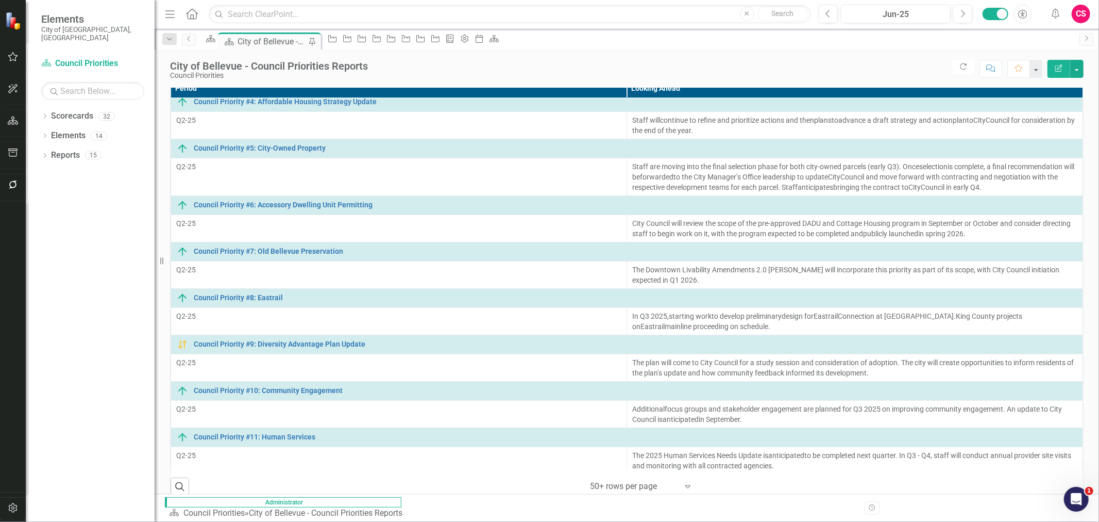
click at [640, 397] on p "Human Services staff will schedule annual monitoring visits with agencies at th…" at bounding box center [859, 508] width 438 height 21
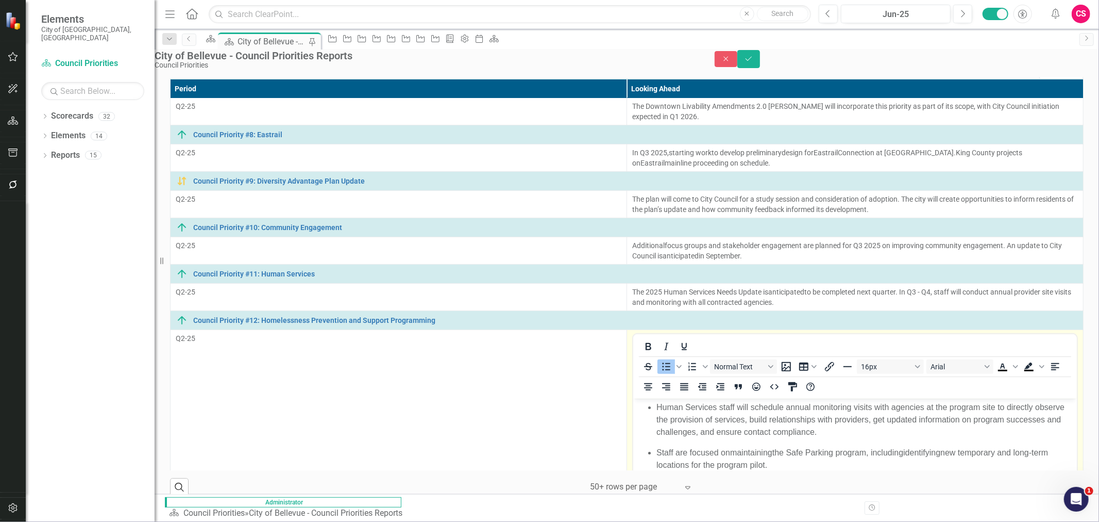
scroll to position [325, 0]
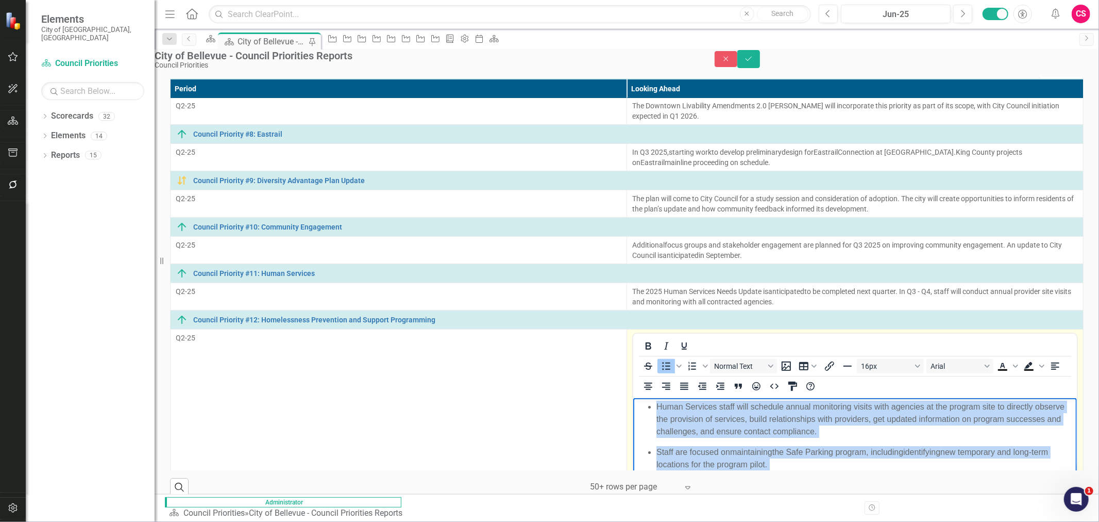
drag, startPoint x: 1302, startPoint y: 489, endPoint x: 651, endPoint y: 402, distance: 656.6
click at [651, 397] on body "Human Services staff will schedule annual monitoring visits with agencies at th…" at bounding box center [855, 475] width 444 height 155
copy ul "Human Services staff will schedule annual monitoring visits with agencies at th…"
click at [779, 383] on icon "HTML Editor" at bounding box center [774, 385] width 8 height 5
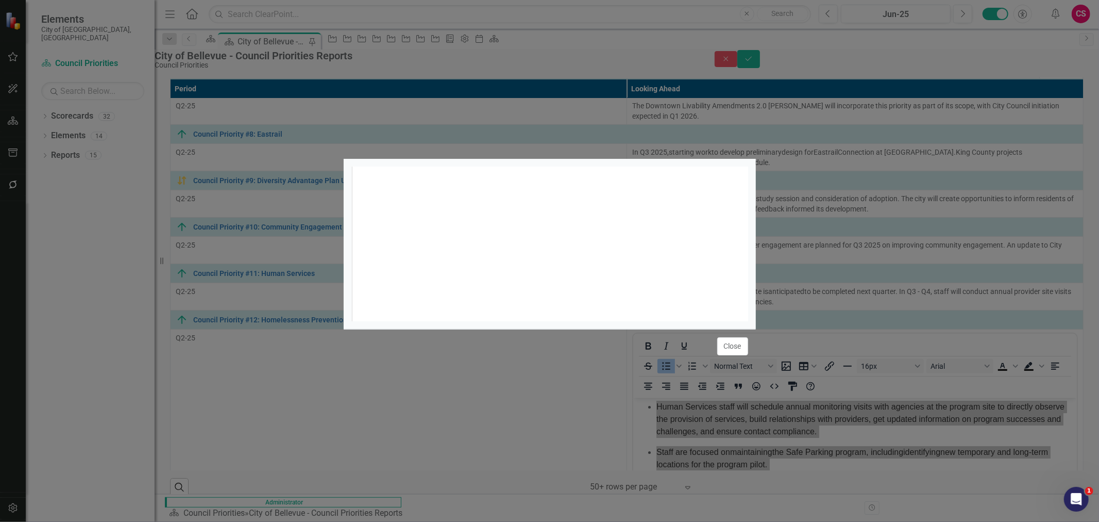
scroll to position [4, 0]
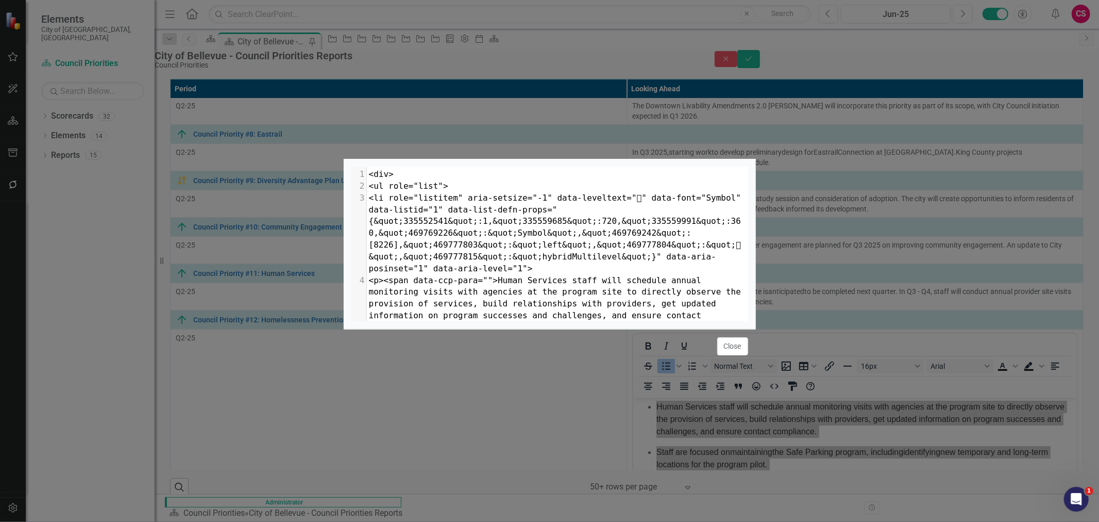
click at [601, 275] on span "<p><span data-ccp-para="">Human Services staff will schedule annual monitoring …" at bounding box center [557, 303] width 377 height 57
type textarea "<lor> <ip dolo="sita"> <co adip="elitsedd" eius-tempori="-8" utla-etdolorem=""…"
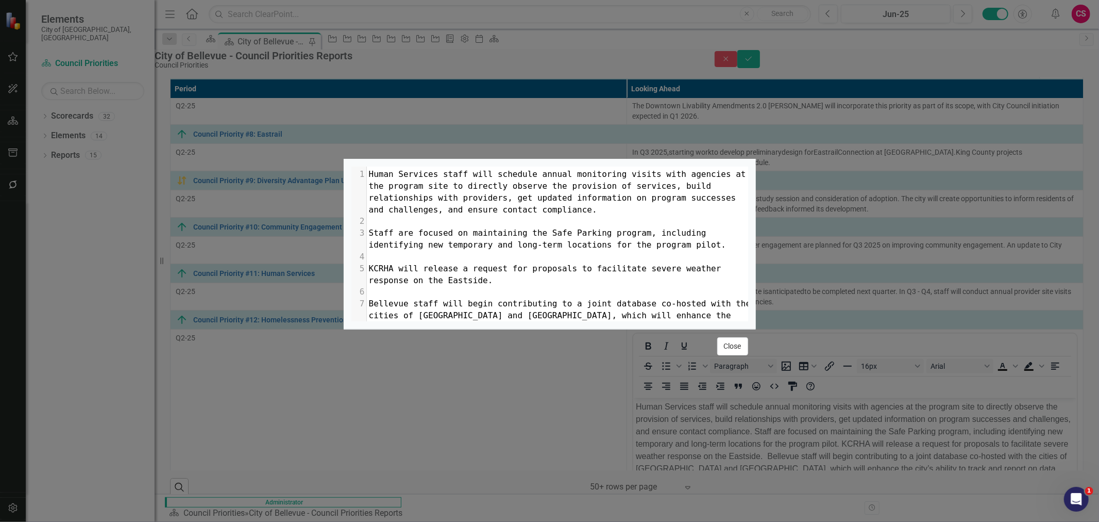
click at [727, 355] on button "Close" at bounding box center [732, 346] width 31 height 18
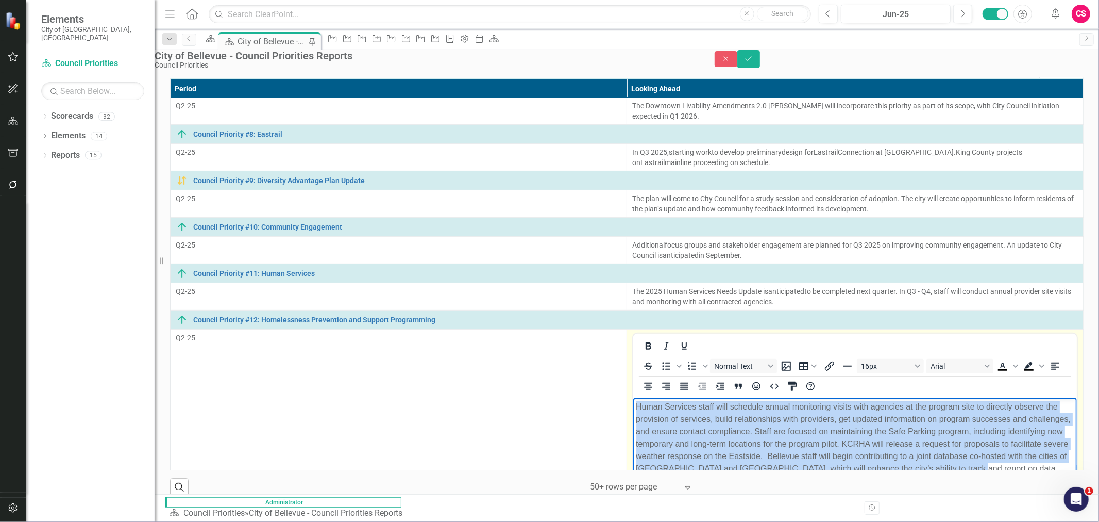
drag, startPoint x: 827, startPoint y: 450, endPoint x: 599, endPoint y: 393, distance: 234.3
click at [633, 397] on html "Human Services staff will schedule annual monitoring visits with agencies at th…" at bounding box center [855, 475] width 444 height 155
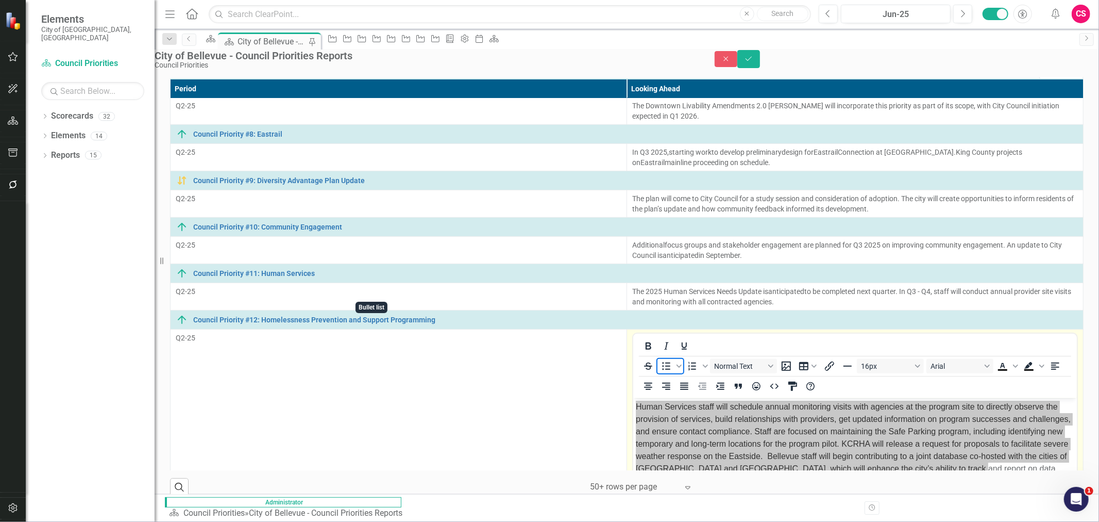
click at [658, 359] on span "Bullet list" at bounding box center [667, 366] width 18 height 14
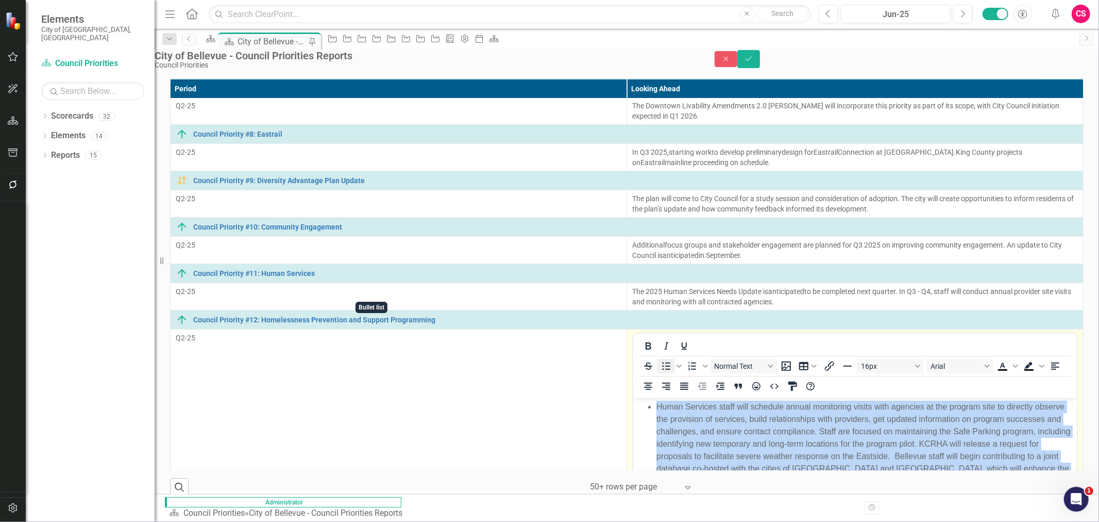
scroll to position [325, 3]
click at [710, 397] on li "Human Services staff will schedule annual monitoring visits with agencies at th…" at bounding box center [865, 443] width 418 height 87
click at [877, 397] on li "Human Services staff will schedule annual monitoring visits with agencies at th…" at bounding box center [865, 443] width 418 height 87
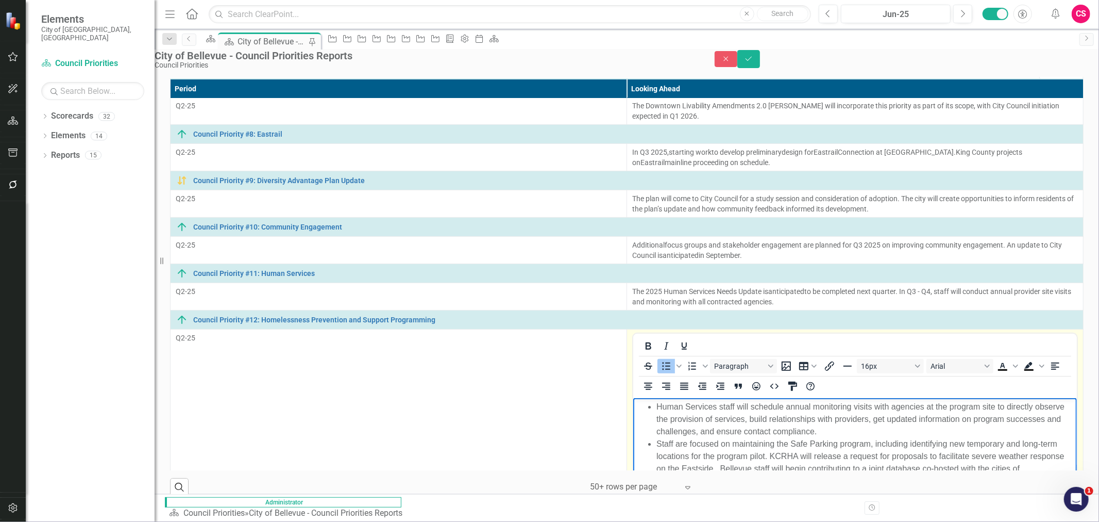
click at [879, 397] on li "Staff are focused on maintaining the Safe Parking program, including identifyin…" at bounding box center [865, 469] width 418 height 62
click at [879, 397] on li "KCRHA will release a request for proposals to facilitate severe weather respons…" at bounding box center [865, 480] width 418 height 37
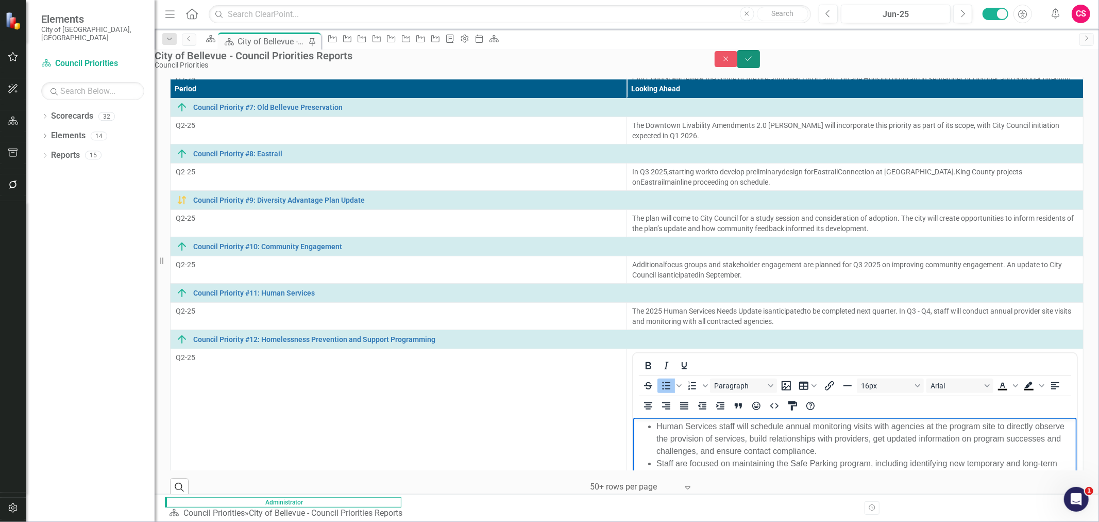
click at [753, 60] on icon "Save" at bounding box center [748, 58] width 9 height 7
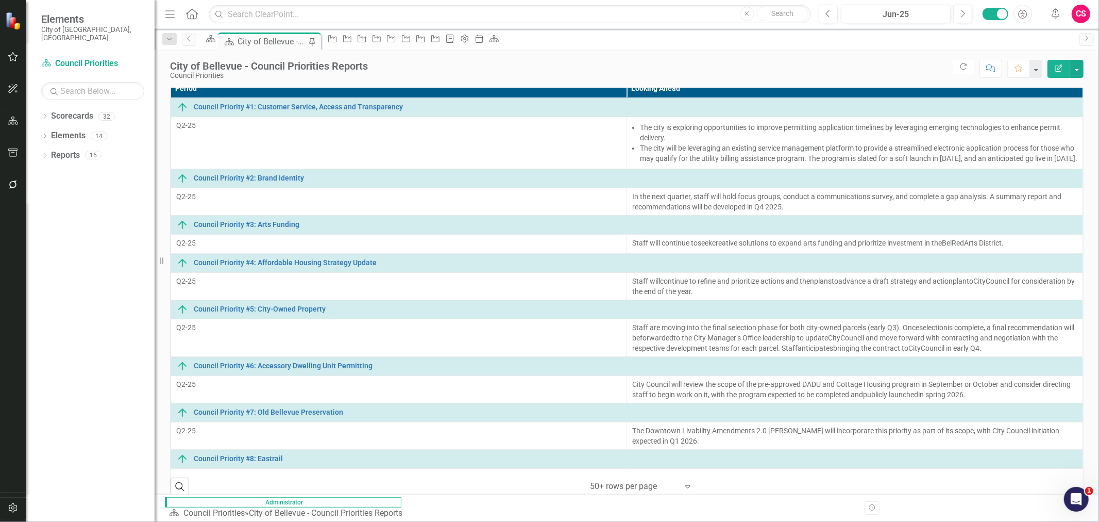
scroll to position [0, 0]
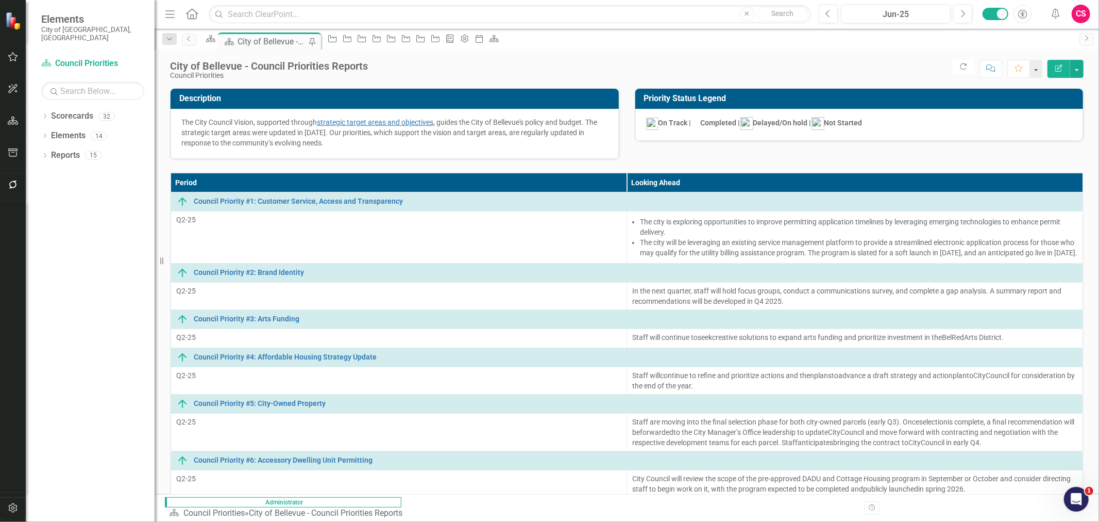
click at [91, 268] on div "Dropdown Scorecards 32 Dropdown City Council Vision 2035 Community Development …" at bounding box center [90, 315] width 129 height 414
click at [69, 199] on div "Dropdown Scorecards 32 Dropdown City Council Vision 2035 Community Development …" at bounding box center [90, 315] width 129 height 414
click at [13, 155] on icon "button" at bounding box center [13, 152] width 11 height 8
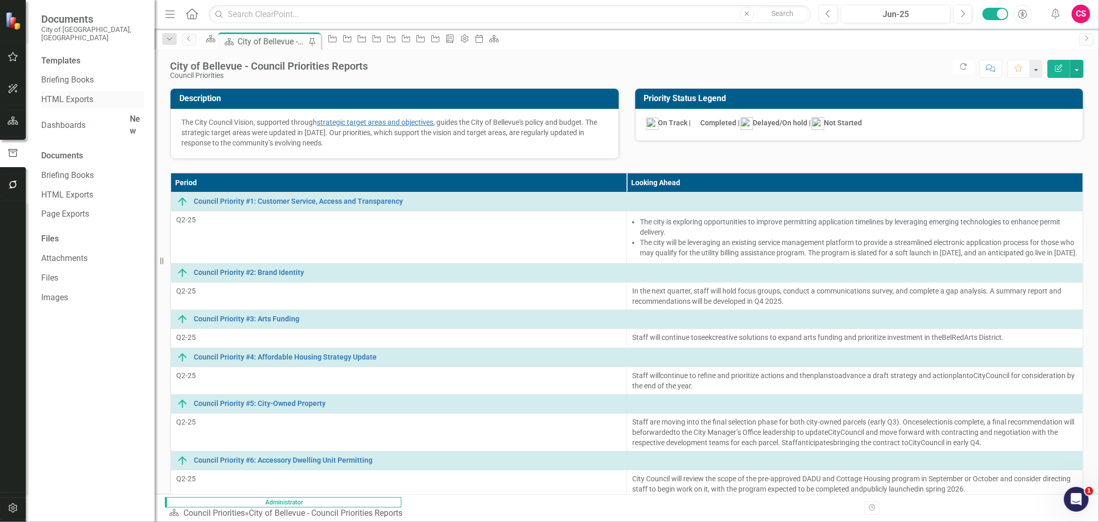
click at [78, 94] on link "HTML Exports" at bounding box center [92, 100] width 103 height 12
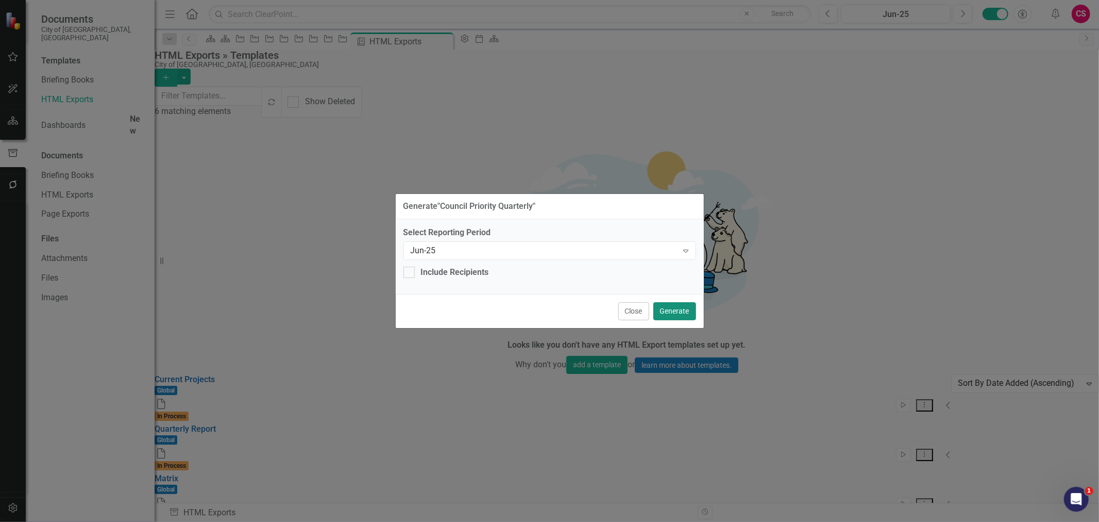
click at [682, 310] on button "Generate" at bounding box center [674, 311] width 43 height 18
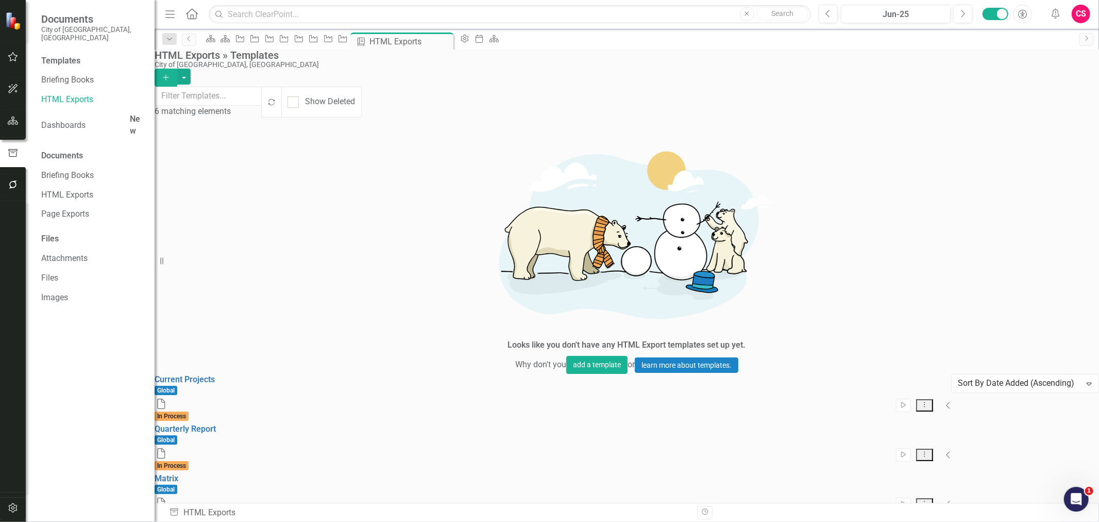
click at [249, 397] on div "Current Projects Global Start Dropdown Menu Collapse File In Process Quarterly …" at bounding box center [553, 522] width 797 height 297
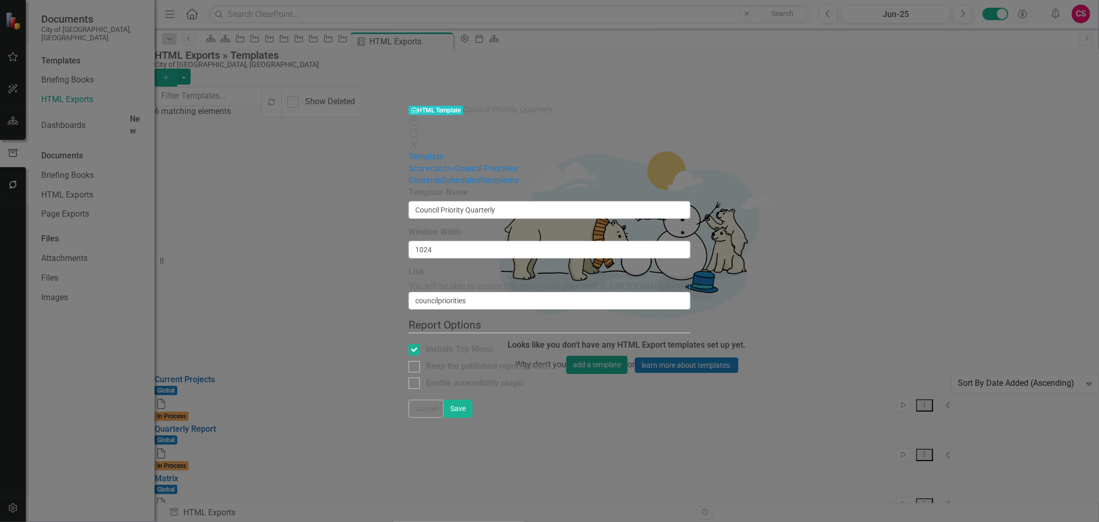
drag, startPoint x: 502, startPoint y: 138, endPoint x: 706, endPoint y: 138, distance: 204.1
click at [691, 266] on div "Link You will be able to access this report once generated at [URL][DOMAIN_NAME…" at bounding box center [550, 288] width 282 height 44
copy span "[URL][DOMAIN_NAME]"
click at [444, 397] on button "Cancel" at bounding box center [426, 408] width 35 height 18
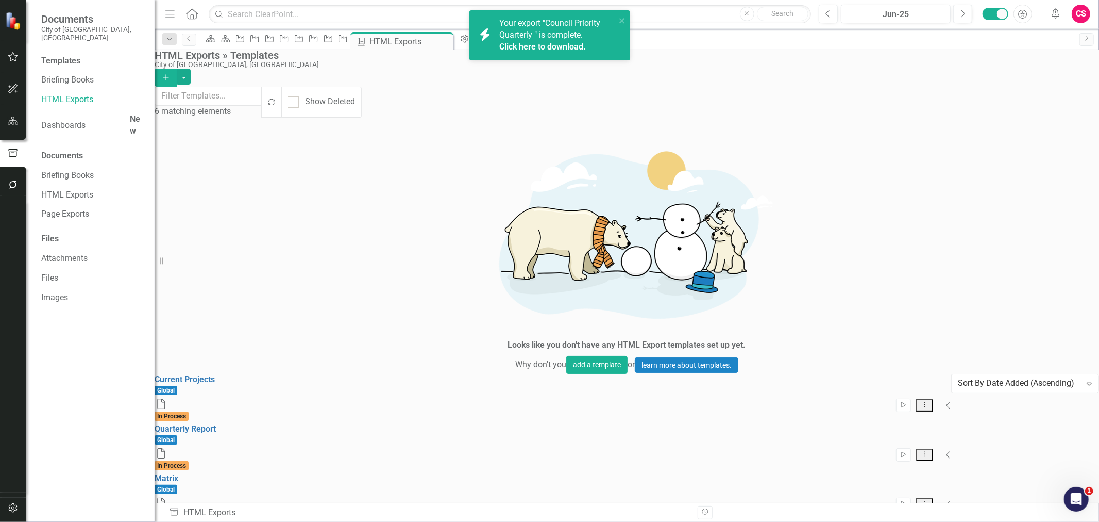
click at [224, 397] on div "Current Projects Global Start Dropdown Menu Collapse File In Process Quarterly …" at bounding box center [553, 522] width 797 height 297
